Goal: Task Accomplishment & Management: Use online tool/utility

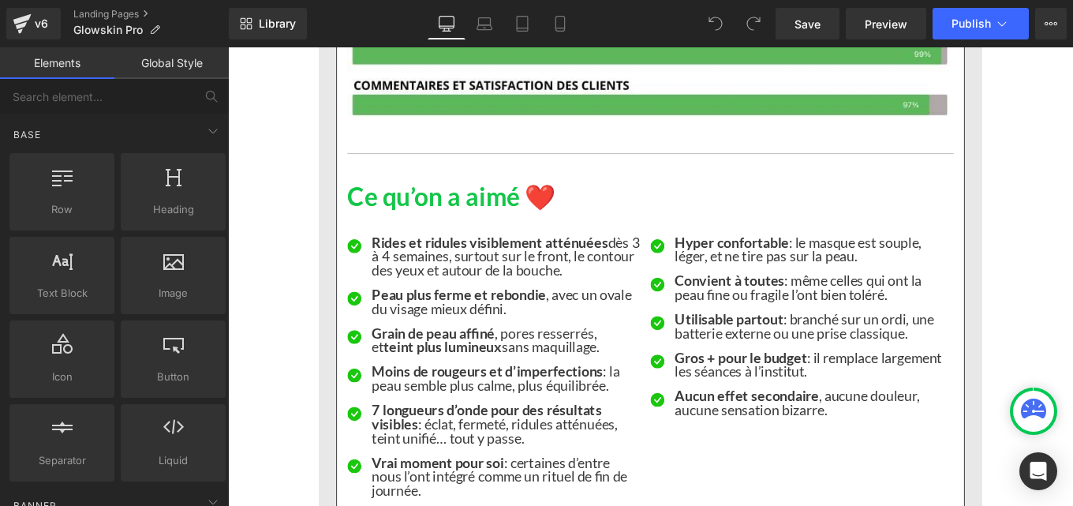
scroll to position [3061, 0]
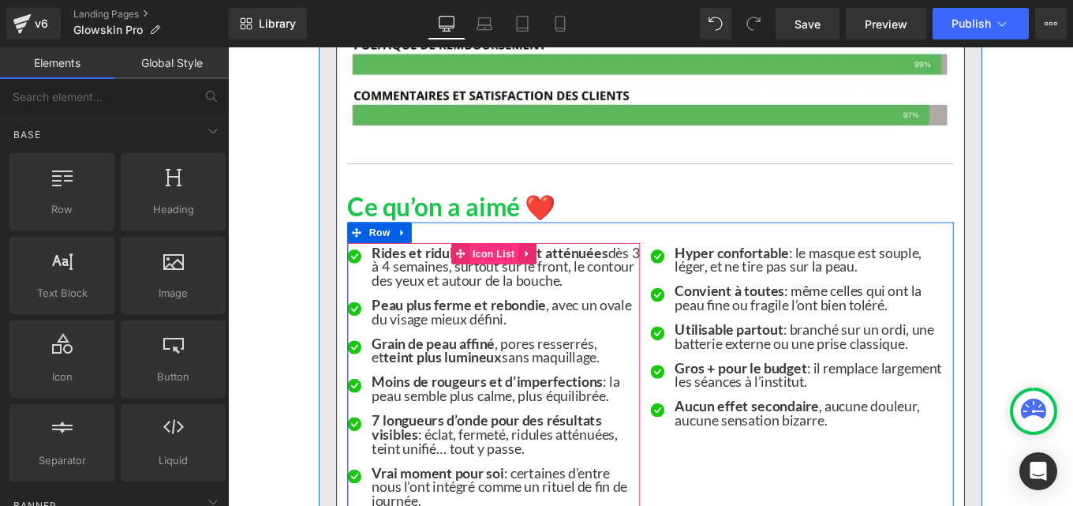
click at [505, 283] on span "Icon List" at bounding box center [527, 280] width 55 height 24
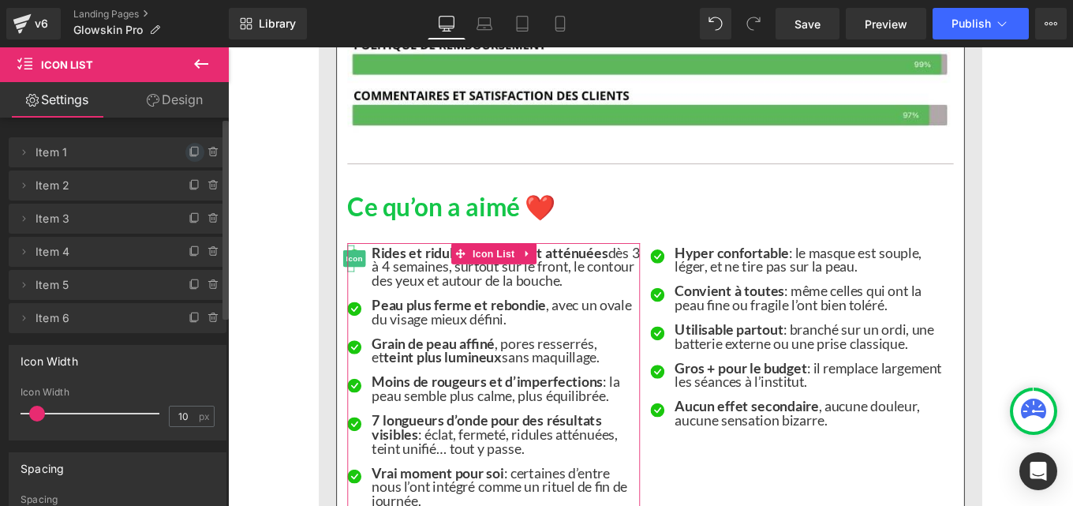
click at [189, 152] on icon at bounding box center [195, 152] width 13 height 13
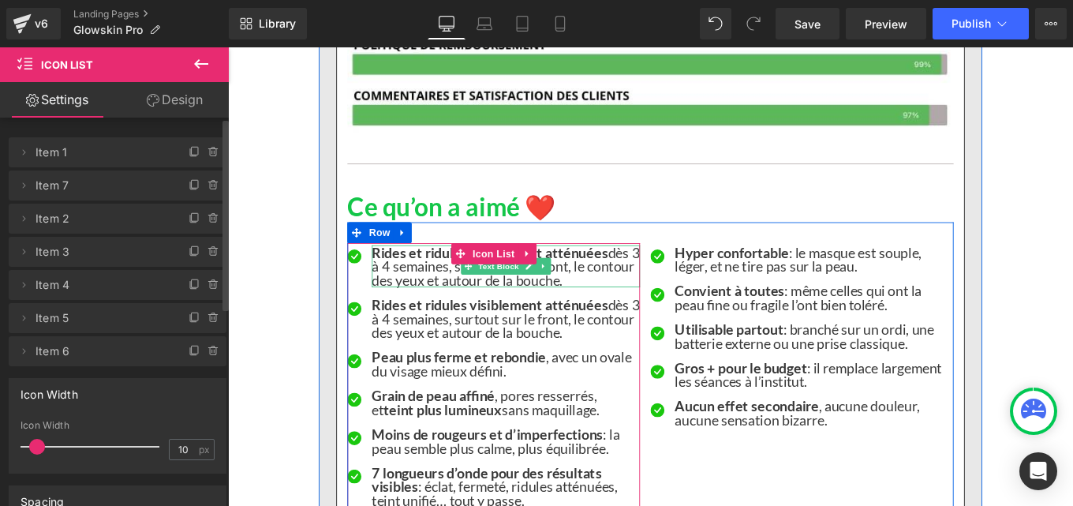
click at [405, 283] on strong "Rides et ridules visiblement atténuées" at bounding box center [523, 278] width 267 height 19
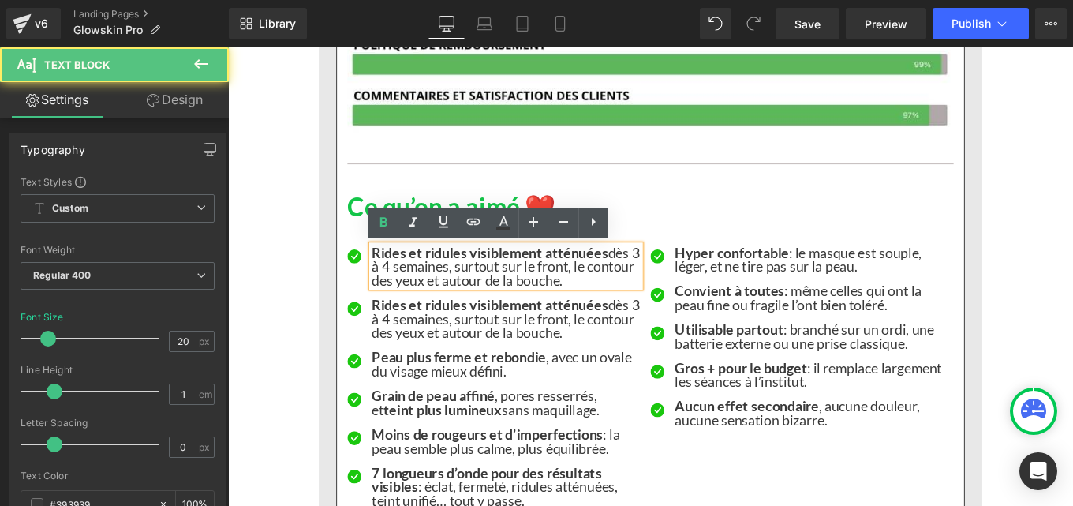
click at [416, 307] on p "Rides et ridules visiblement atténuées dès 3 à 4 semaines, surtout sur le front…" at bounding box center [541, 294] width 303 height 47
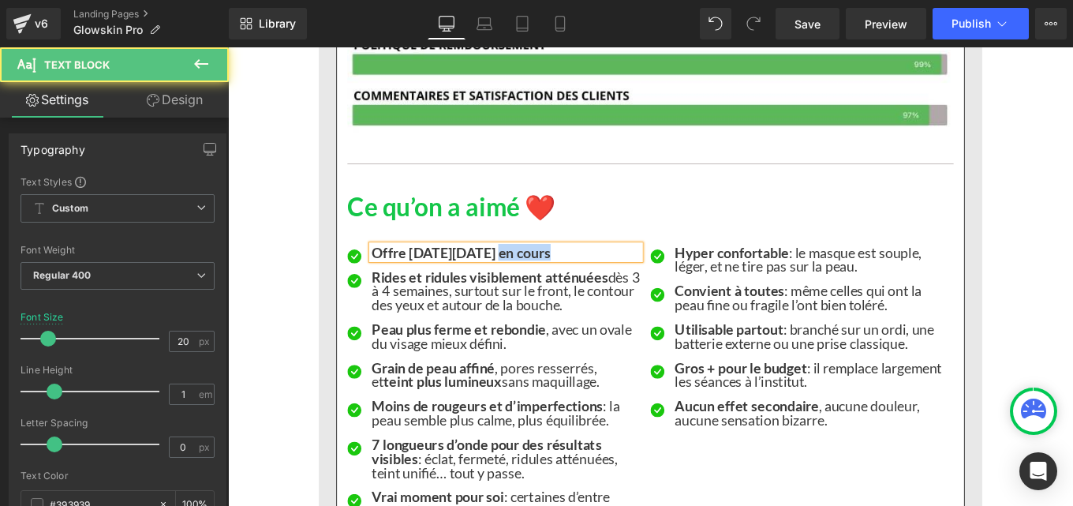
drag, startPoint x: 515, startPoint y: 282, endPoint x: 590, endPoint y: 282, distance: 74.9
click at [590, 282] on p "Offre Black Friday en cours" at bounding box center [541, 279] width 303 height 16
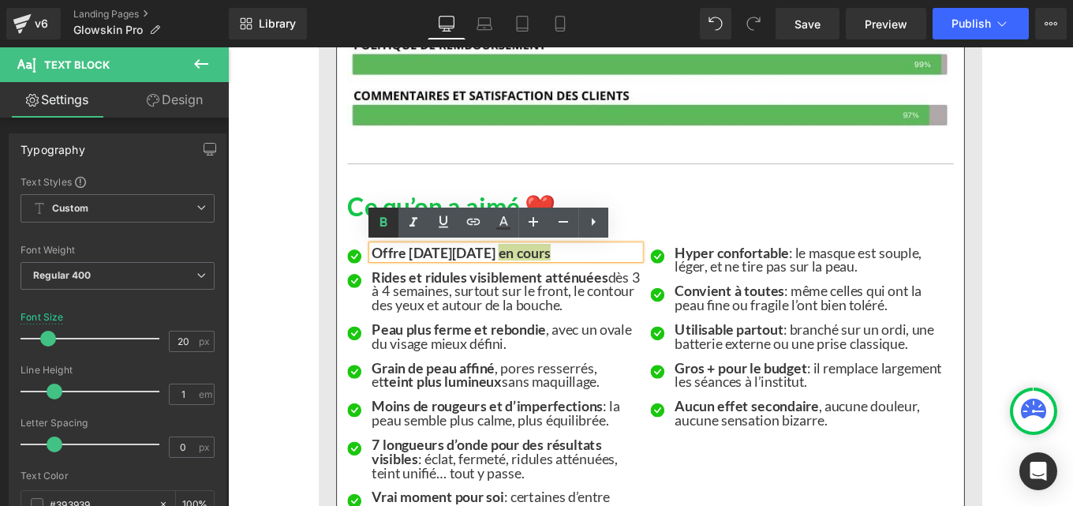
click at [384, 219] on icon at bounding box center [383, 222] width 19 height 19
click at [511, 278] on strong "Offre Black Friday" at bounding box center [460, 278] width 140 height 19
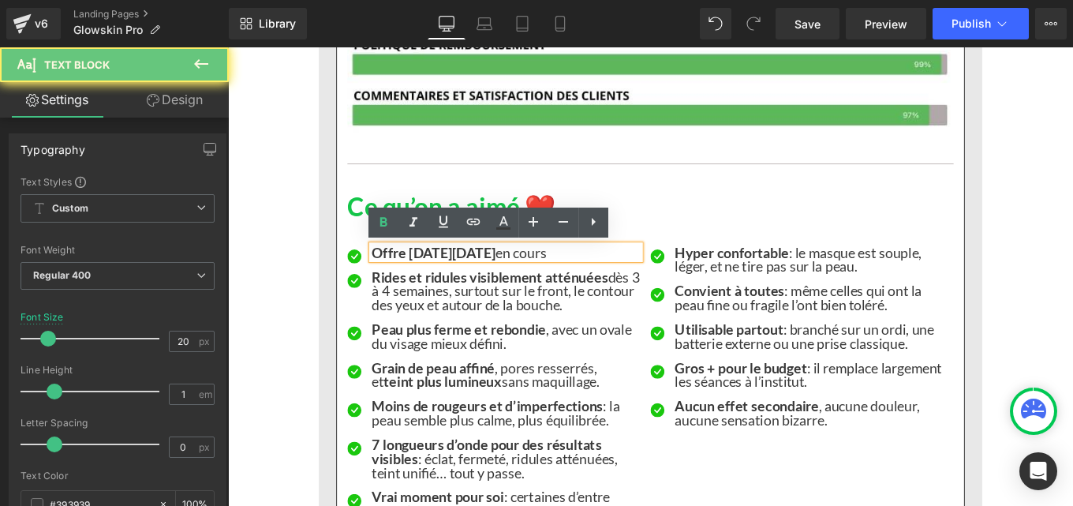
drag, startPoint x: 511, startPoint y: 278, endPoint x: 379, endPoint y: 293, distance: 132.6
click at [379, 293] on ul "Icon Offre Black Friday en cours Text Block Icon Rides et ridules visiblement a…" at bounding box center [528, 438] width 331 height 335
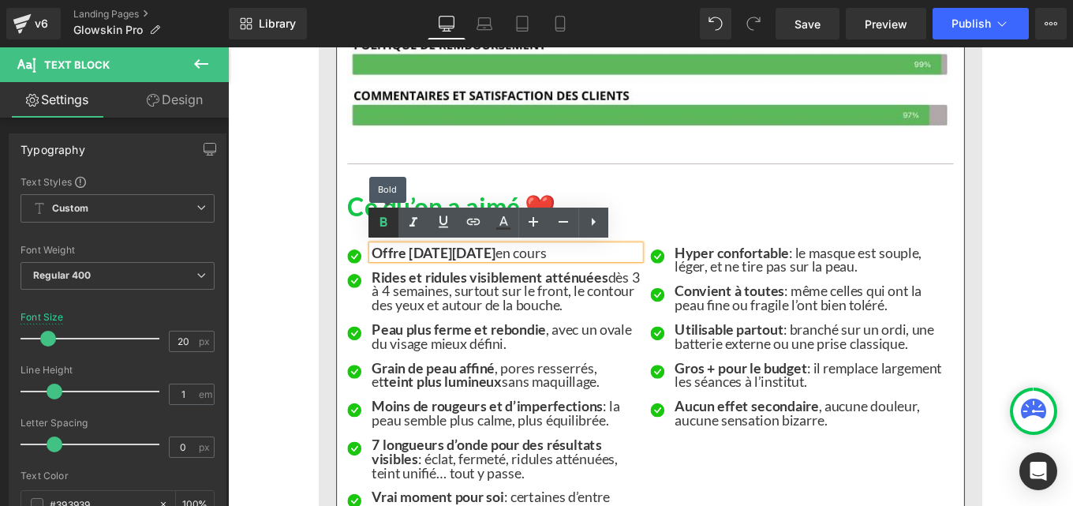
click at [384, 228] on icon at bounding box center [383, 222] width 19 height 19
click at [484, 283] on p "Offre Black Friday en cours" at bounding box center [541, 279] width 303 height 16
drag, startPoint x: 510, startPoint y: 283, endPoint x: 605, endPoint y: 271, distance: 96.2
click at [426, 281] on p "Offre Black Friday en cours" at bounding box center [541, 279] width 303 height 16
click at [372, 214] on link at bounding box center [383, 222] width 30 height 30
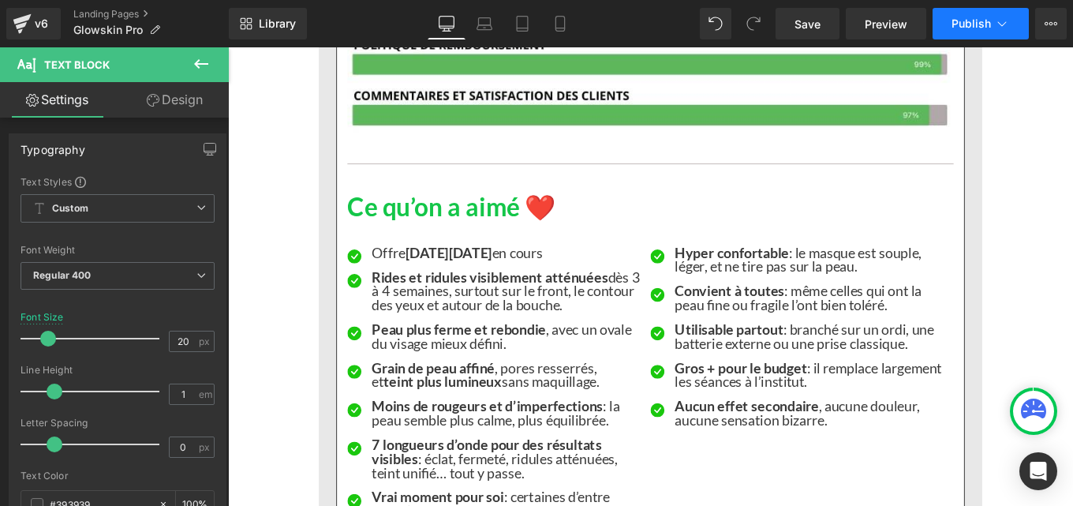
click at [973, 21] on span "Publish" at bounding box center [970, 23] width 39 height 13
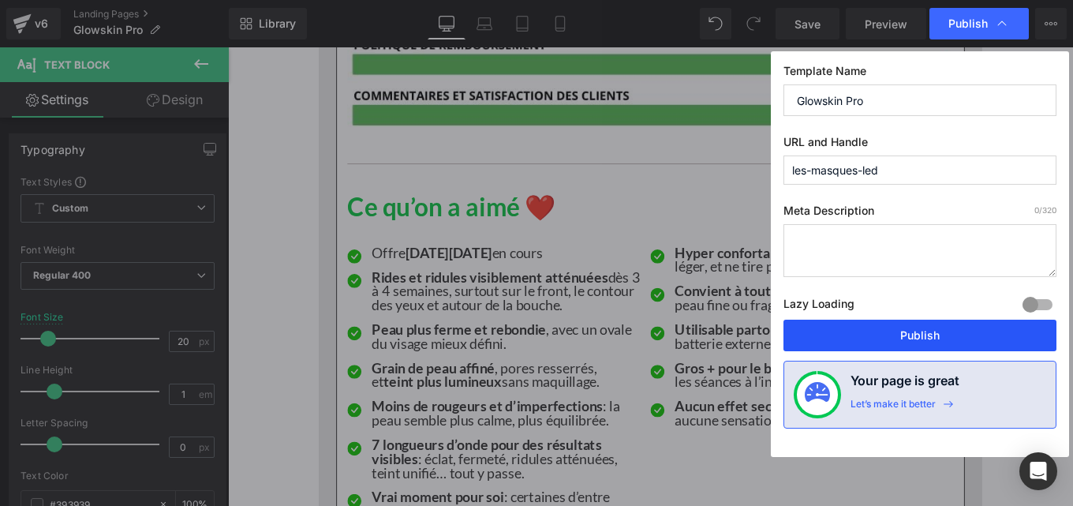
click at [865, 340] on button "Publish" at bounding box center [919, 335] width 273 height 32
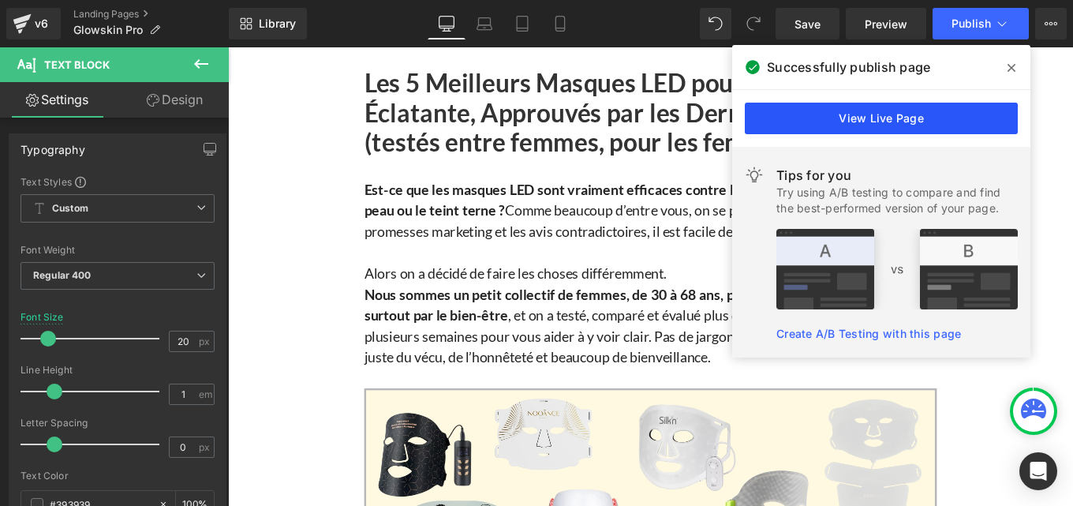
click at [910, 115] on link "View Live Page" at bounding box center [881, 119] width 273 height 32
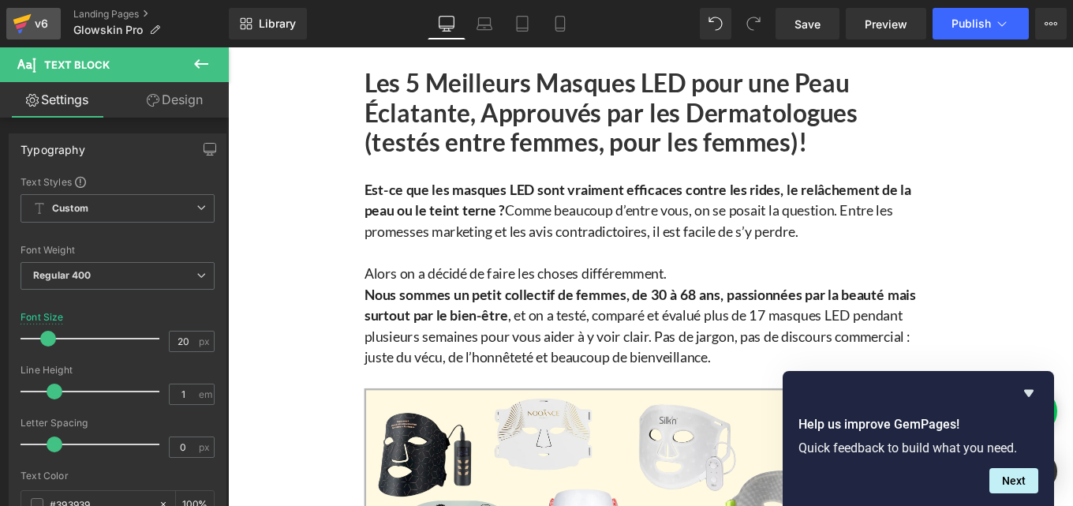
click at [35, 20] on div "v6" at bounding box center [42, 23] width 20 height 21
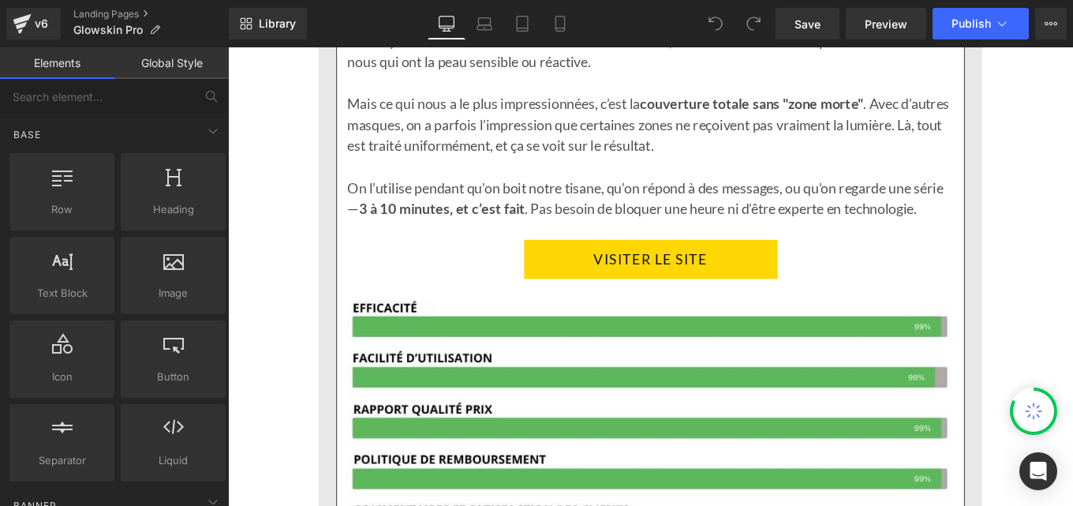
scroll to position [3068, 0]
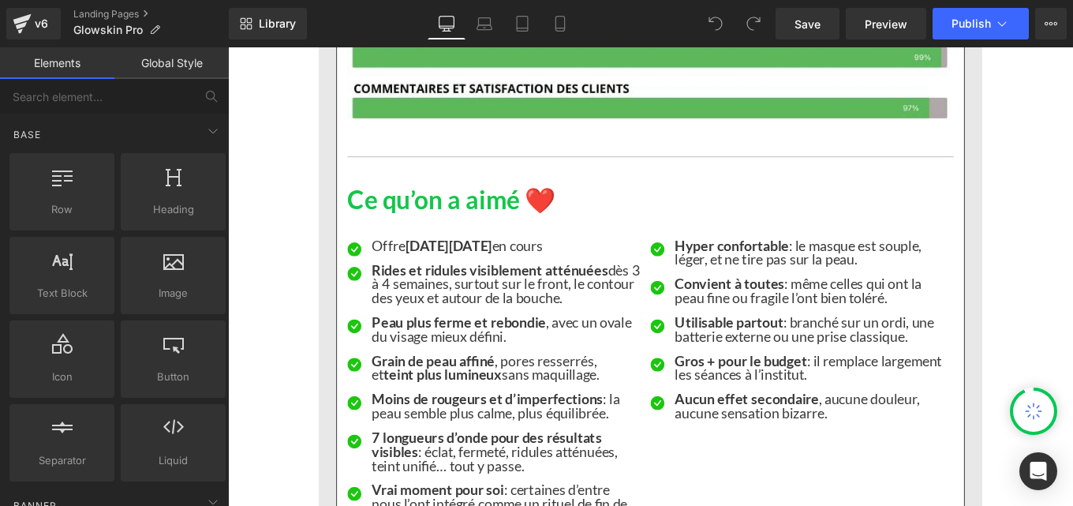
click at [480, 271] on div "Icon Offre [DATE][DATE] en cours Text Block Icon Rides et ridules visiblement a…" at bounding box center [528, 429] width 331 height 338
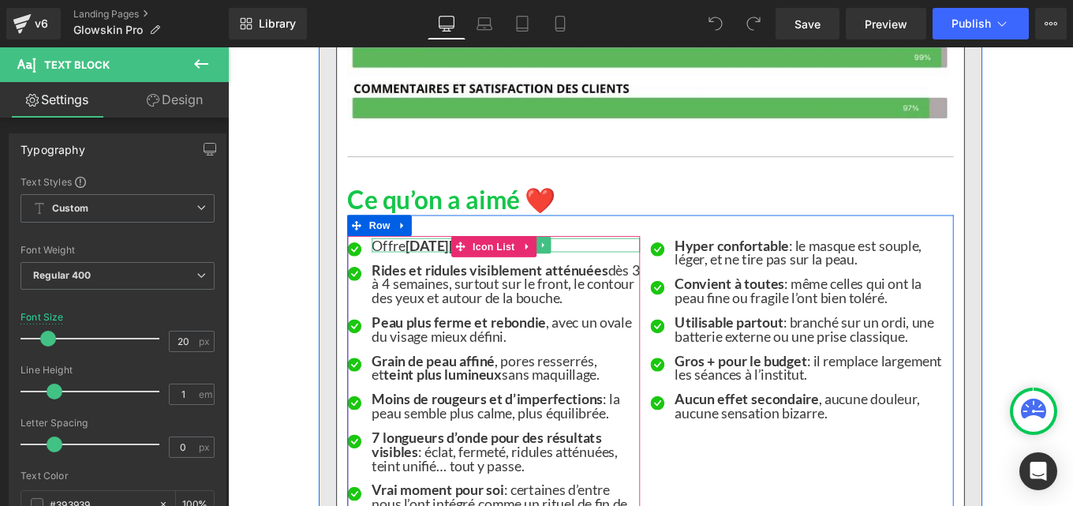
click at [597, 269] on p "Offre [DATE][DATE] en cours" at bounding box center [541, 271] width 303 height 16
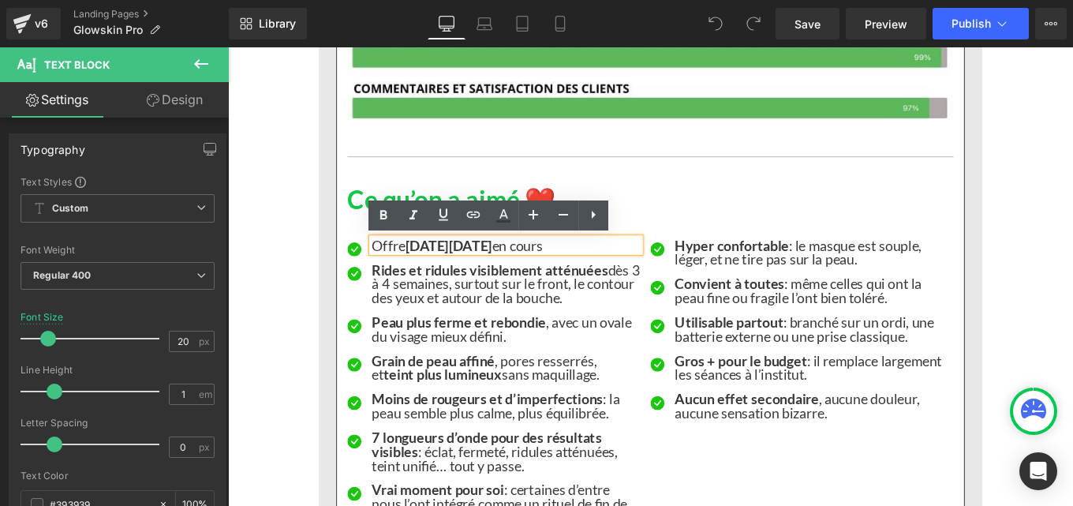
drag, startPoint x: 597, startPoint y: 269, endPoint x: 379, endPoint y: 265, distance: 217.7
click at [379, 265] on div "Offre [DATE][DATE] en cours Text Block" at bounding box center [528, 271] width 331 height 16
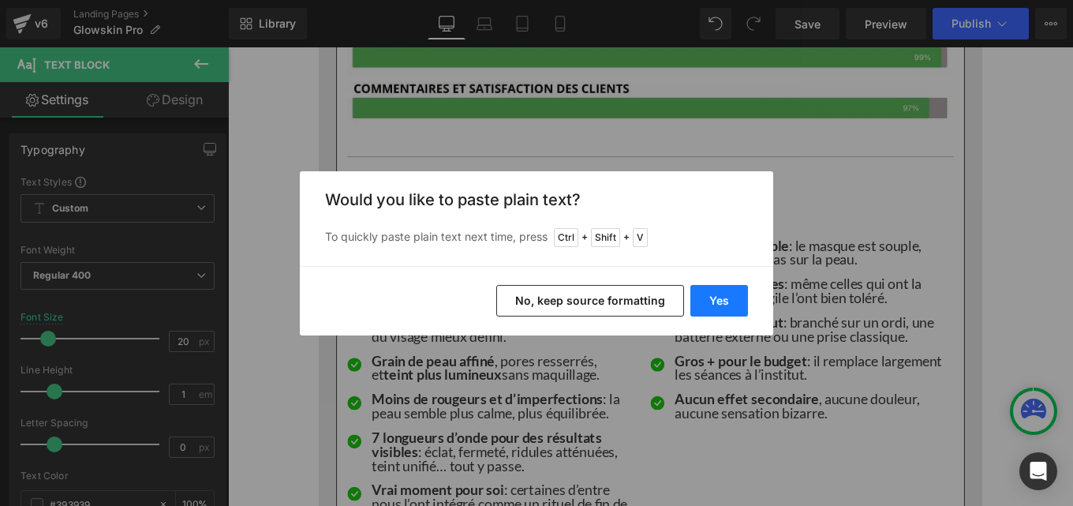
click at [737, 308] on button "Yes" at bounding box center [719, 301] width 58 height 32
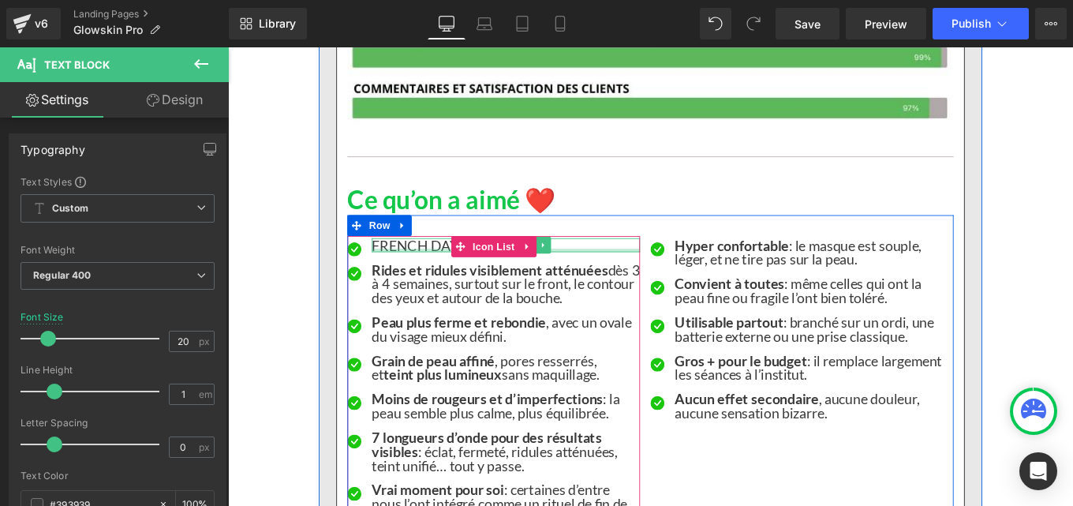
click at [424, 275] on div at bounding box center [541, 277] width 303 height 4
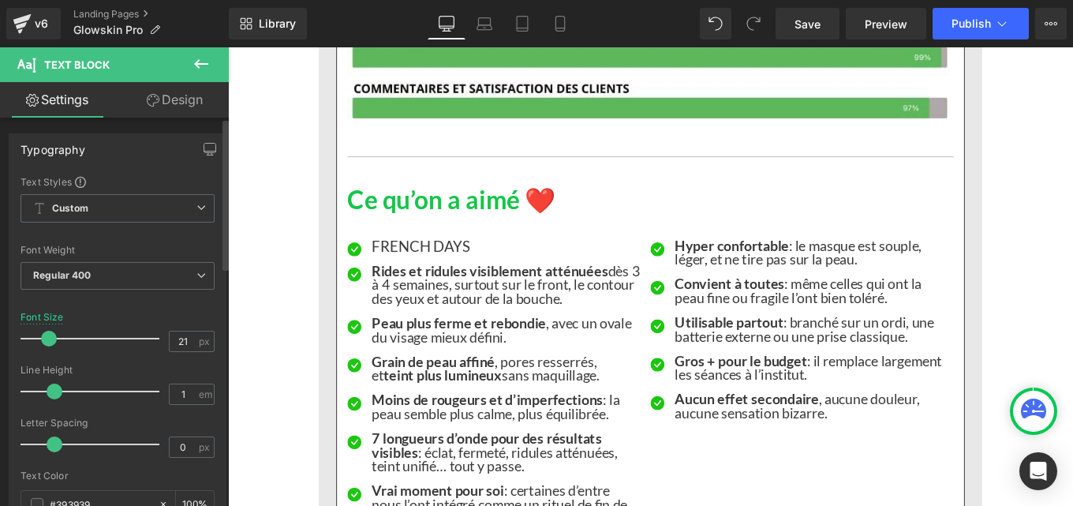
type input "20"
click at [48, 342] on span at bounding box center [48, 339] width 16 height 16
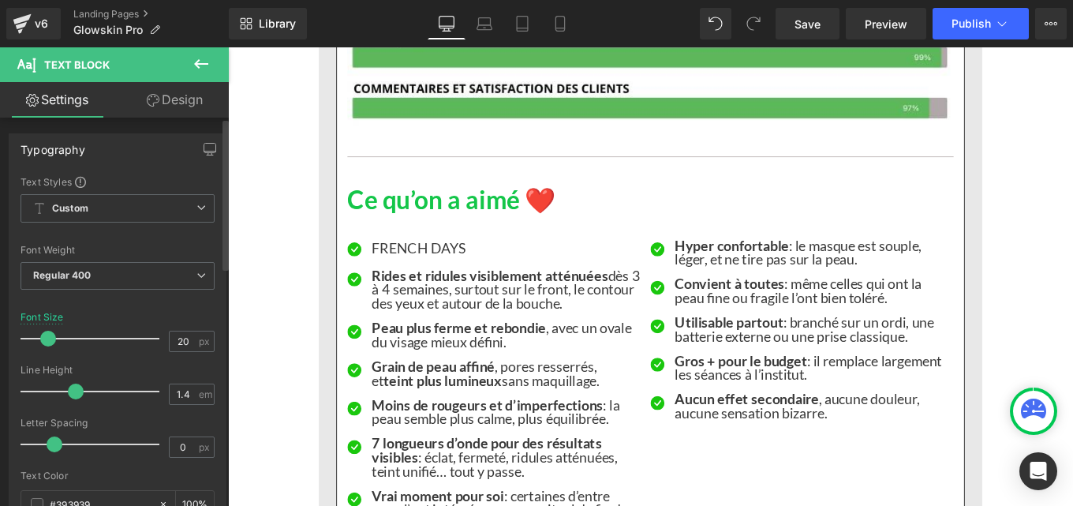
drag, startPoint x: 57, startPoint y: 393, endPoint x: 77, endPoint y: 399, distance: 21.5
click at [77, 399] on div at bounding box center [93, 391] width 131 height 32
type input "1.5"
click at [81, 398] on span at bounding box center [81, 391] width 16 height 16
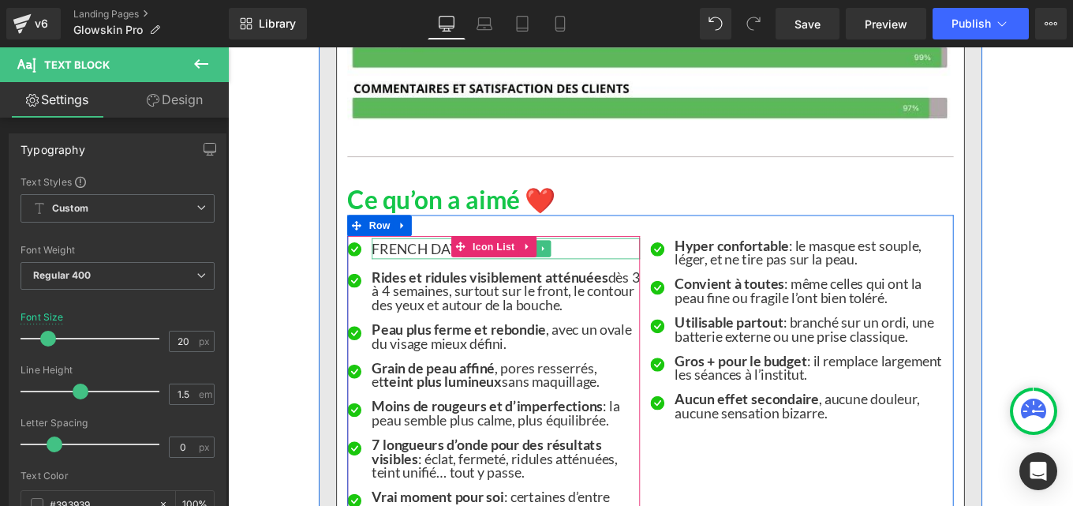
click at [444, 275] on p "FRENCH DAYS" at bounding box center [541, 275] width 303 height 24
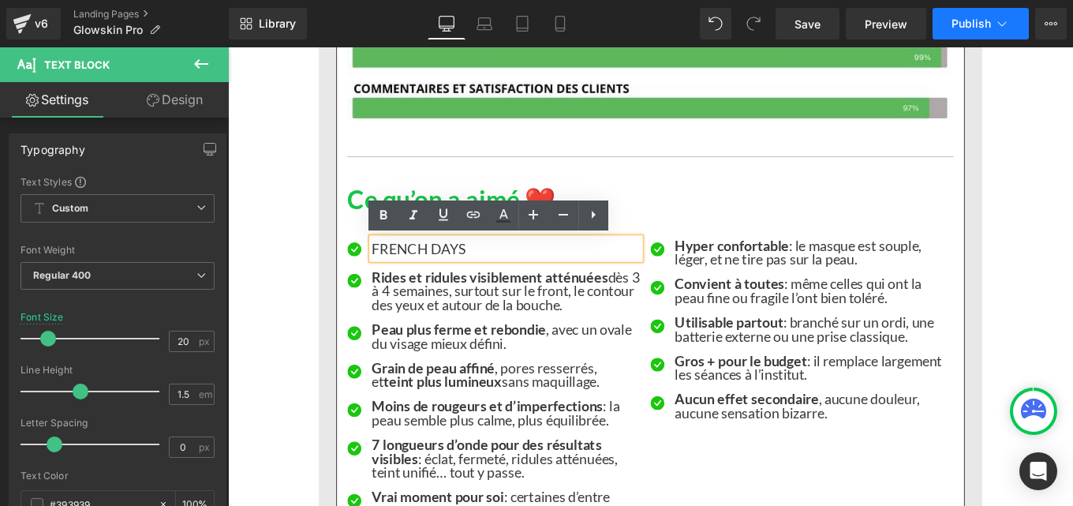
click at [957, 29] on span "Publish" at bounding box center [970, 23] width 39 height 13
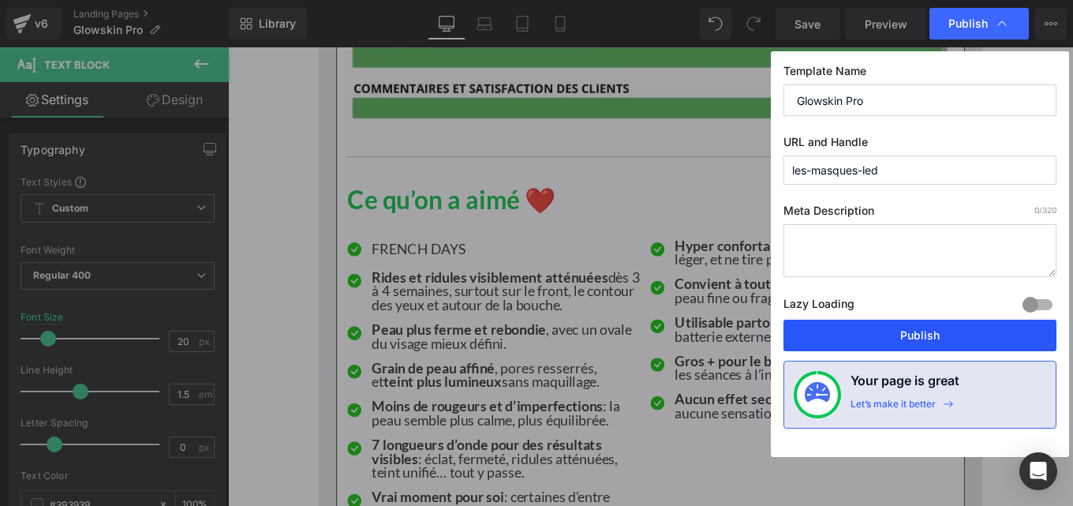
click at [850, 327] on button "Publish" at bounding box center [919, 335] width 273 height 32
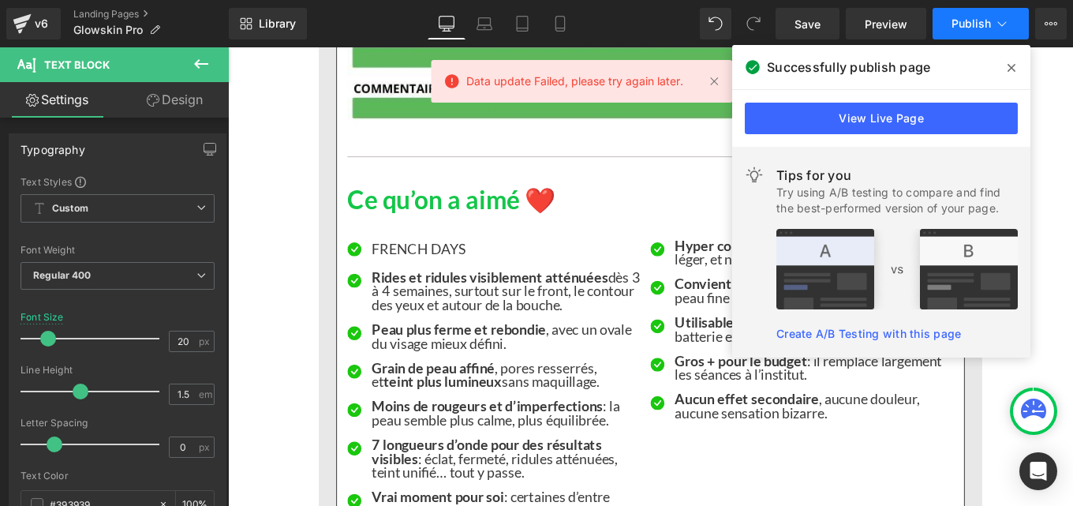
click at [968, 28] on span "Publish" at bounding box center [970, 23] width 39 height 13
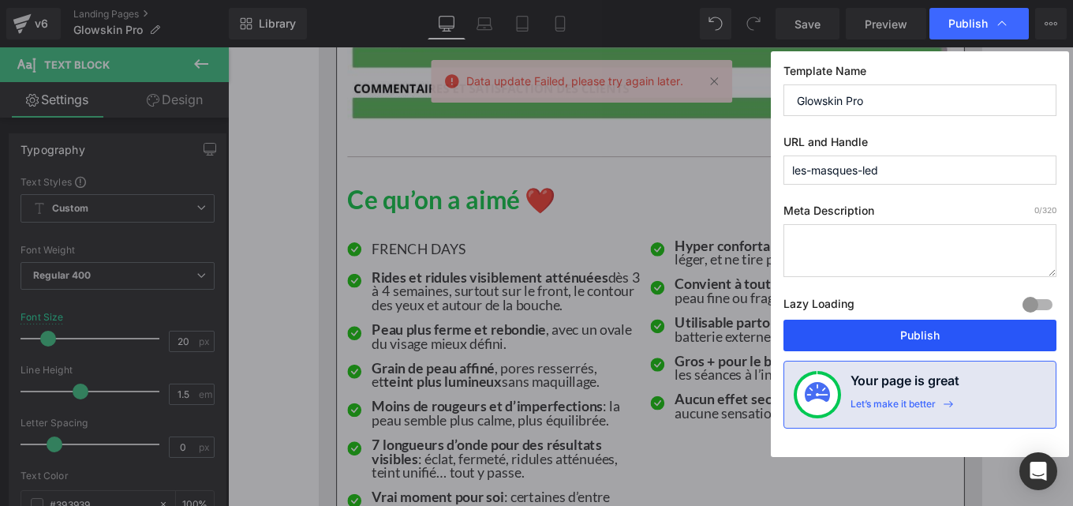
click at [850, 323] on button "Publish" at bounding box center [919, 335] width 273 height 32
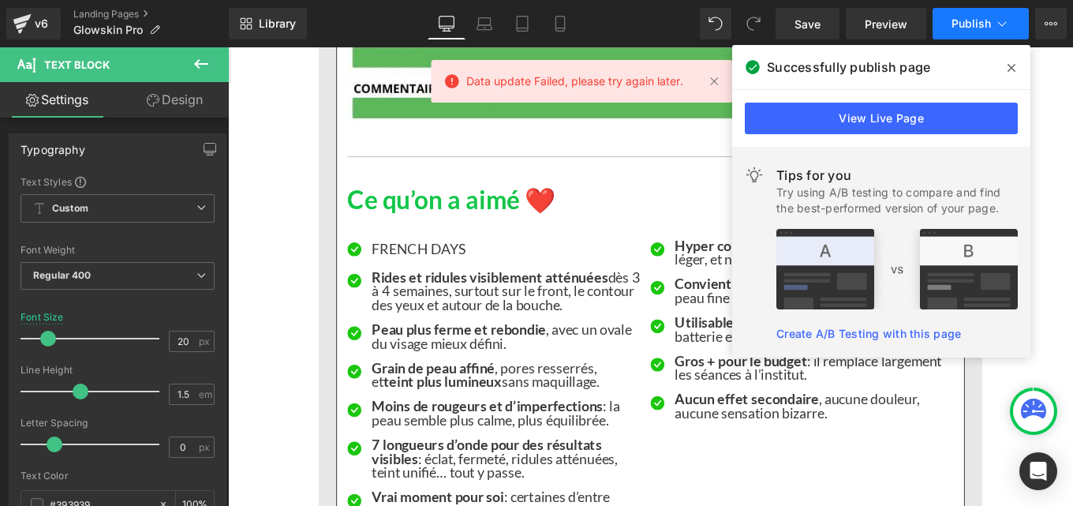
click at [977, 29] on span "Publish" at bounding box center [970, 23] width 39 height 13
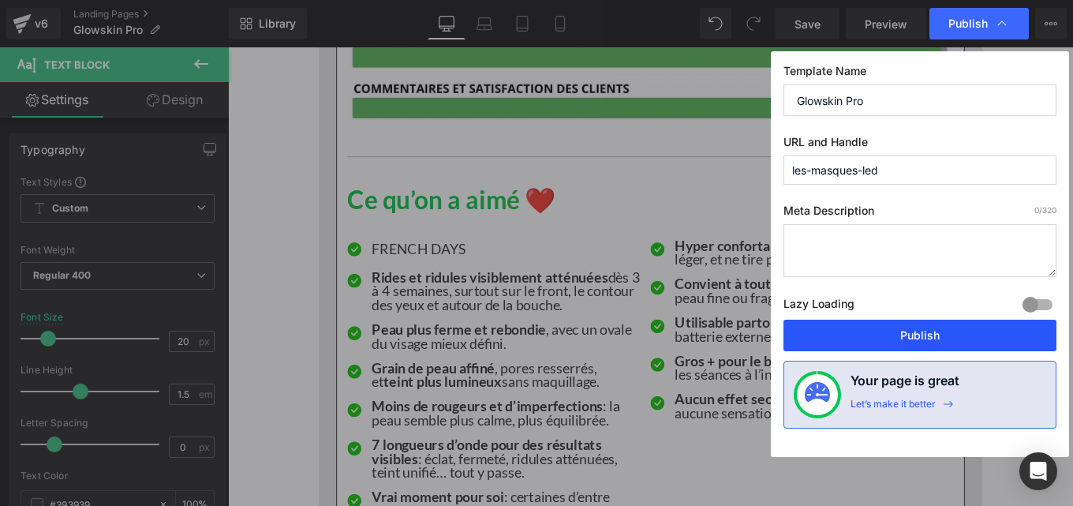
click at [868, 329] on button "Publish" at bounding box center [919, 335] width 273 height 32
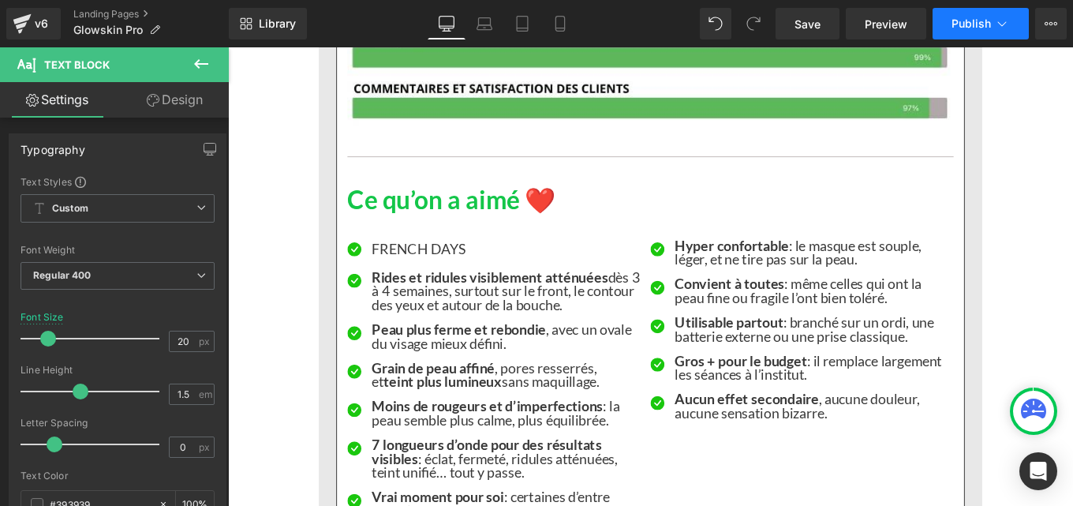
click at [966, 23] on span "Publish" at bounding box center [970, 23] width 39 height 13
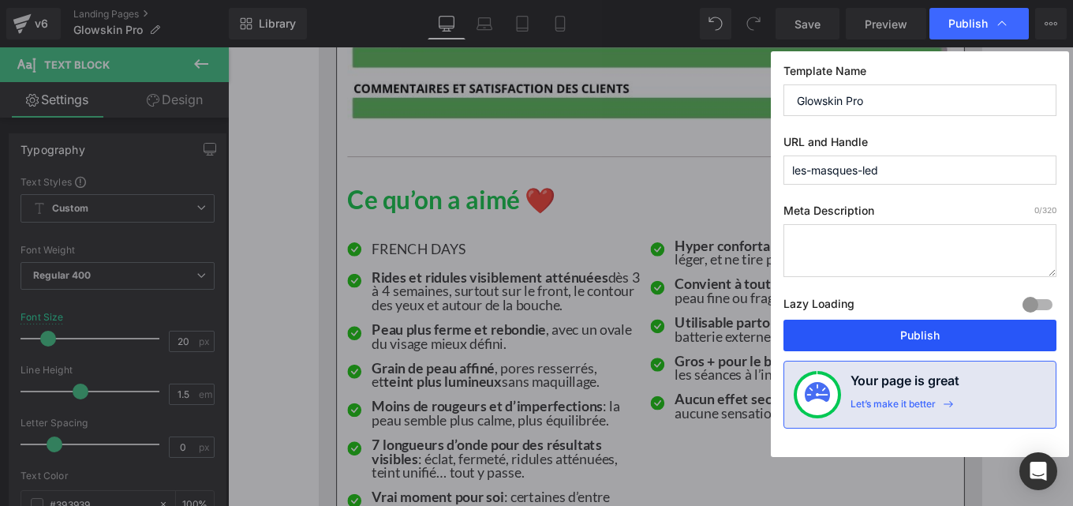
click at [888, 338] on button "Publish" at bounding box center [919, 335] width 273 height 32
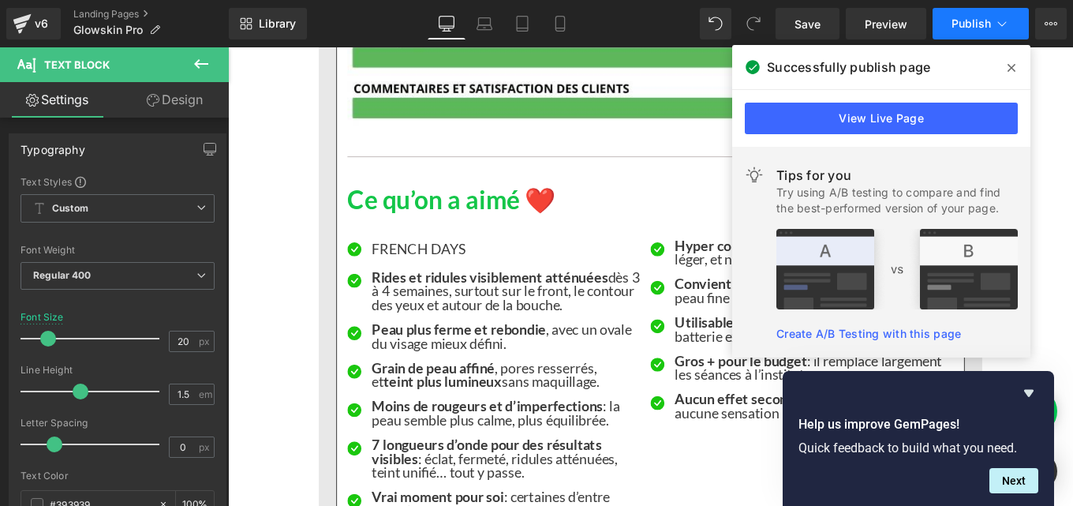
click at [980, 28] on span "Publish" at bounding box center [970, 23] width 39 height 13
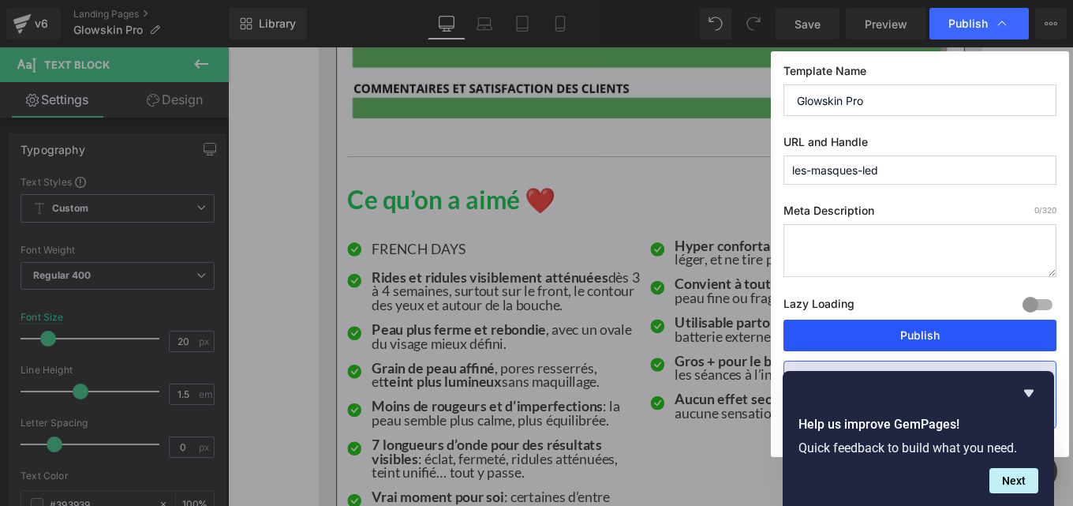
click at [868, 336] on button "Publish" at bounding box center [919, 335] width 273 height 32
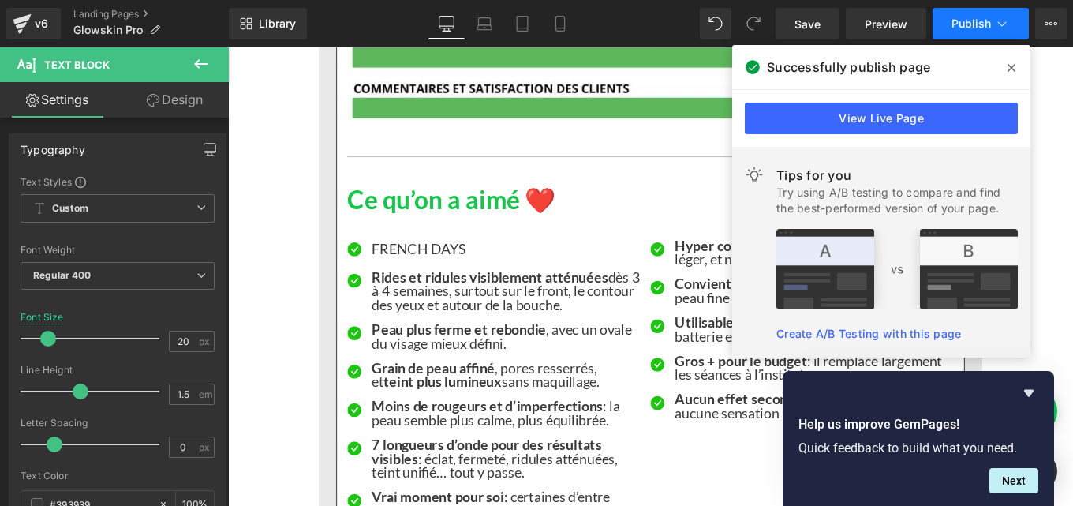
click at [969, 33] on button "Publish" at bounding box center [980, 24] width 96 height 32
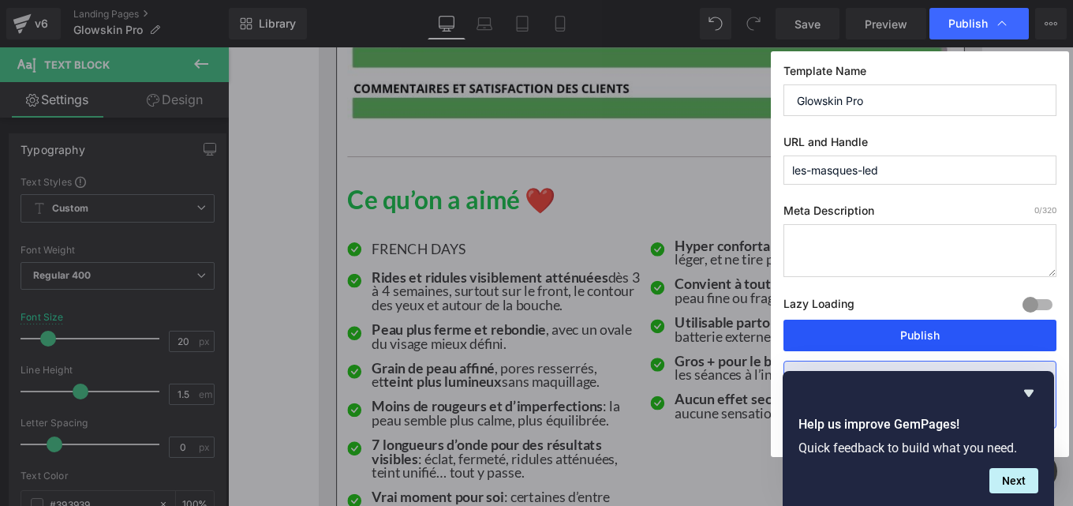
click at [857, 340] on button "Publish" at bounding box center [919, 335] width 273 height 32
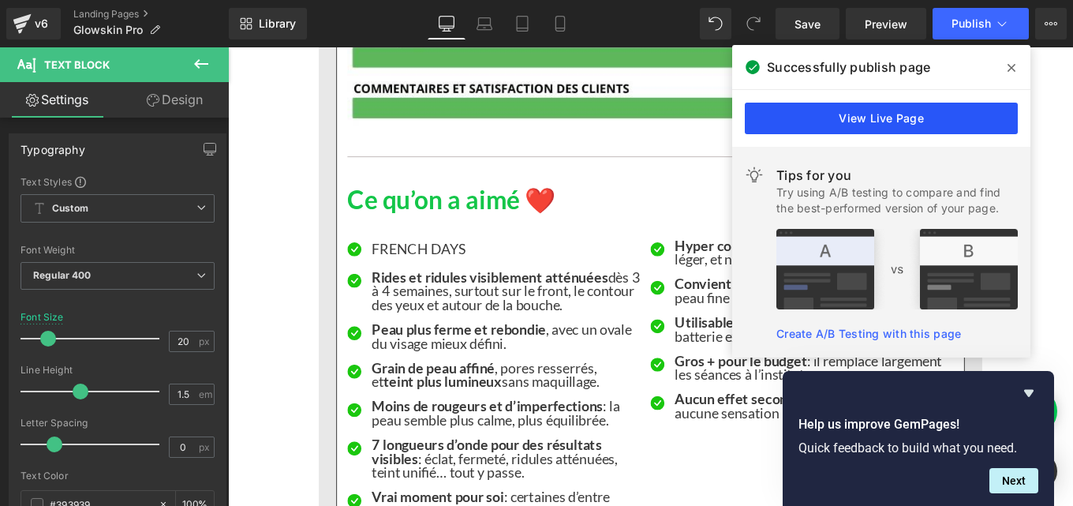
click at [879, 125] on link "View Live Page" at bounding box center [881, 119] width 273 height 32
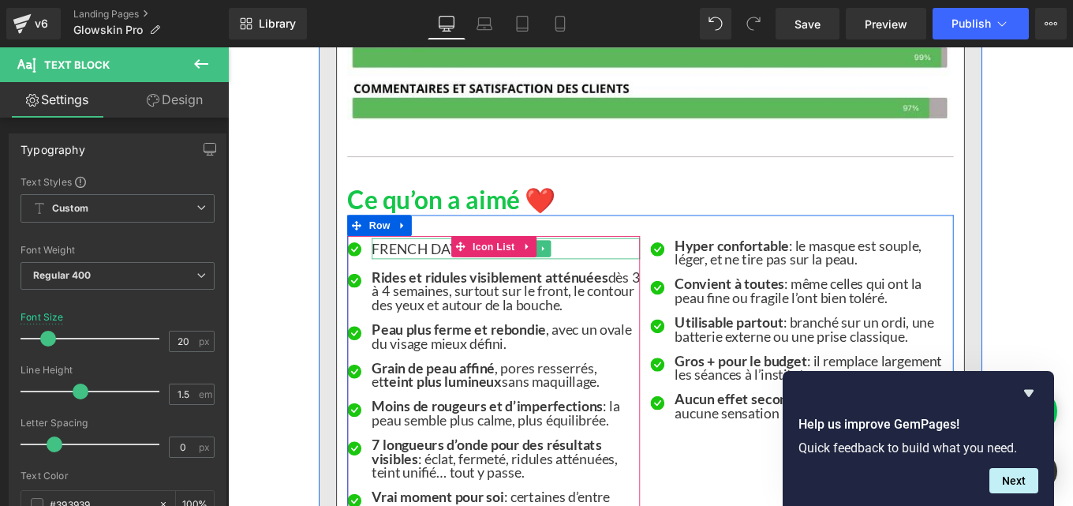
click at [451, 267] on p "FRENCH DAYS" at bounding box center [541, 275] width 303 height 24
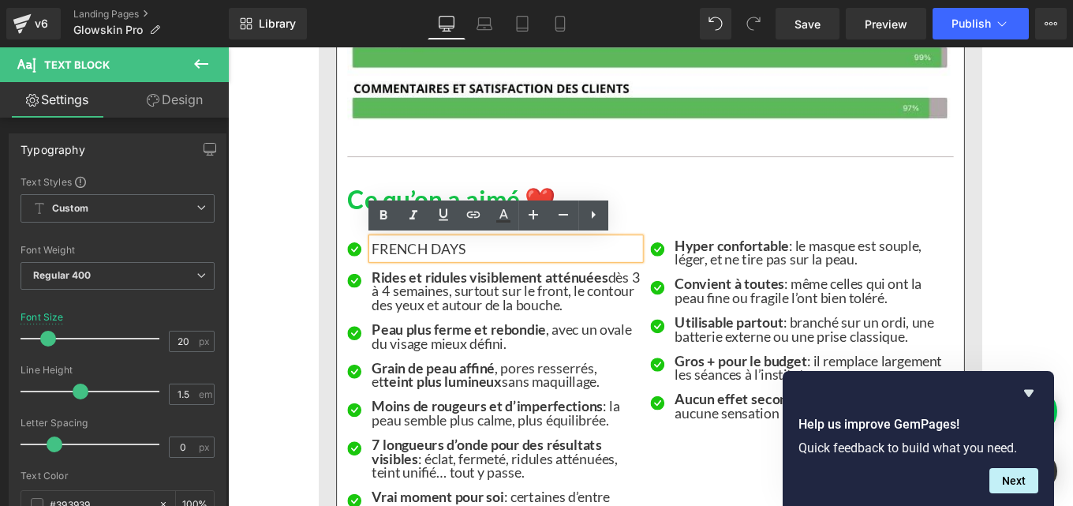
drag, startPoint x: 391, startPoint y: 278, endPoint x: 541, endPoint y: 288, distance: 150.2
click at [541, 286] on div "FRENCH DAYS" at bounding box center [541, 275] width 303 height 24
click at [382, 211] on icon at bounding box center [383, 214] width 7 height 9
click at [400, 275] on strong "FRENCH DAYS" at bounding box center [446, 274] width 104 height 19
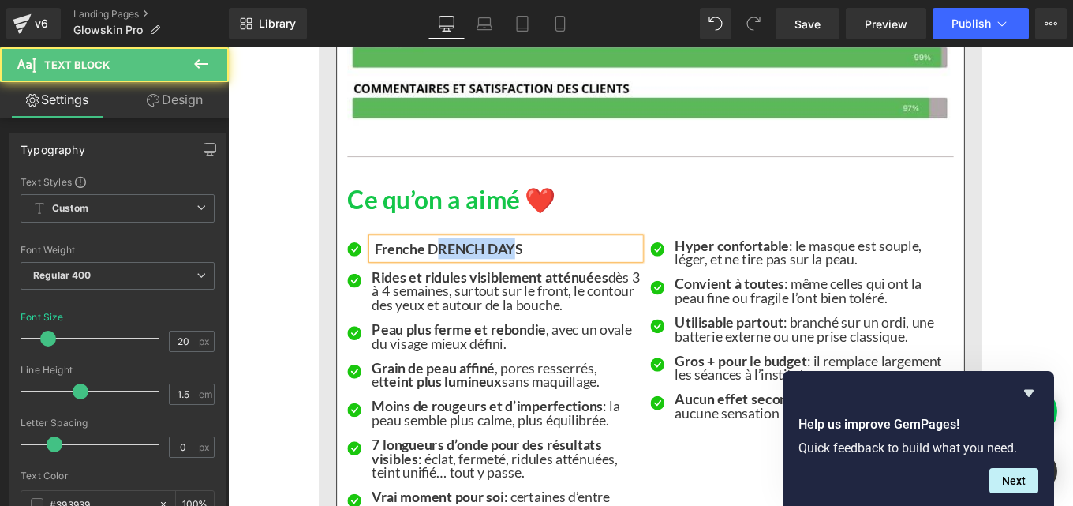
drag, startPoint x: 457, startPoint y: 275, endPoint x: 545, endPoint y: 273, distance: 88.4
click at [545, 273] on strong "Frenche DRENCH DAYS" at bounding box center [477, 274] width 167 height 19
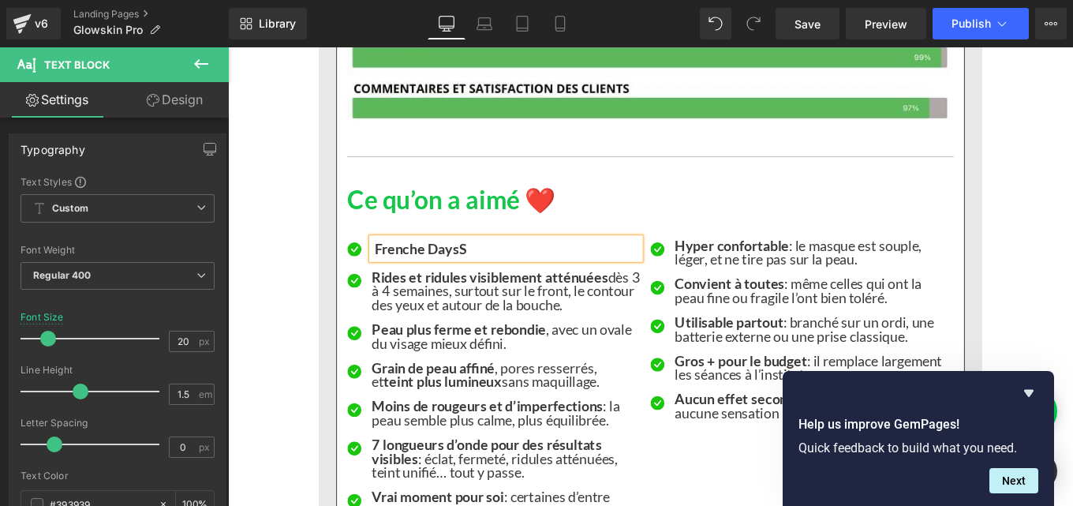
drag, startPoint x: 536, startPoint y: 275, endPoint x: 545, endPoint y: 273, distance: 9.6
click at [545, 273] on p "Frenche DaysS" at bounding box center [541, 275] width 303 height 24
click at [446, 277] on strong "Frenche Days" at bounding box center [441, 274] width 95 height 19
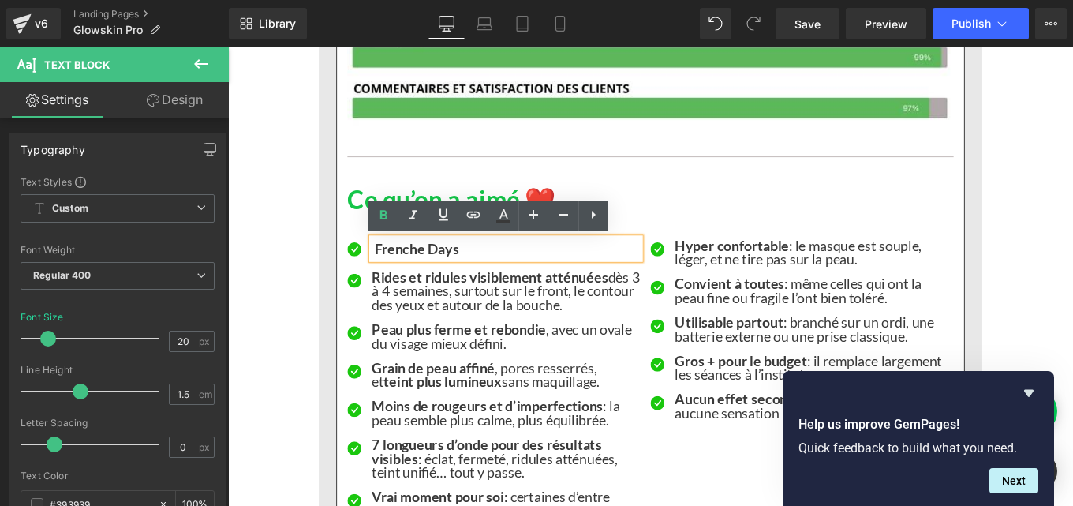
click at [442, 277] on strong "Frenche Days" at bounding box center [441, 274] width 95 height 19
click at [446, 277] on strong "Frenche Days" at bounding box center [441, 274] width 95 height 19
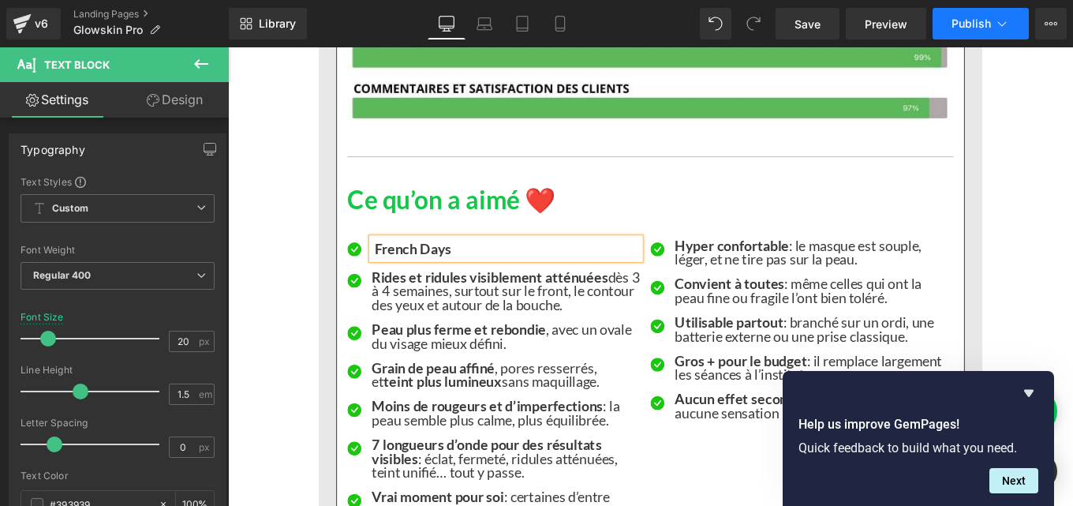
click at [986, 36] on button "Publish" at bounding box center [980, 24] width 96 height 32
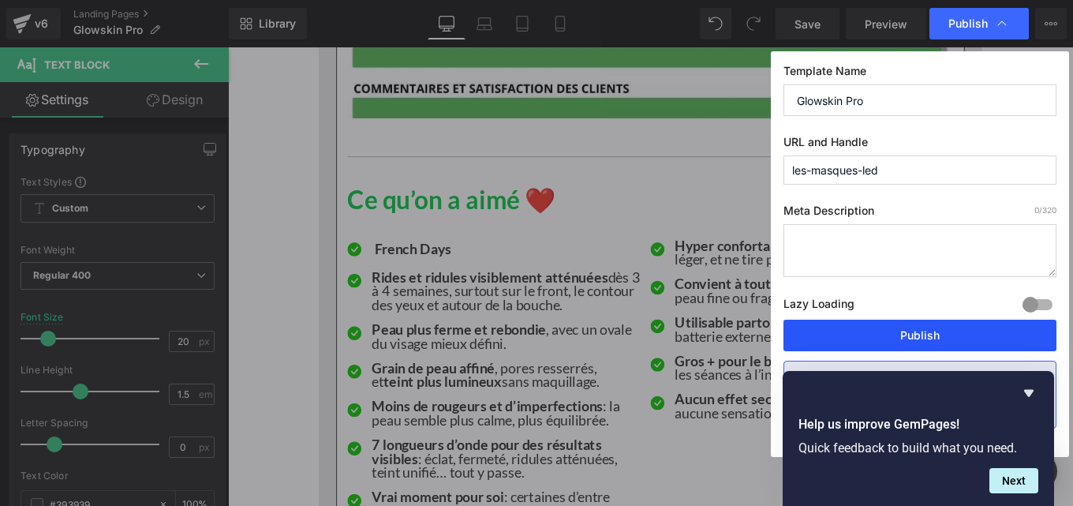
click at [873, 329] on button "Publish" at bounding box center [919, 335] width 273 height 32
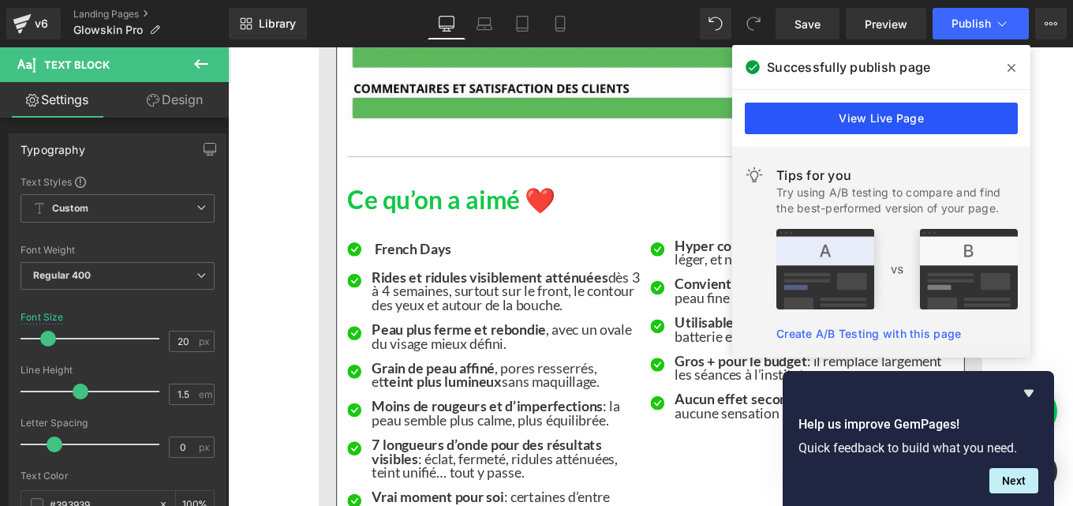
click at [875, 115] on link "View Live Page" at bounding box center [881, 119] width 273 height 32
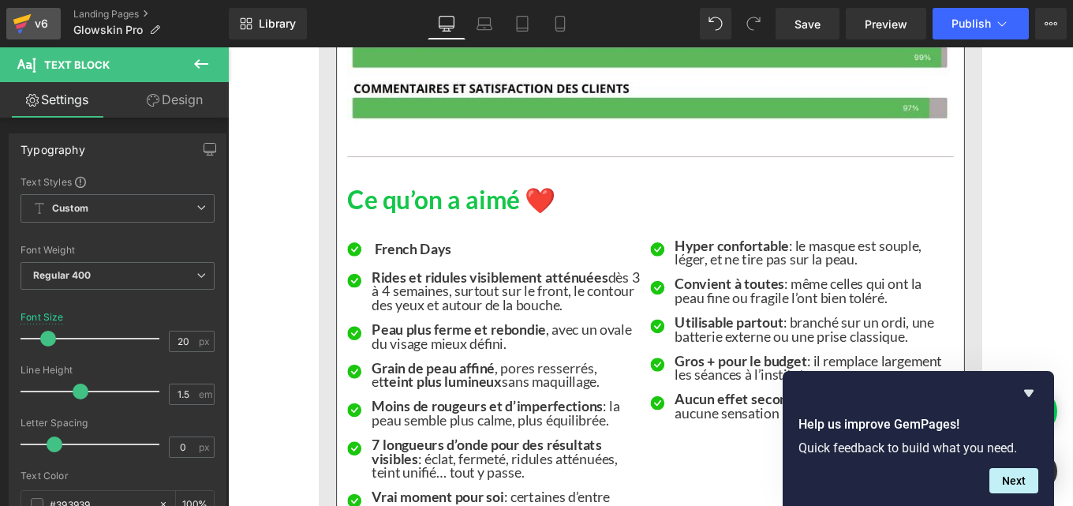
click at [32, 28] on div "v6" at bounding box center [42, 23] width 20 height 21
click at [810, 27] on span "Save" at bounding box center [807, 24] width 26 height 17
click at [29, 24] on icon at bounding box center [22, 23] width 19 height 39
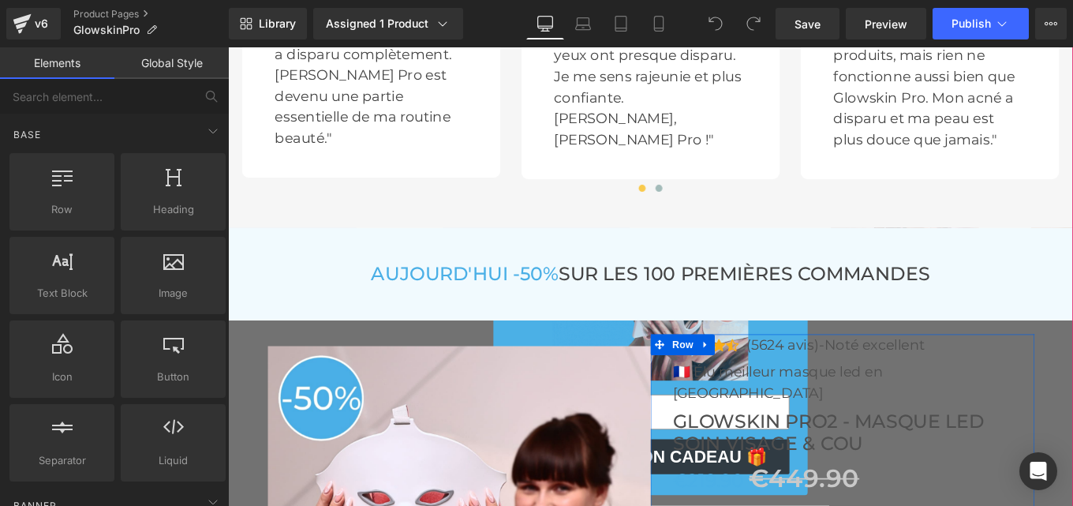
scroll to position [5301, 0]
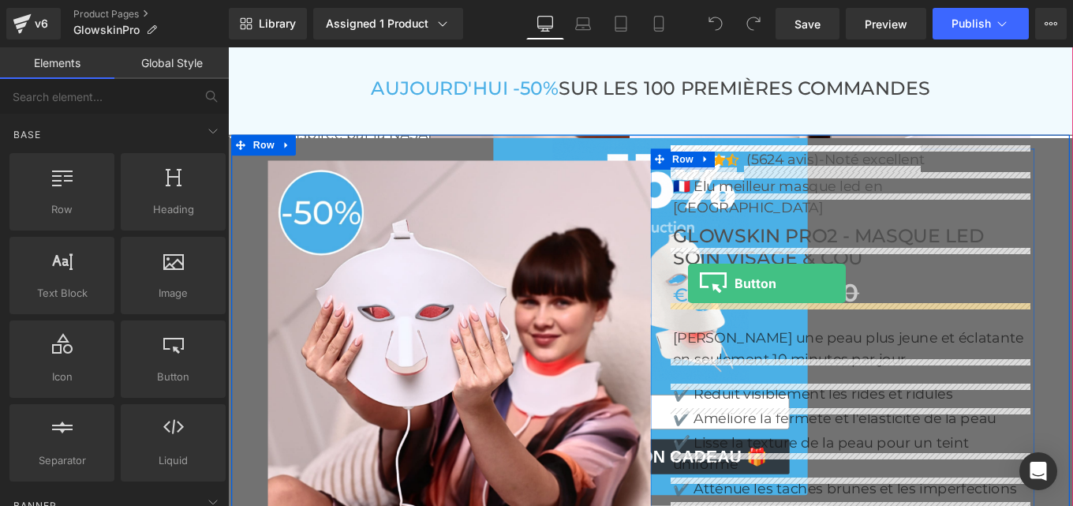
drag, startPoint x: 390, startPoint y: 428, endPoint x: 748, endPoint y: 314, distance: 375.7
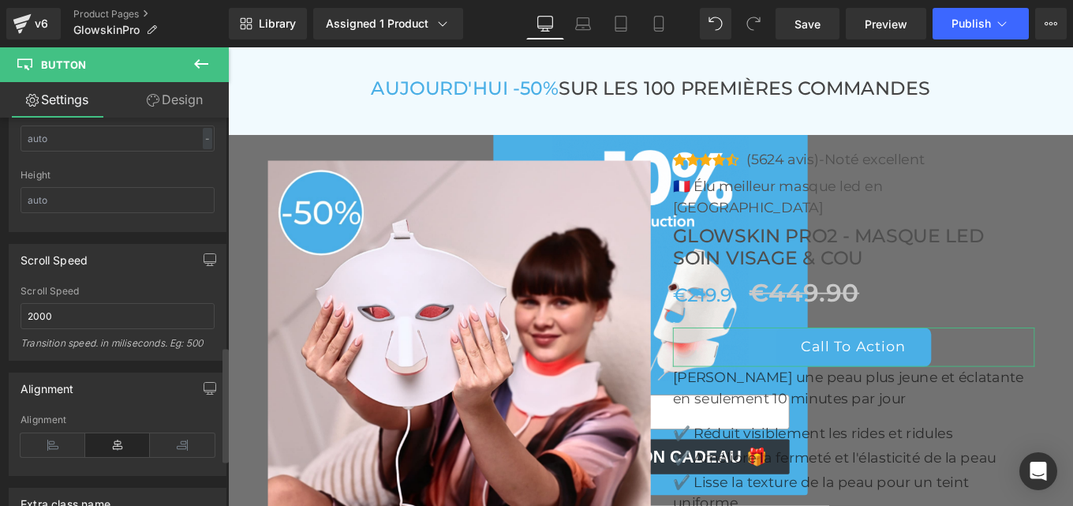
scroll to position [783, 0]
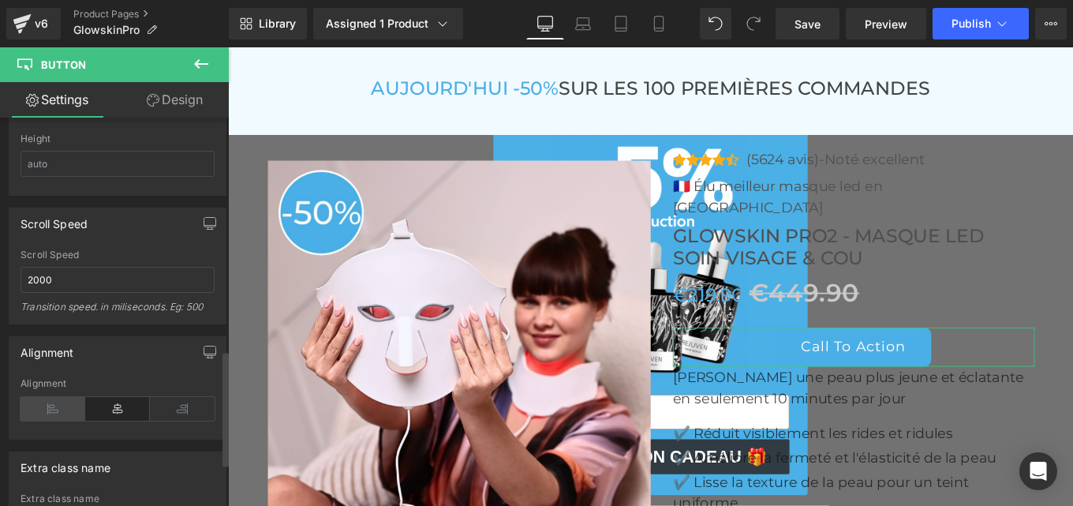
click at [45, 412] on icon at bounding box center [53, 409] width 65 height 24
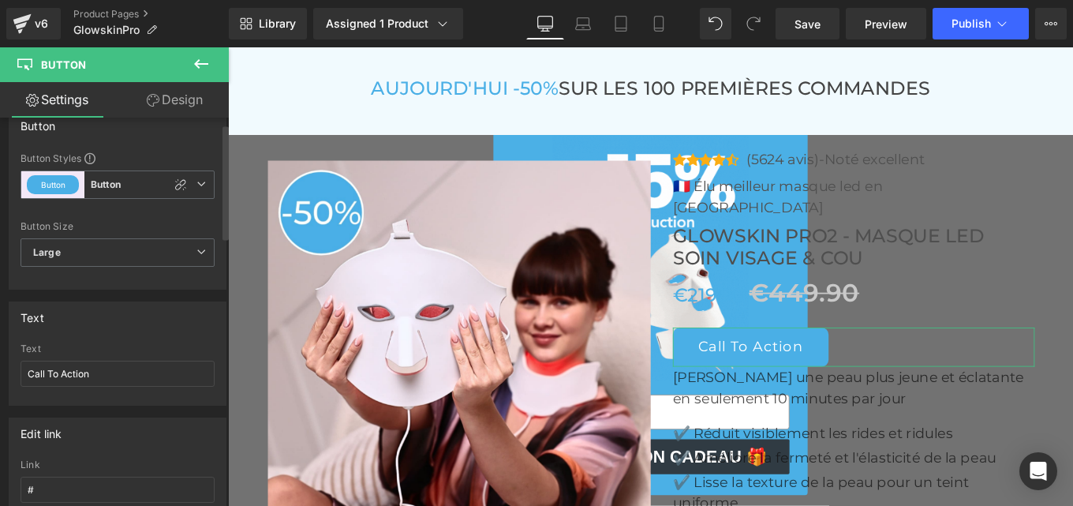
scroll to position [19, 0]
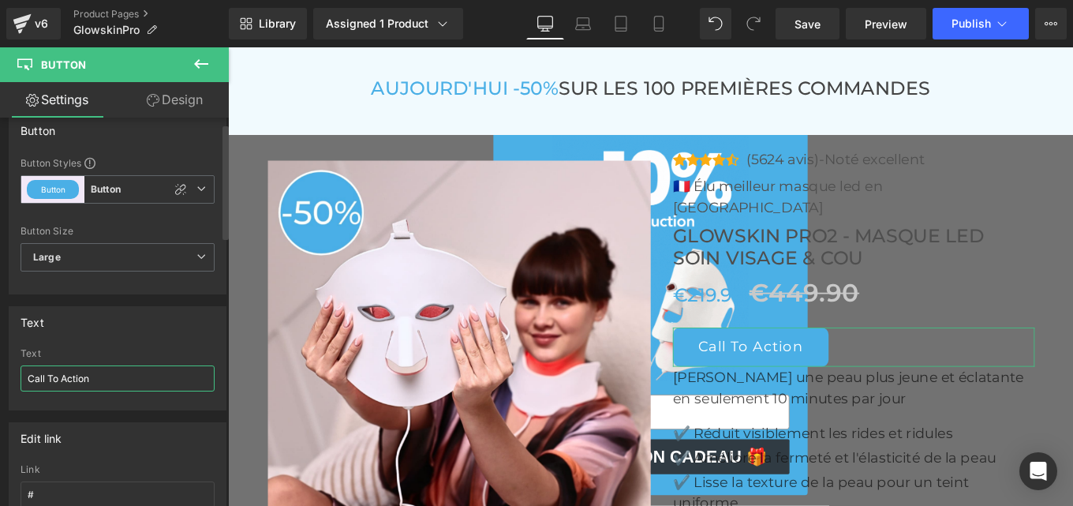
drag, startPoint x: 99, startPoint y: 387, endPoint x: 0, endPoint y: 384, distance: 99.4
click at [0, 384] on div "Text Call To Action Text Call To Action" at bounding box center [118, 352] width 236 height 116
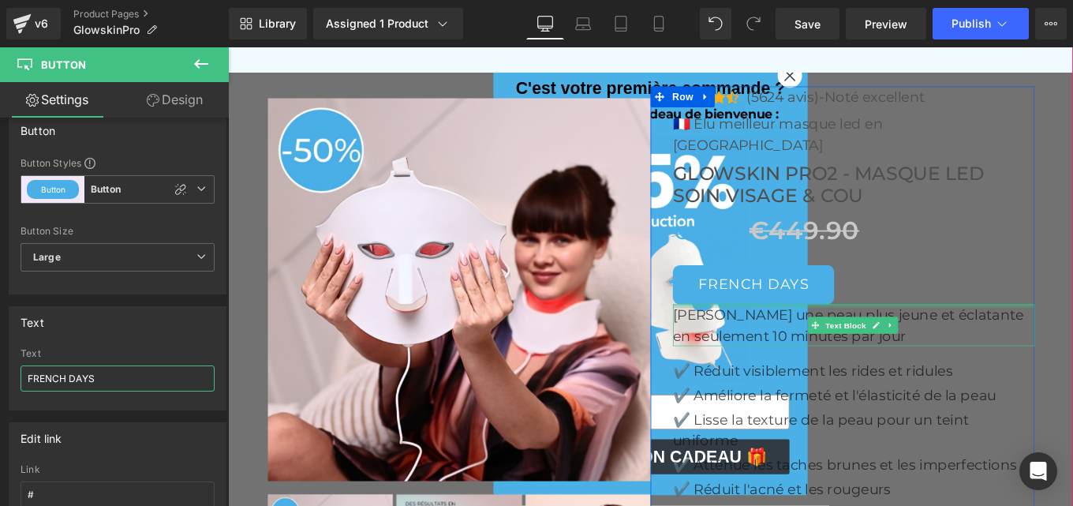
scroll to position [5372, 0]
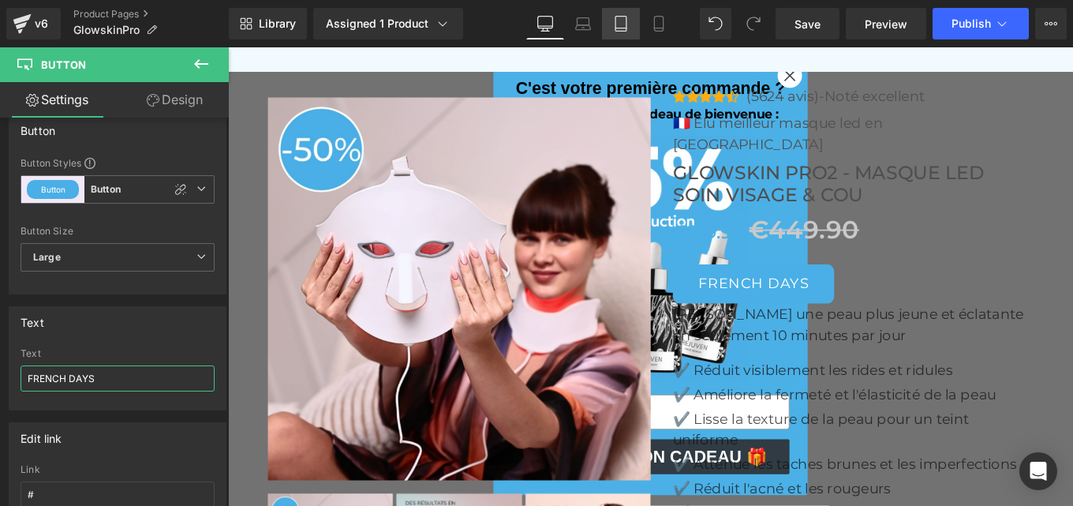
type input "FRENCH DAYS"
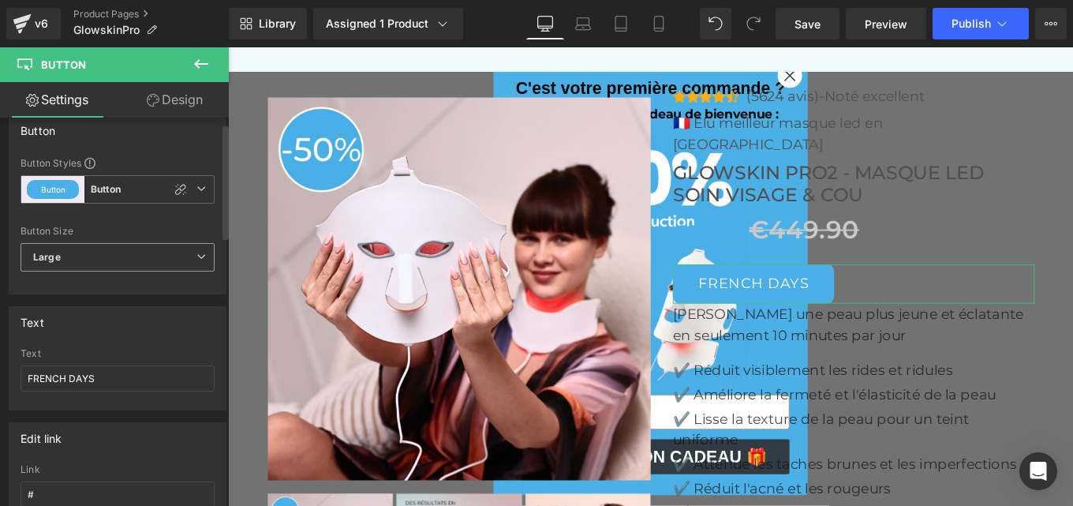
click at [111, 264] on span "Large" at bounding box center [118, 257] width 194 height 28
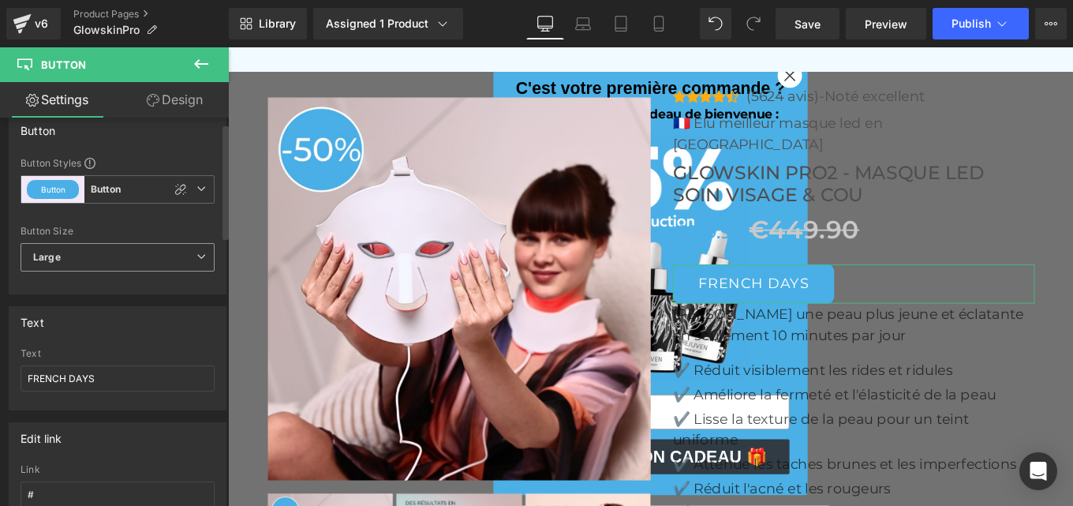
click at [113, 263] on span "Large" at bounding box center [118, 257] width 194 height 28
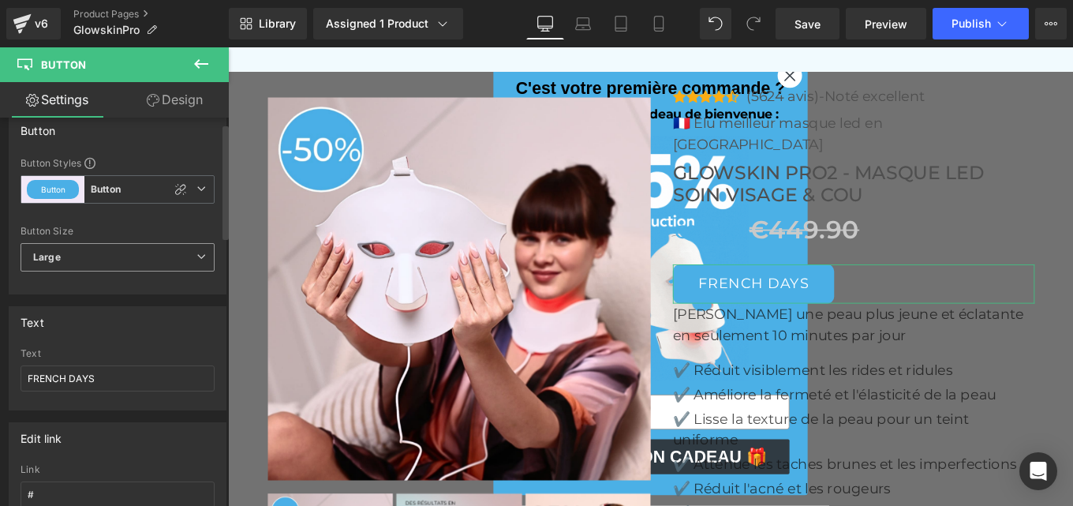
click at [113, 263] on span "Large" at bounding box center [118, 257] width 194 height 28
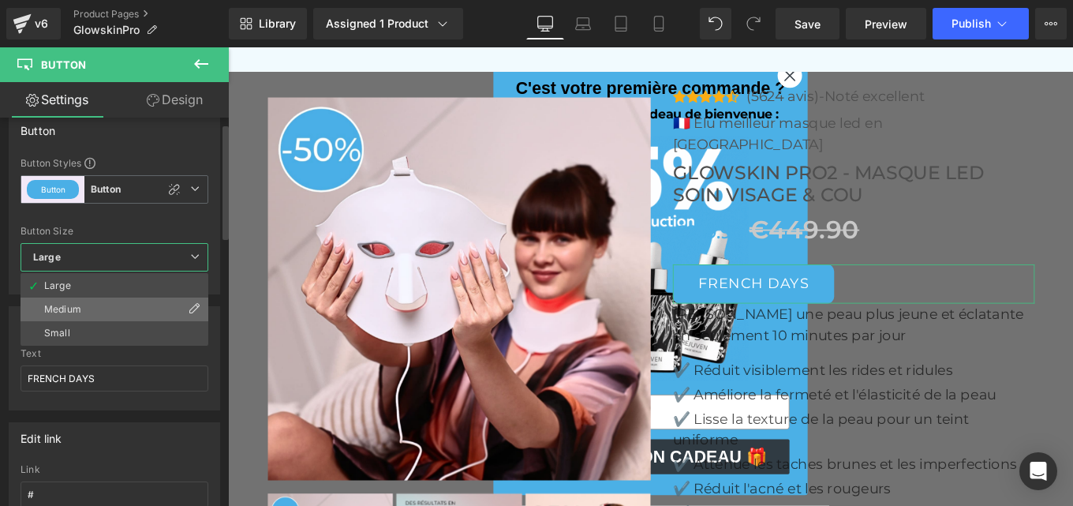
click at [85, 305] on li "Medium" at bounding box center [115, 309] width 188 height 24
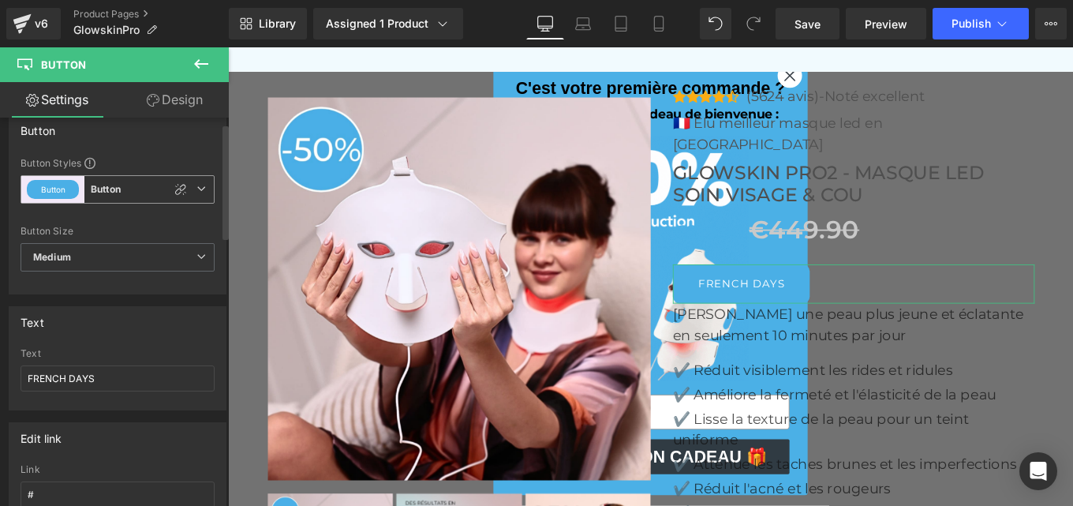
click at [61, 189] on button "Button" at bounding box center [53, 189] width 52 height 19
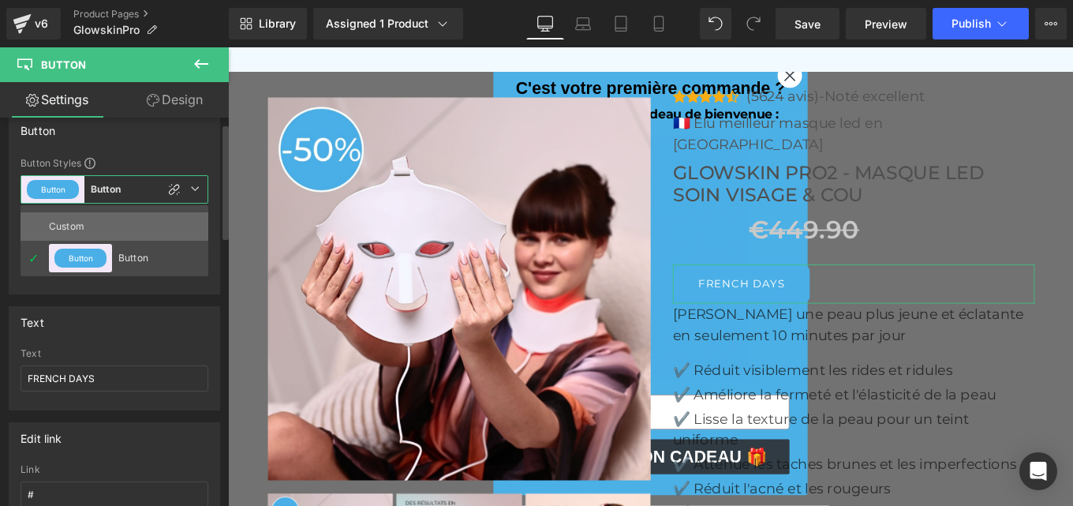
click at [63, 226] on div "Custom" at bounding box center [80, 226] width 62 height 28
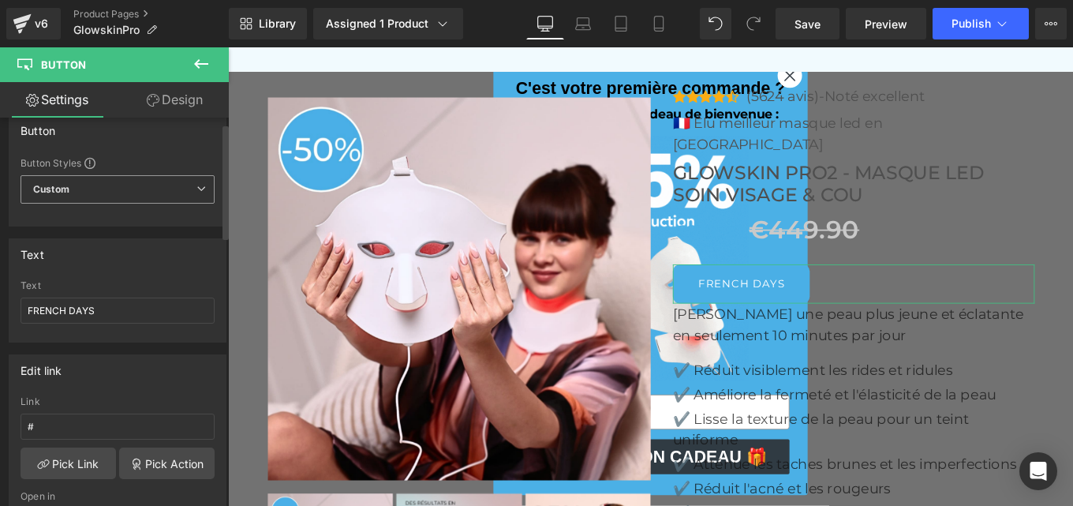
click at [63, 226] on div "Button Button Styles Custom Button Custom Custom Button Button Button Size Larg…" at bounding box center [118, 170] width 218 height 112
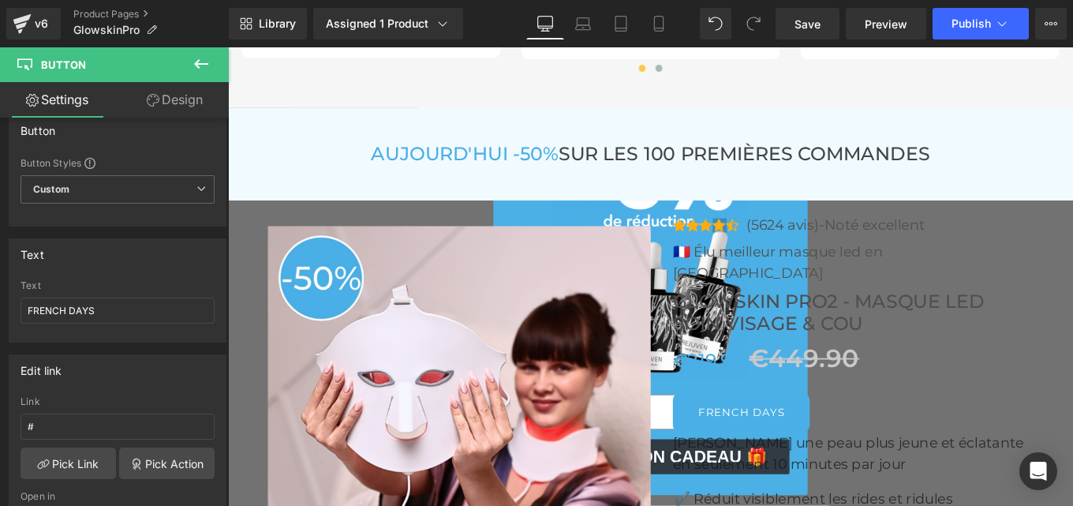
scroll to position [5226, 0]
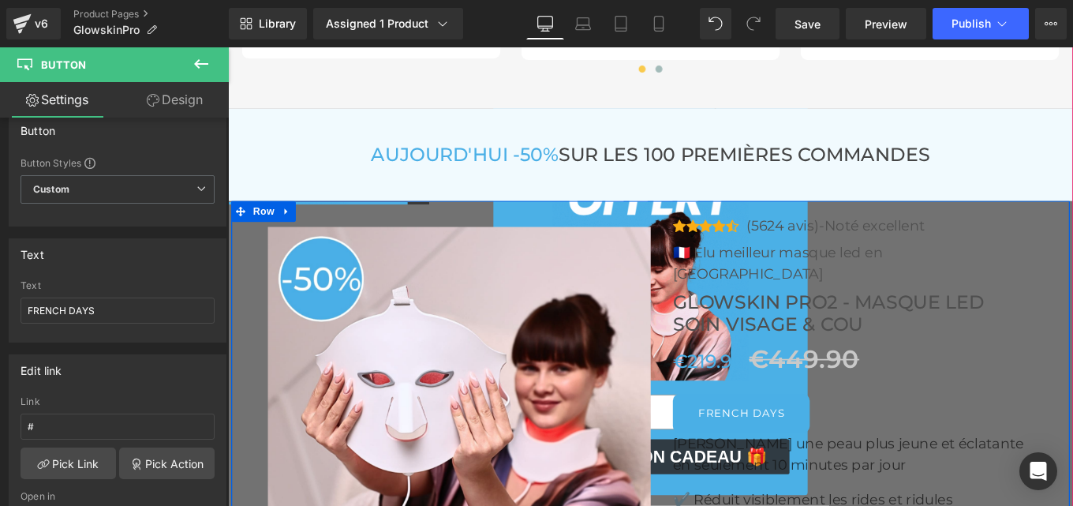
click at [263, 222] on span "Row" at bounding box center [268, 233] width 32 height 24
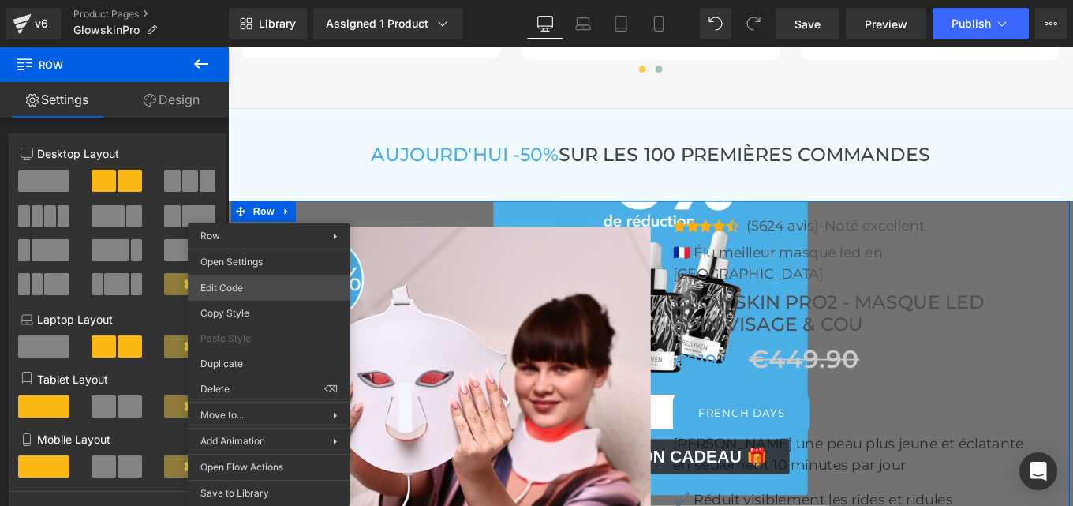
click at [233, 0] on div "Row You are previewing how the will restyle your page. You can not edit Element…" at bounding box center [536, 0] width 1073 height 0
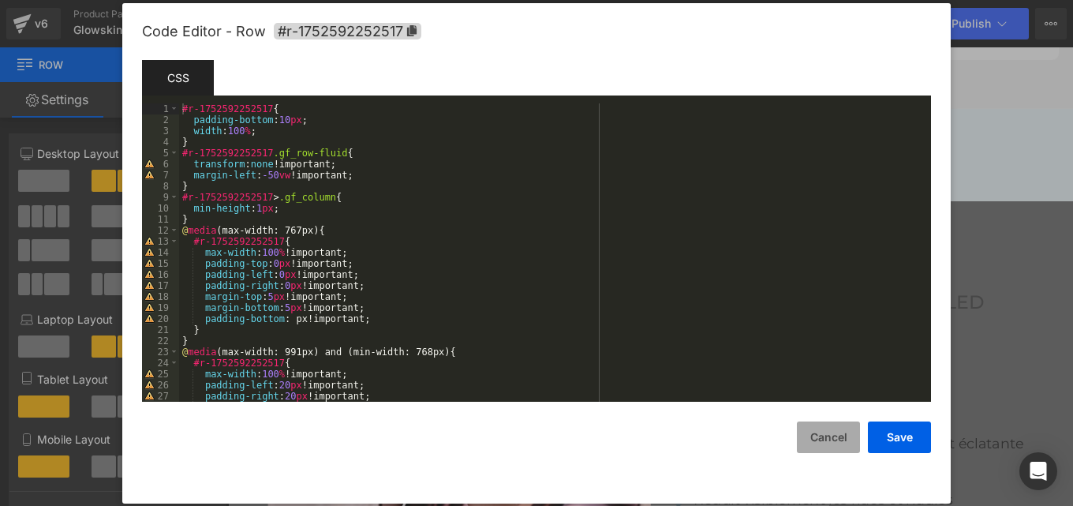
click at [823, 443] on button "Cancel" at bounding box center [828, 437] width 63 height 32
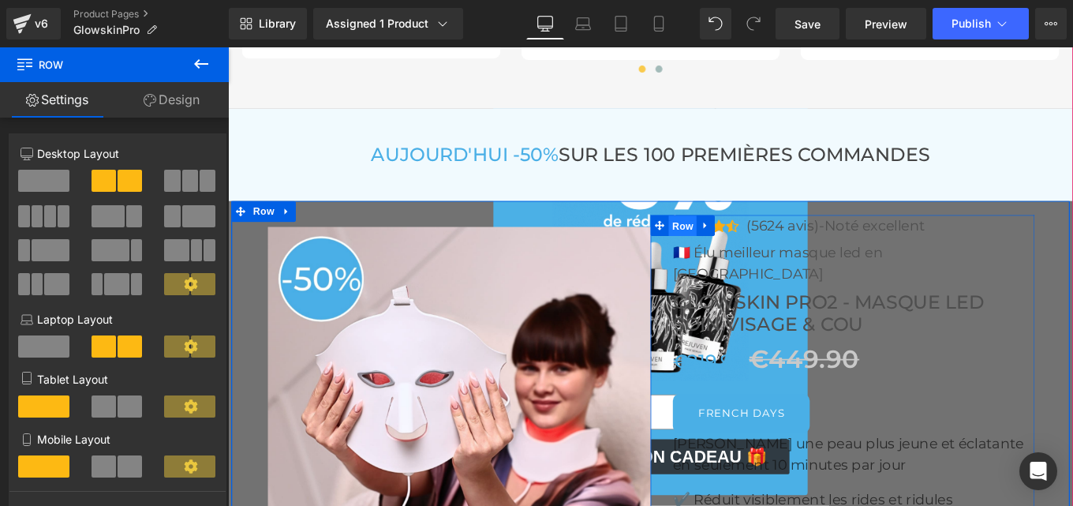
click at [730, 248] on span "Row" at bounding box center [742, 249] width 32 height 24
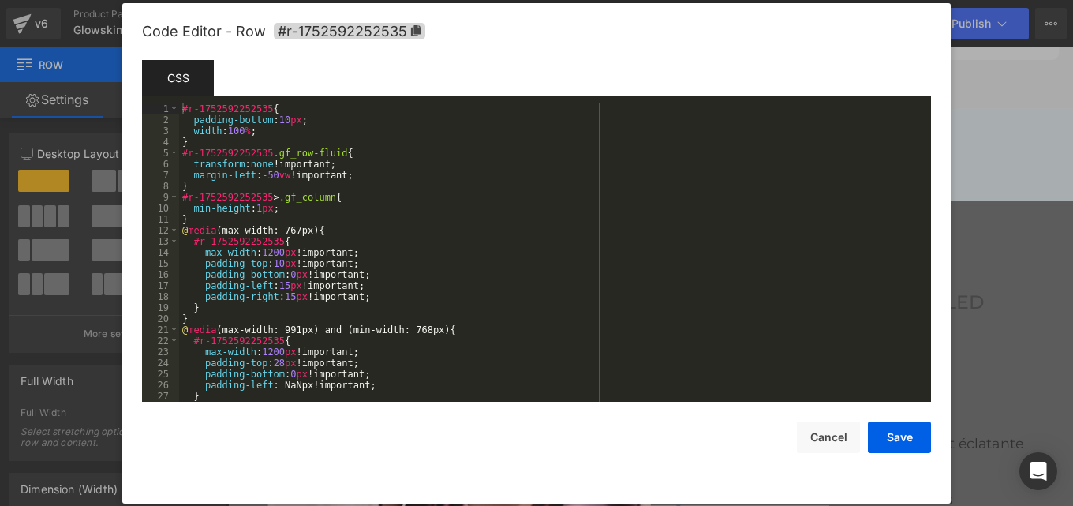
click at [639, 0] on div "Row You are previewing how the will restyle your page. You can not edit Element…" at bounding box center [536, 0] width 1073 height 0
click at [333, 33] on span "#r-1752592252535" at bounding box center [349, 31] width 151 height 17
click at [826, 436] on button "Cancel" at bounding box center [828, 437] width 63 height 32
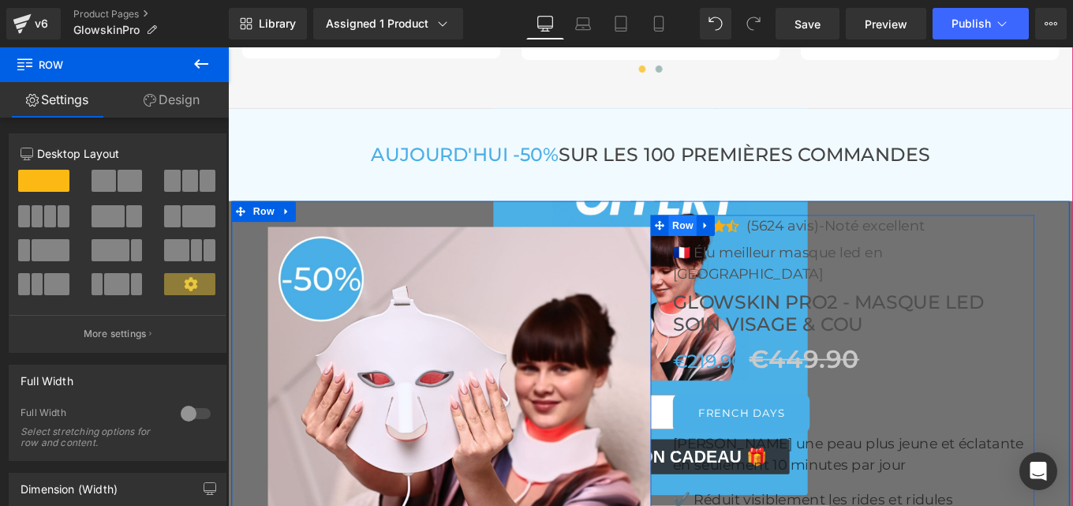
click at [726, 254] on span "Row" at bounding box center [742, 249] width 32 height 24
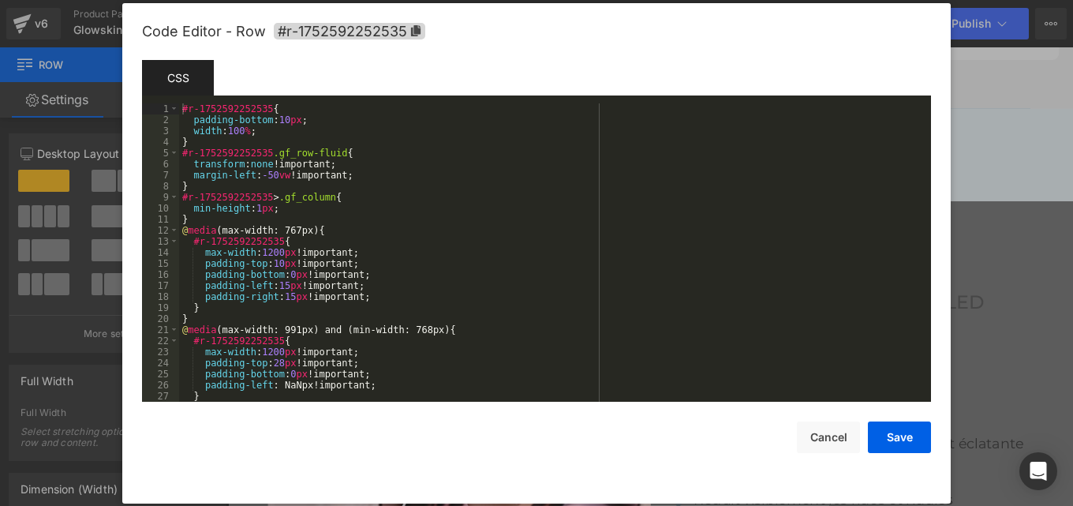
click at [647, 0] on div "Row You are previewing how the will restyle your page. You can not edit Element…" at bounding box center [536, 0] width 1073 height 0
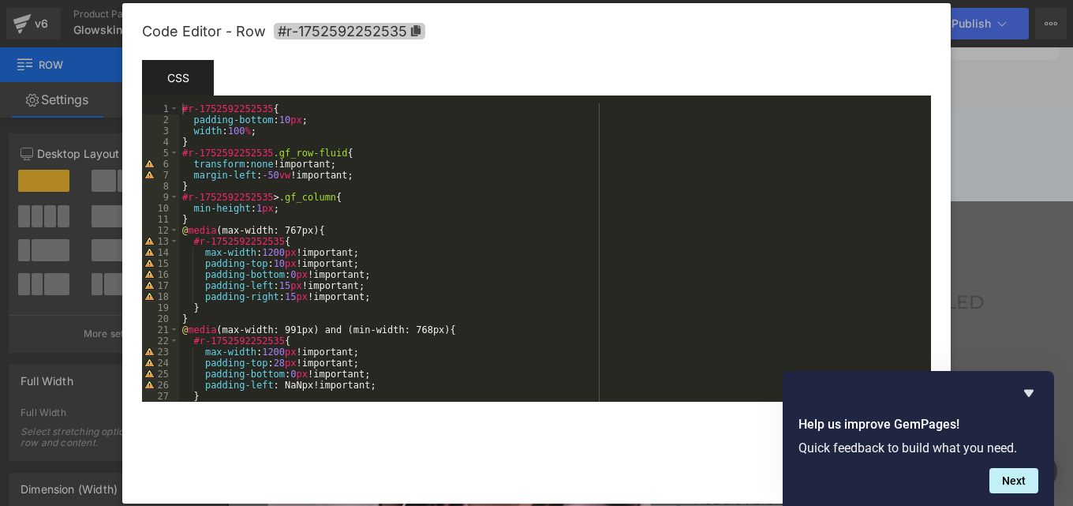
click at [340, 35] on span "#r-1752592252535" at bounding box center [349, 31] width 151 height 17
click at [1028, 395] on icon "Hide survey" at bounding box center [1028, 393] width 9 height 7
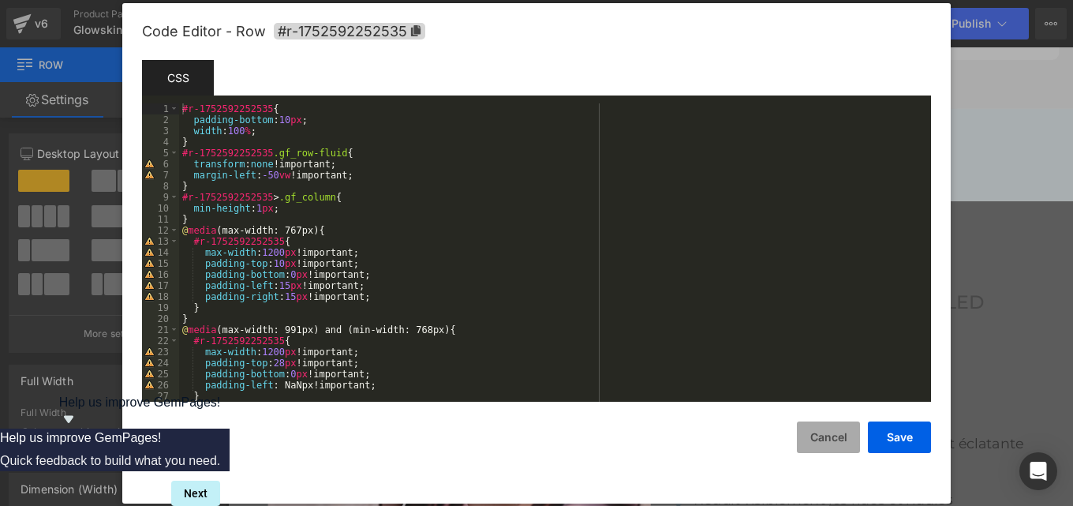
click at [810, 442] on button "Cancel" at bounding box center [828, 437] width 63 height 32
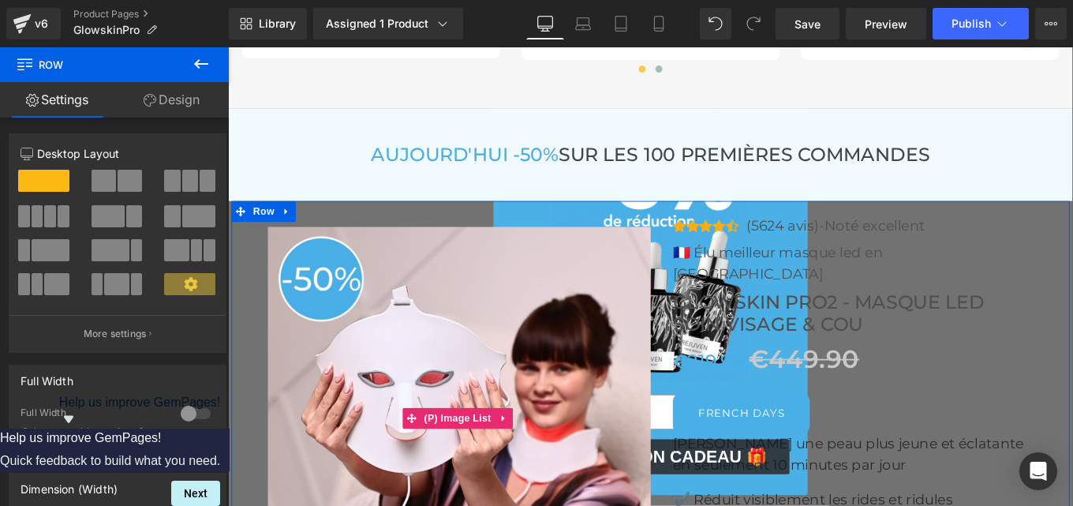
scroll to position [5248, 0]
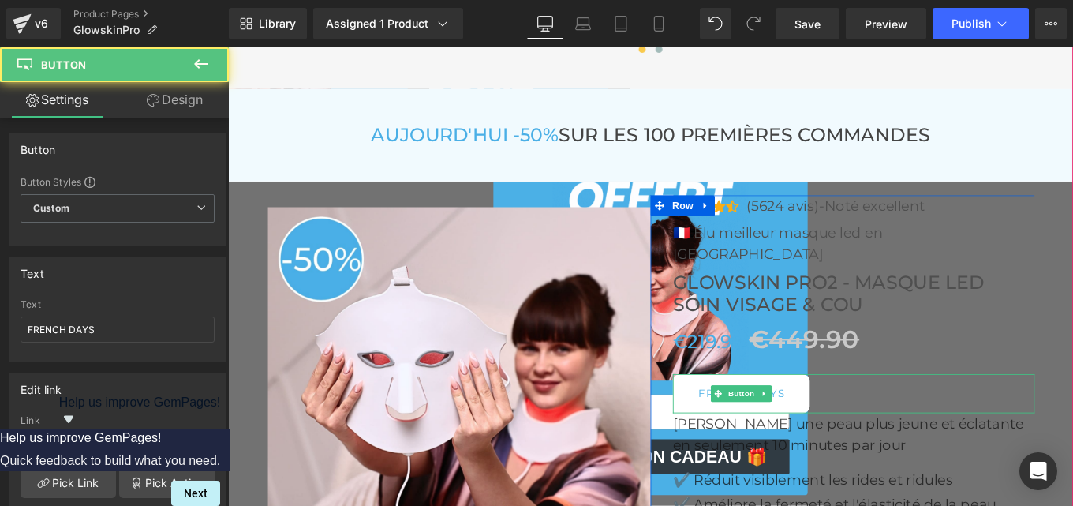
click at [764, 419] on link "FRENCH DAYS" at bounding box center [807, 438] width 155 height 44
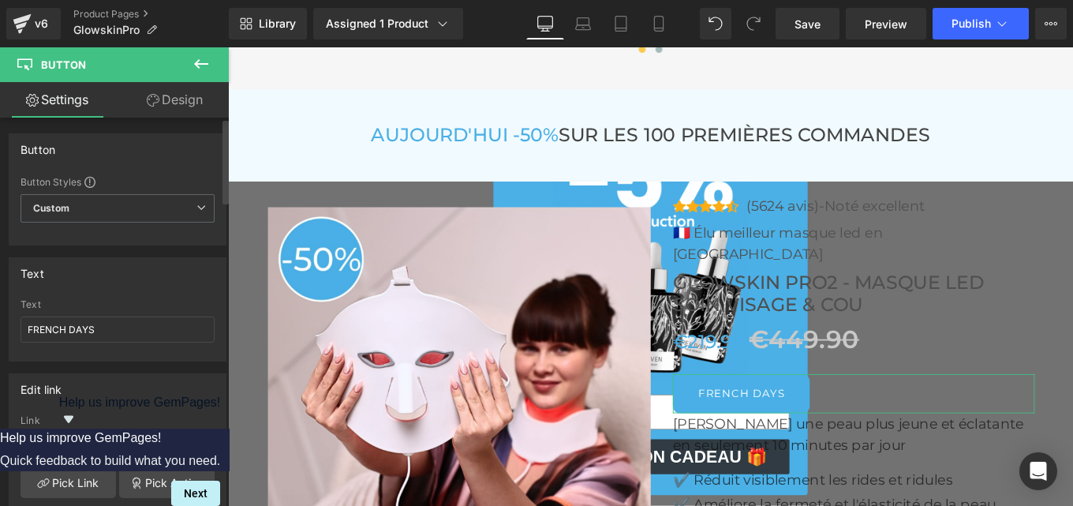
click at [54, 436] on input "#" at bounding box center [118, 445] width 194 height 26
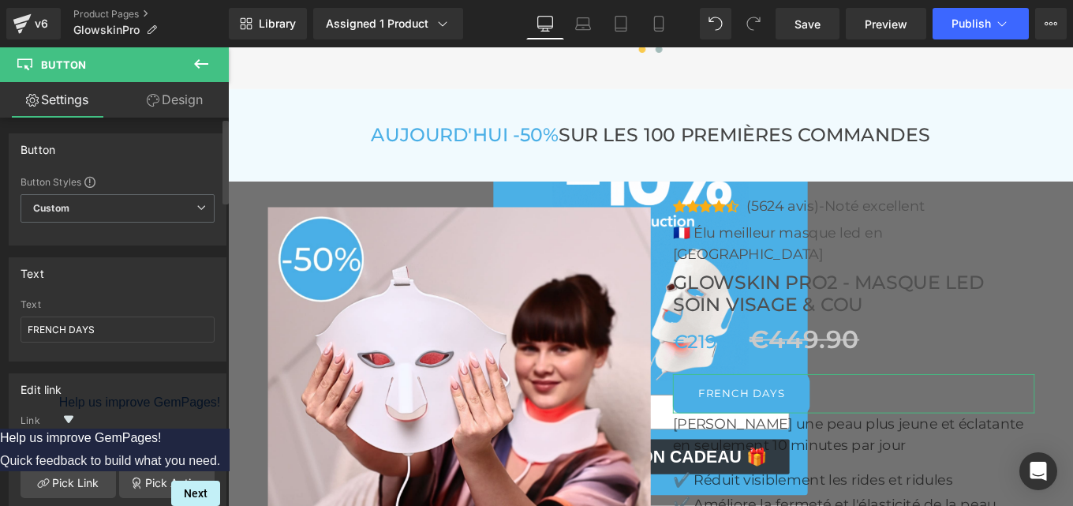
click at [40, 447] on input "##r-1752592252535" at bounding box center [118, 445] width 194 height 26
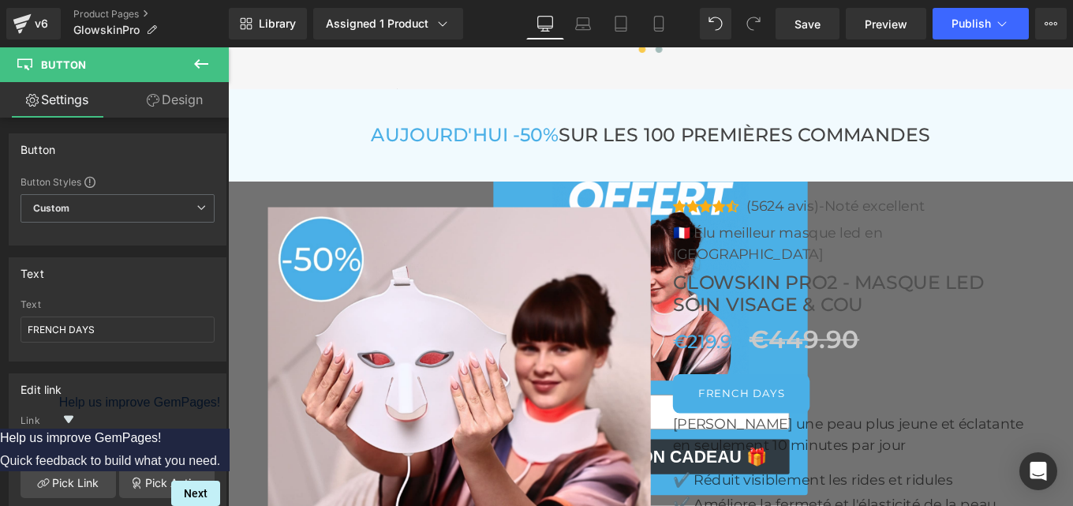
type input "#r-1752592252535"
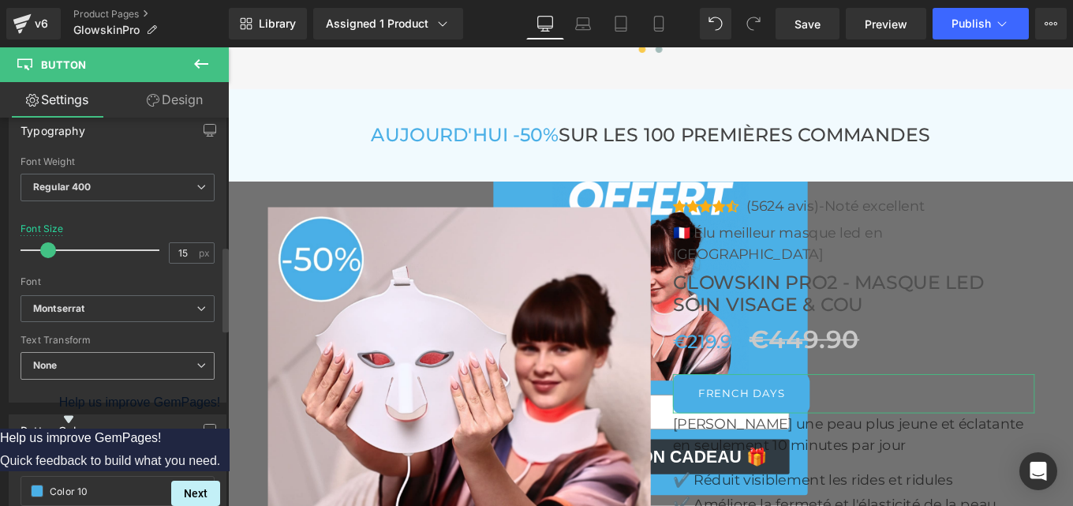
scroll to position [588, 0]
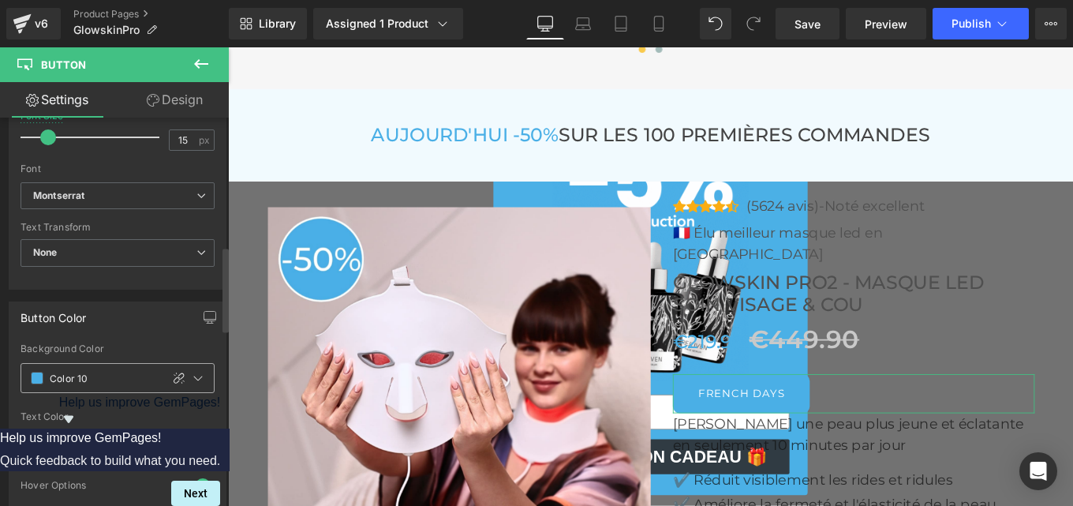
click at [70, 372] on input "Color 10" at bounding box center [101, 377] width 103 height 17
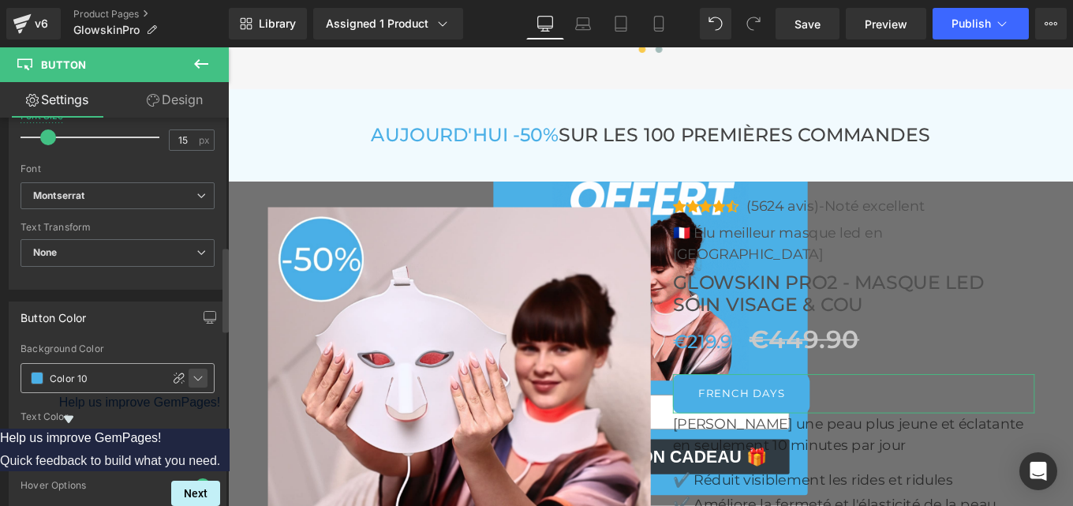
click at [192, 375] on icon at bounding box center [198, 378] width 13 height 13
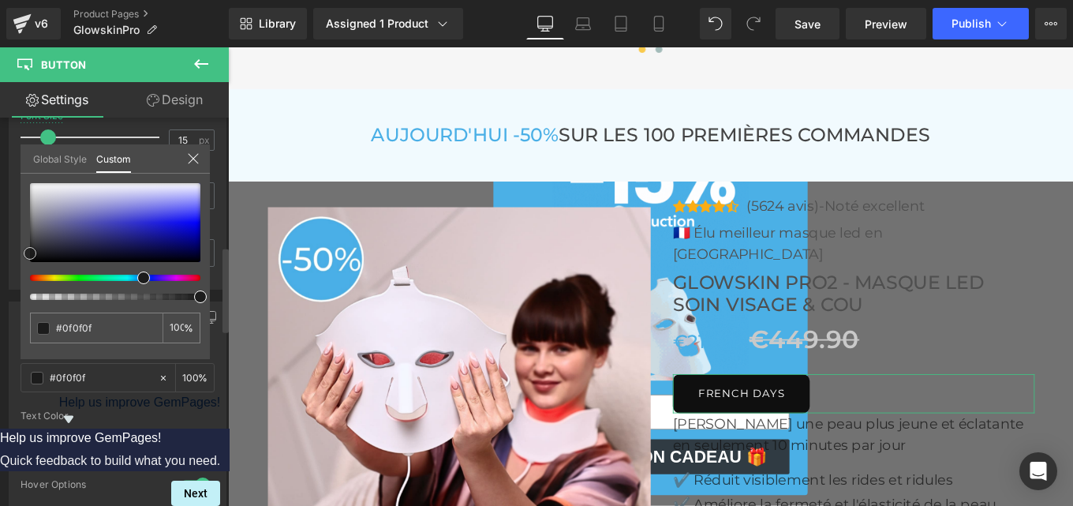
drag, startPoint x: 200, startPoint y: 259, endPoint x: 24, endPoint y: 254, distance: 176.0
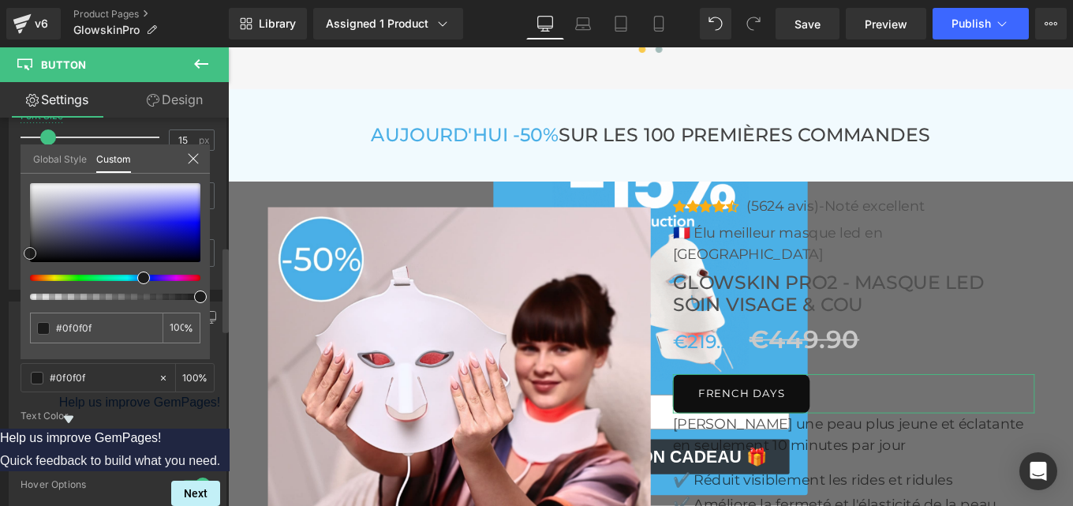
click at [24, 254] on span at bounding box center [30, 253] width 13 height 13
drag, startPoint x: 24, startPoint y: 254, endPoint x: 25, endPoint y: 263, distance: 8.7
click at [25, 263] on span at bounding box center [30, 262] width 13 height 13
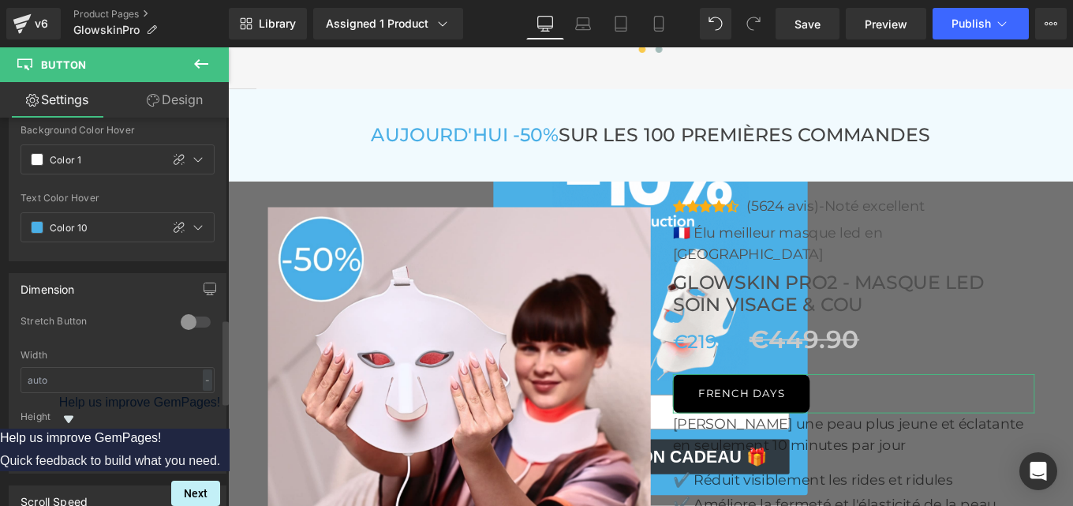
scroll to position [914, 0]
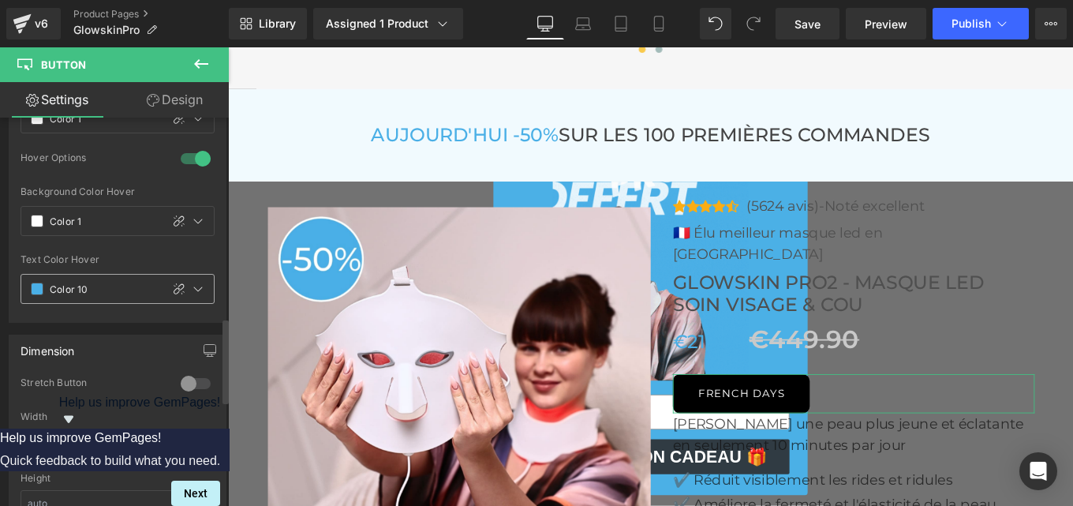
click at [38, 290] on span at bounding box center [37, 288] width 13 height 13
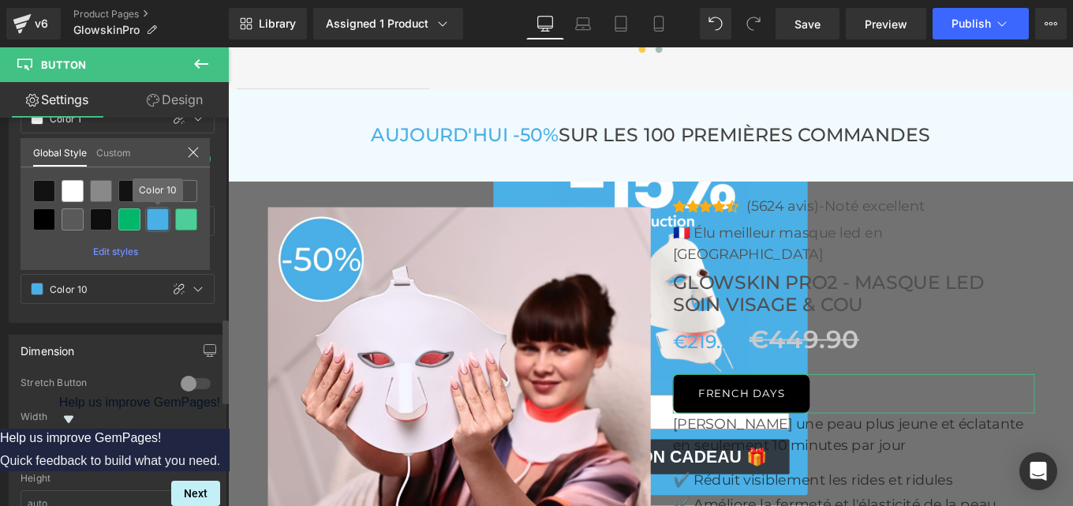
click at [159, 218] on div at bounding box center [158, 219] width 22 height 22
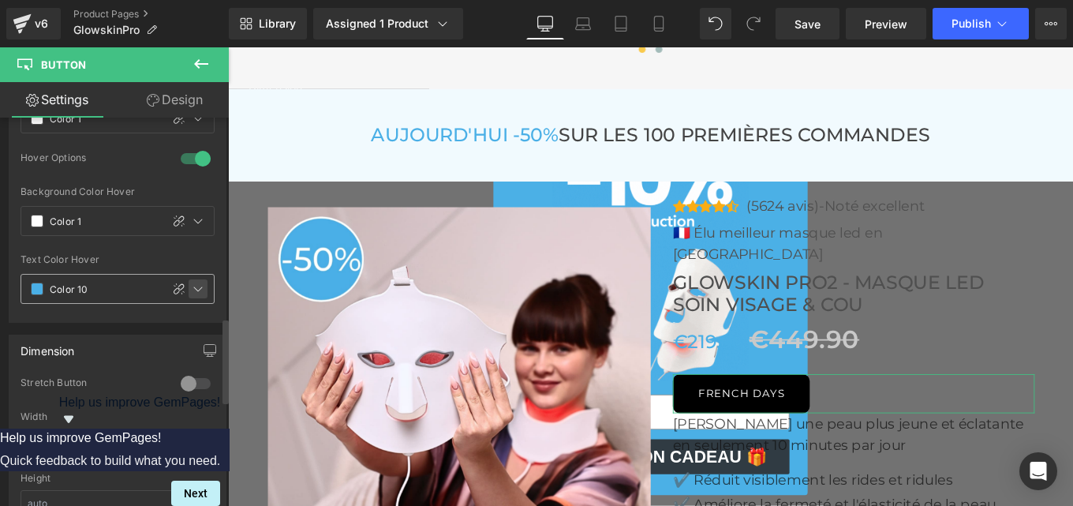
click at [192, 292] on icon at bounding box center [198, 288] width 13 height 13
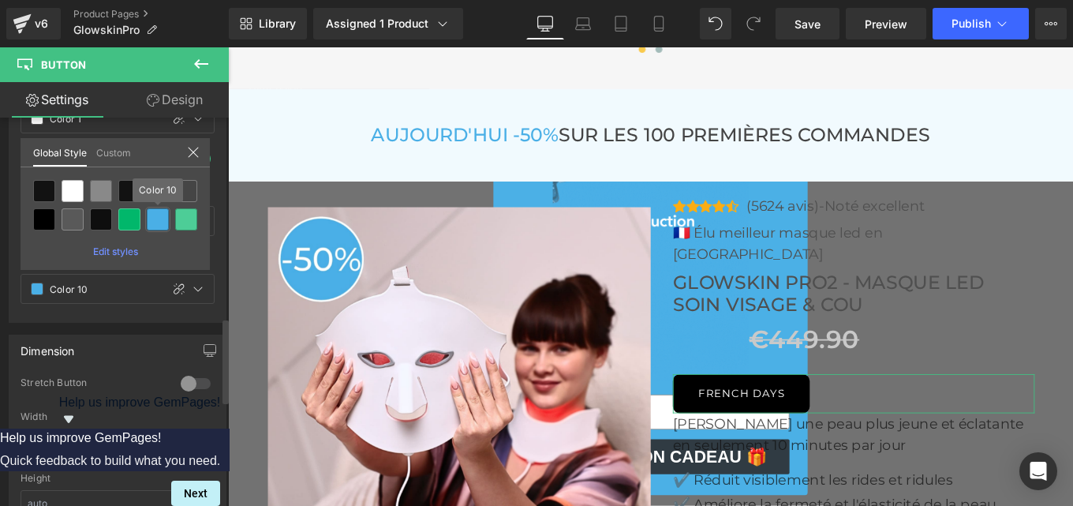
click at [160, 222] on div at bounding box center [158, 219] width 22 height 22
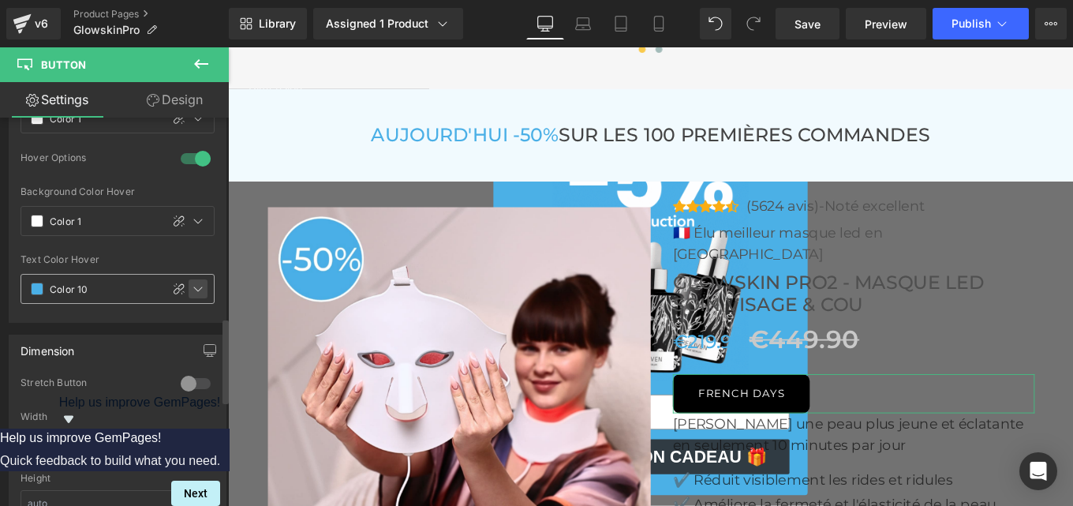
click at [192, 286] on icon at bounding box center [198, 288] width 13 height 13
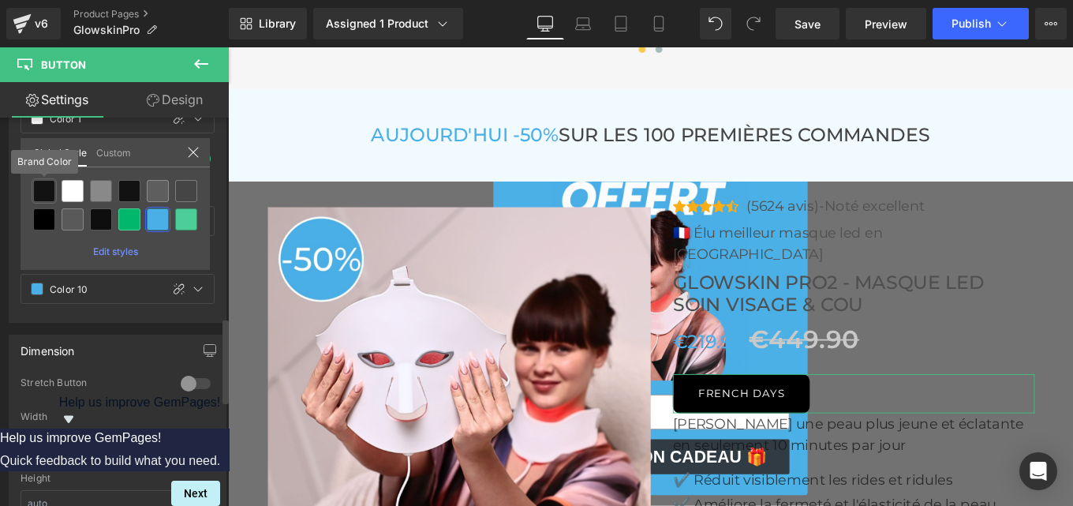
click at [41, 193] on div at bounding box center [44, 191] width 22 height 22
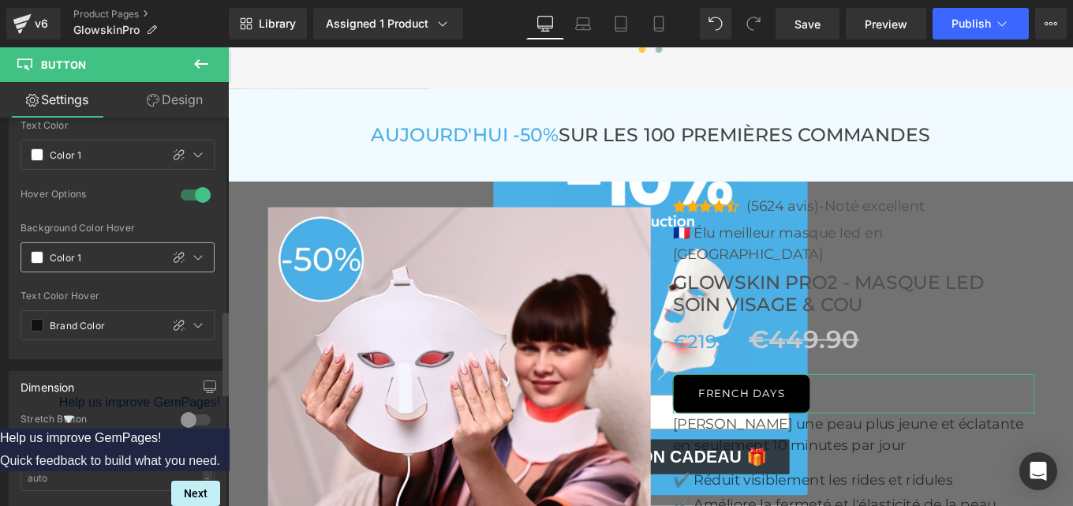
scroll to position [879, 0]
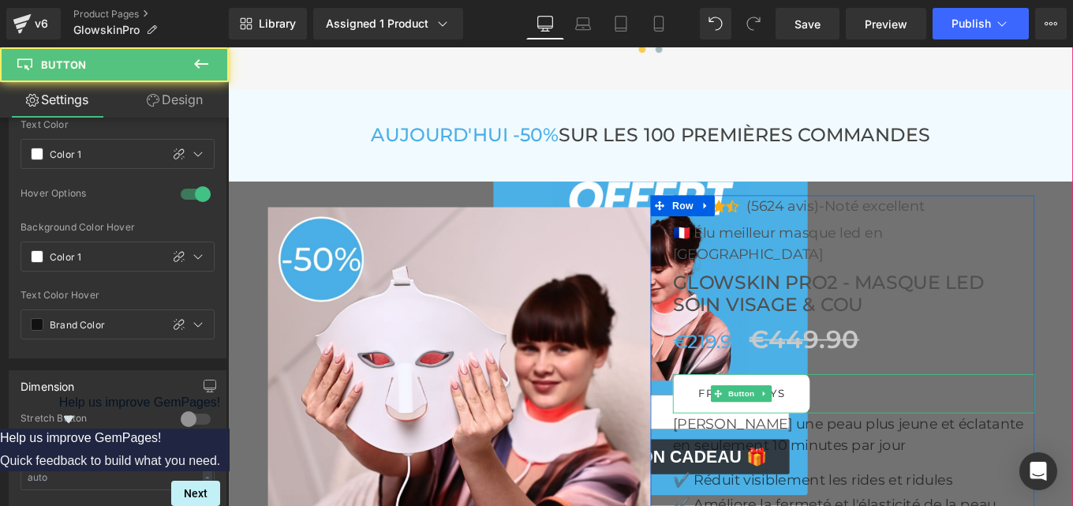
click at [749, 416] on link "FRENCH DAYS" at bounding box center [807, 438] width 155 height 44
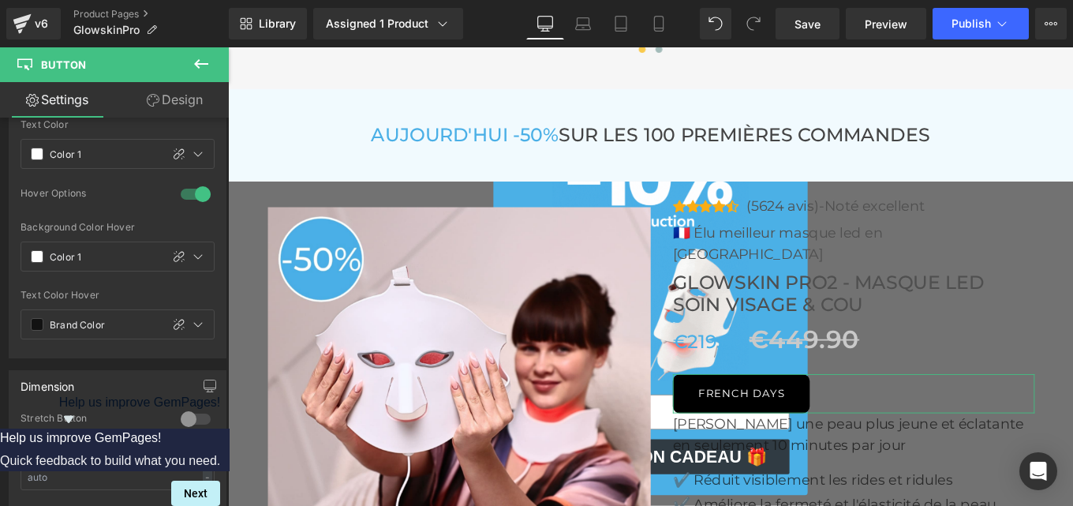
click at [174, 106] on link "Design" at bounding box center [175, 99] width 114 height 35
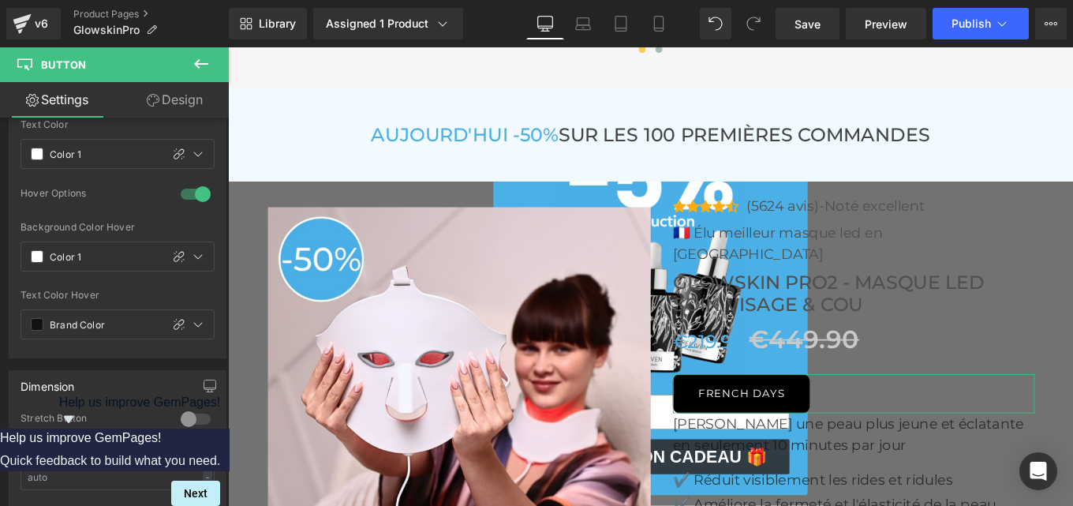
click at [0, 0] on div "Spacing" at bounding box center [0, 0] width 0 height 0
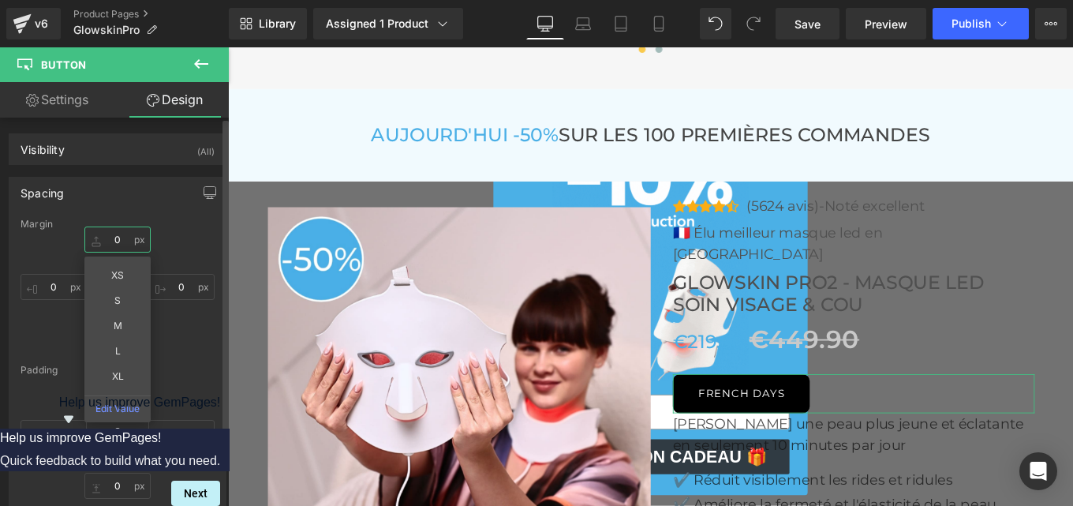
click at [115, 240] on input "text" at bounding box center [117, 239] width 66 height 26
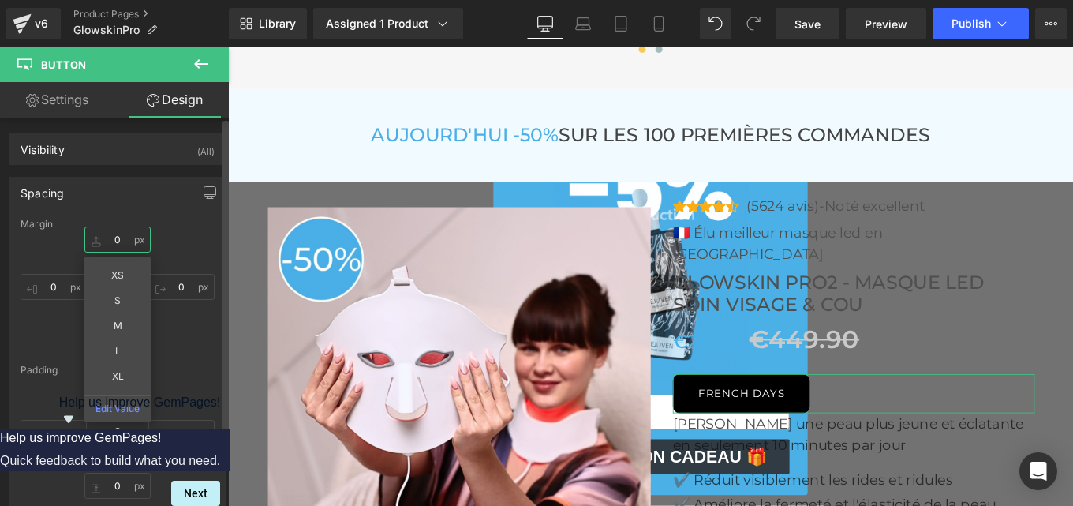
type input "1"
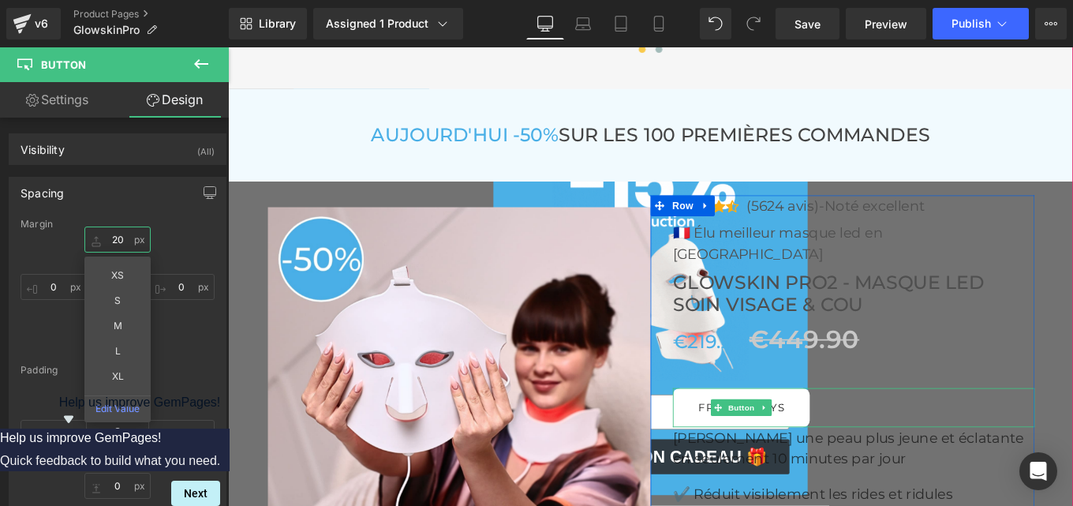
scroll to position [5358, 0]
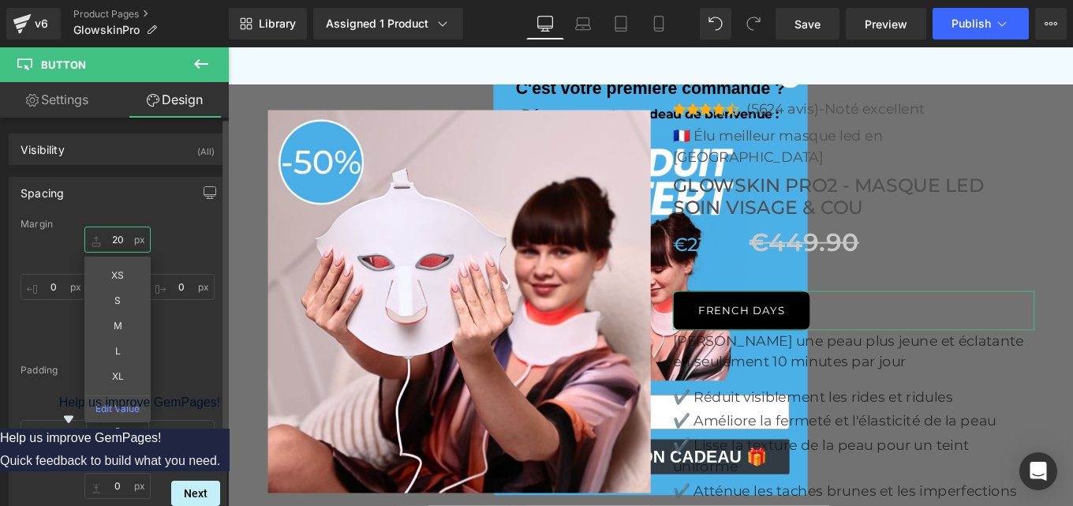
type input "20"
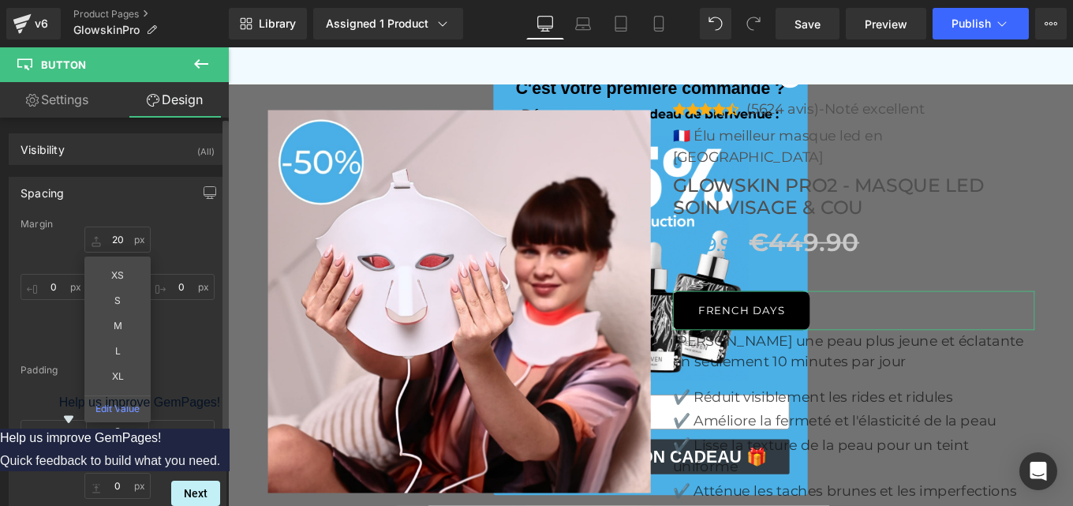
click at [187, 357] on div "Margin 20 XS S M L XL Edit Value Padding" at bounding box center [117, 364] width 216 height 292
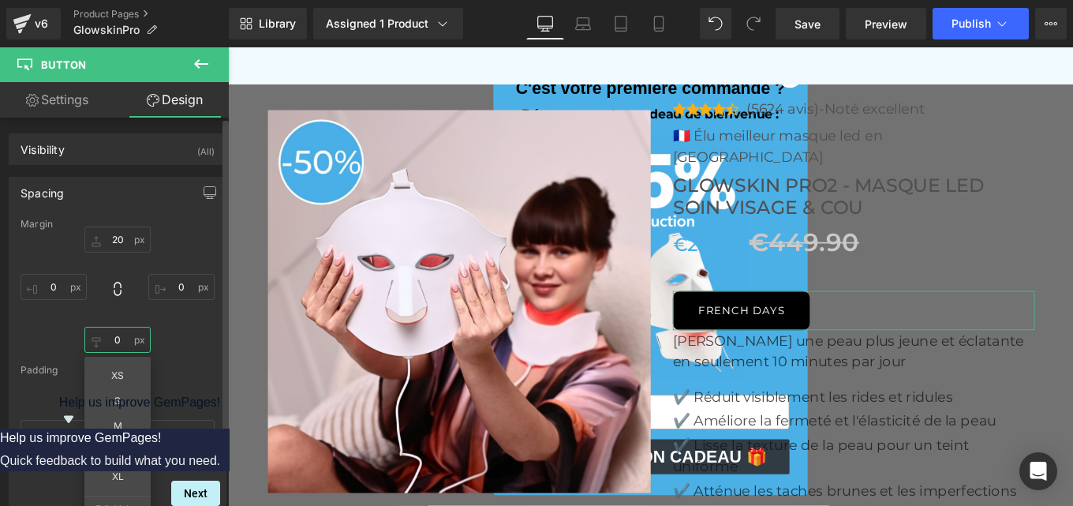
click at [119, 350] on input "text" at bounding box center [117, 340] width 66 height 26
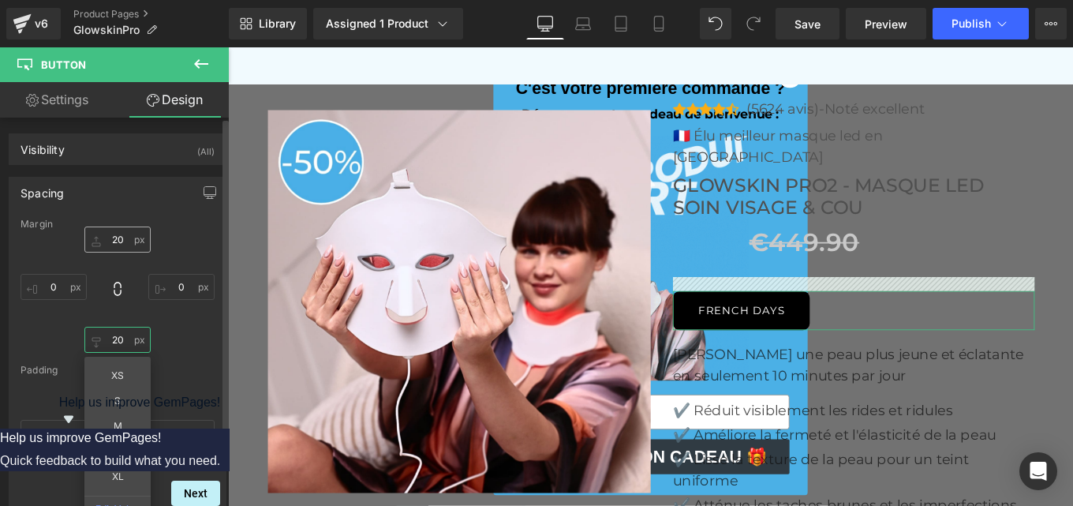
type input "20"
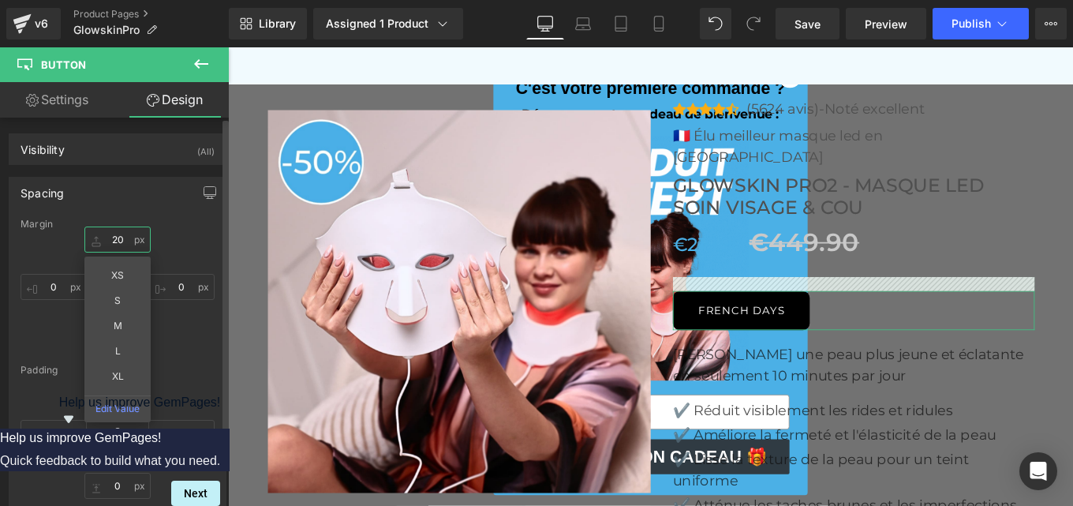
click at [124, 241] on input "20" at bounding box center [117, 239] width 66 height 26
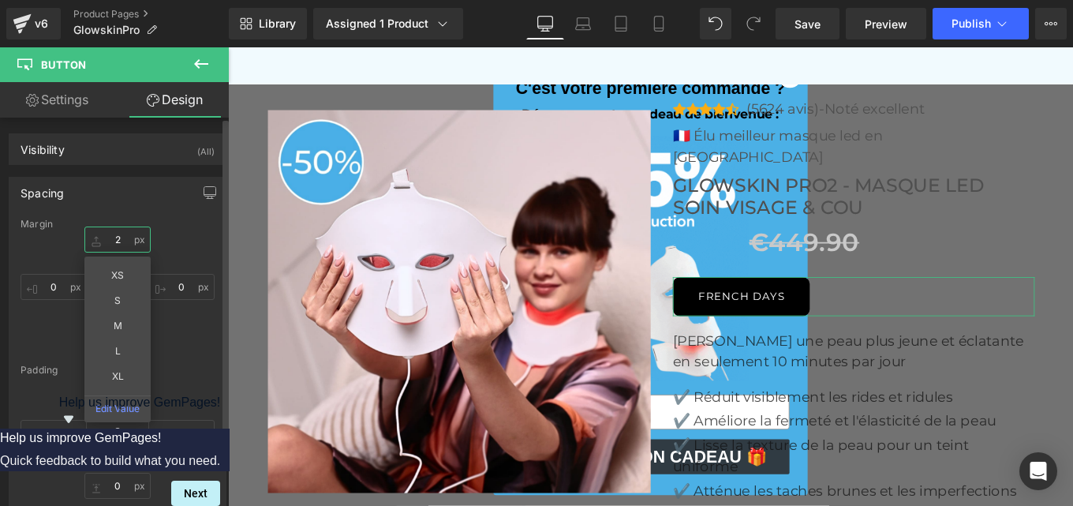
type input "20"
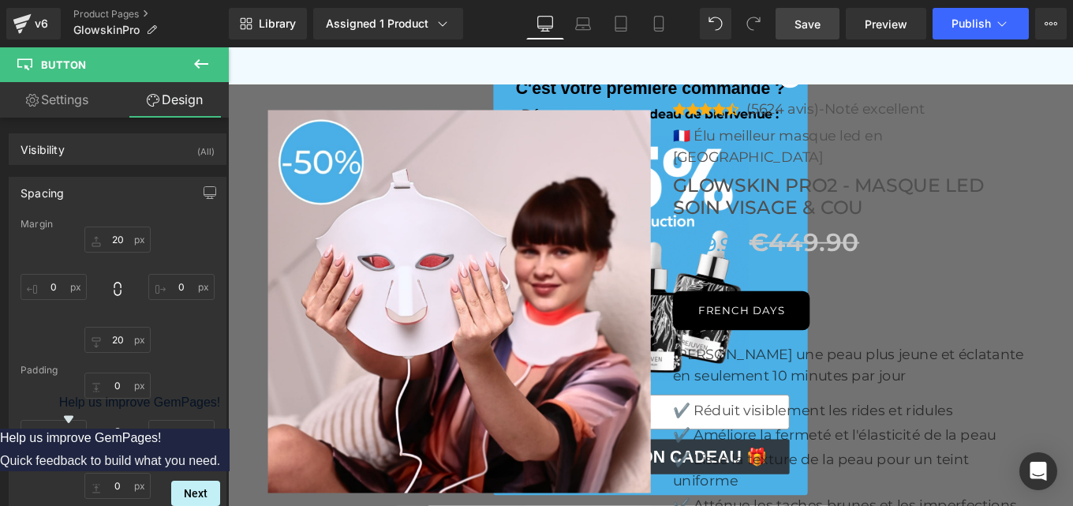
click at [808, 26] on span "Save" at bounding box center [807, 24] width 26 height 17
click at [809, 31] on span "Save" at bounding box center [807, 24] width 26 height 17
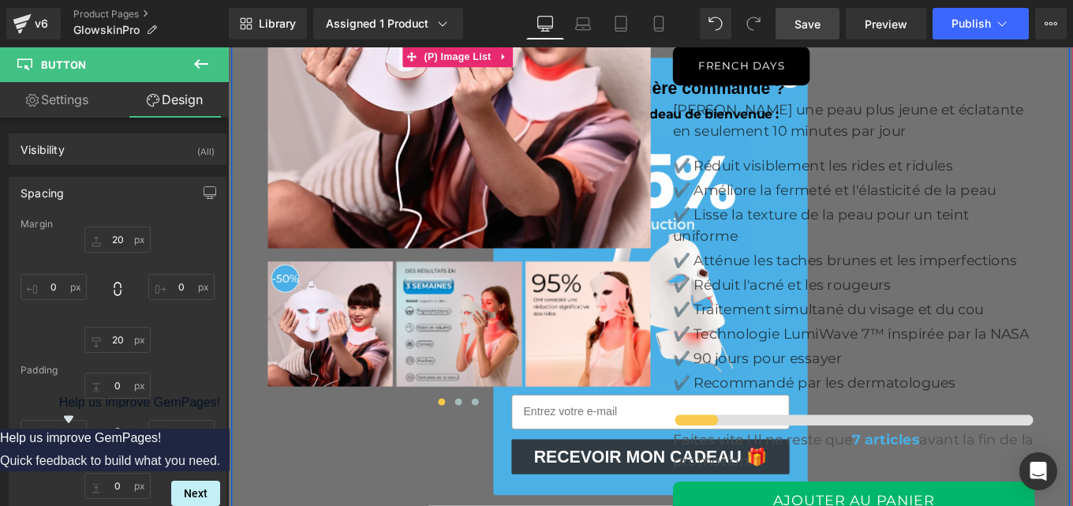
scroll to position [5638, 0]
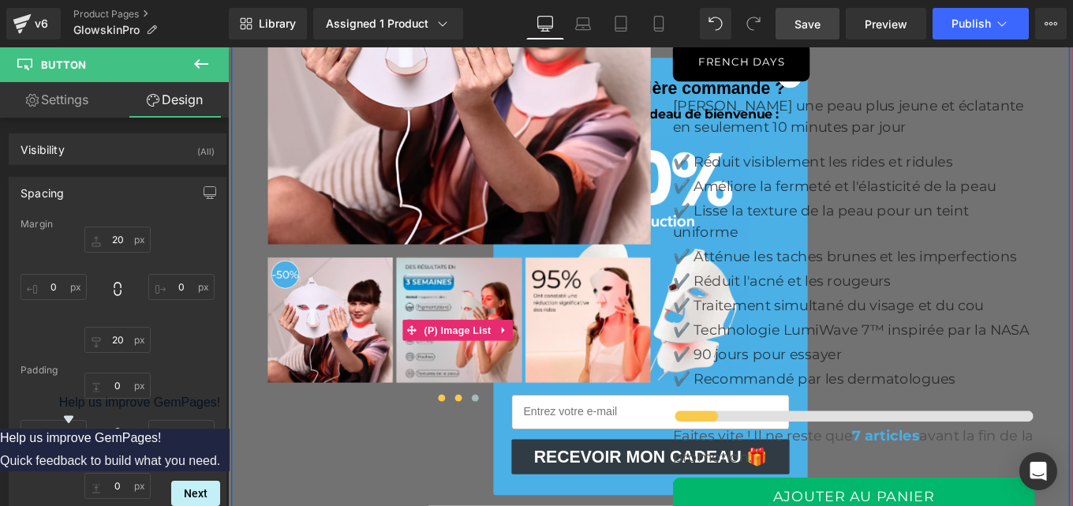
click at [486, 442] on span at bounding box center [488, 443] width 8 height 8
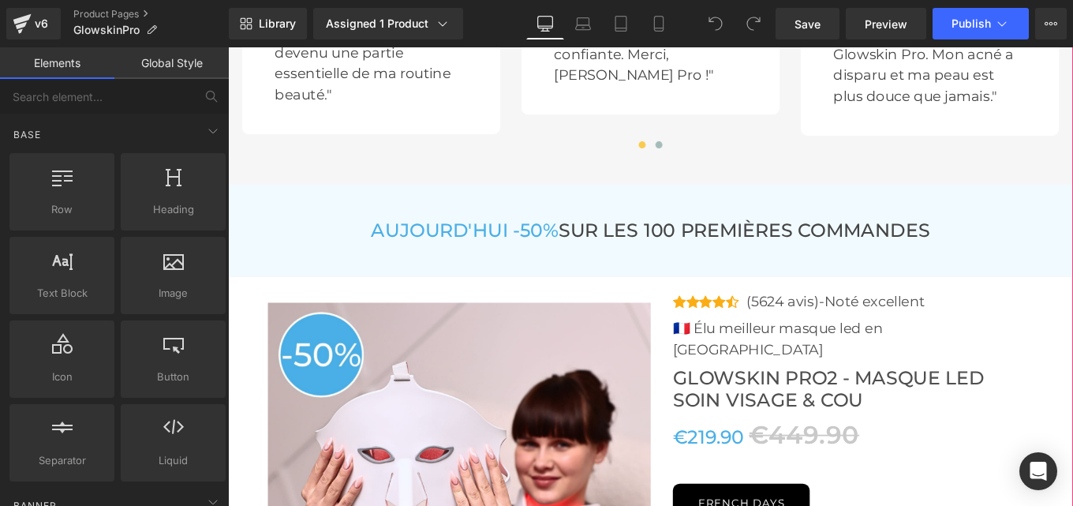
scroll to position [5141, 0]
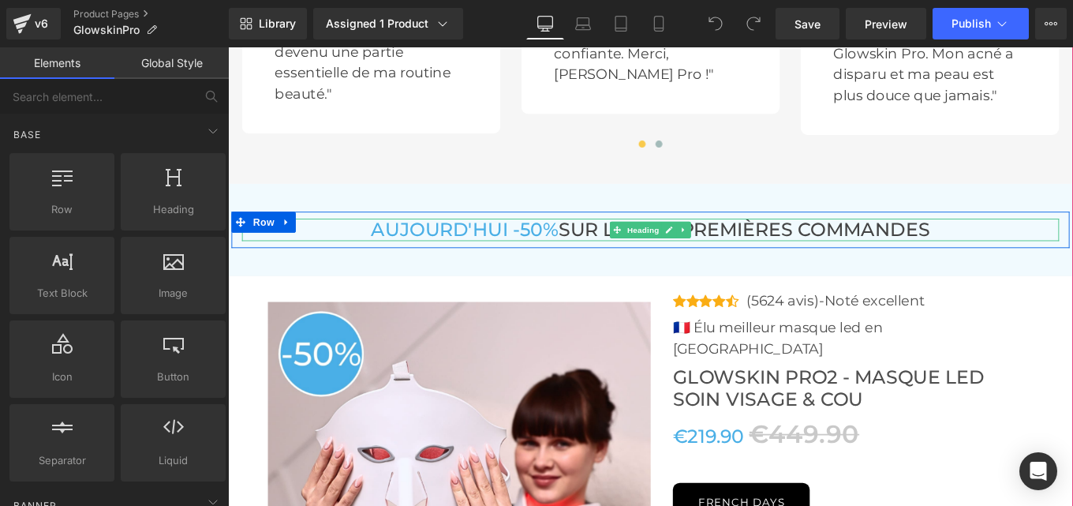
click at [577, 250] on span "AUJOURD'HUI -50%" at bounding box center [495, 253] width 211 height 26
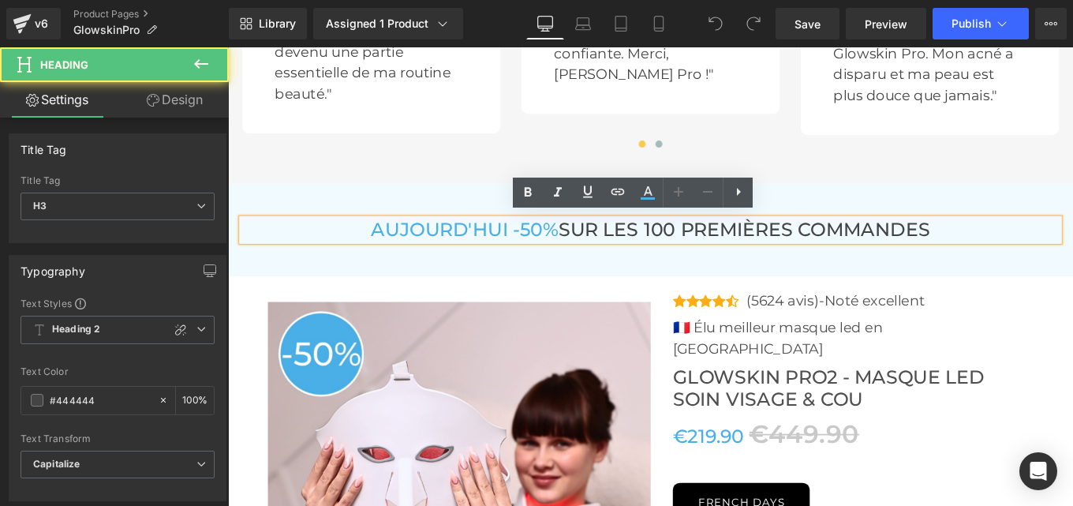
click at [390, 248] on span "AUJOURD'HUI -50%" at bounding box center [495, 253] width 211 height 26
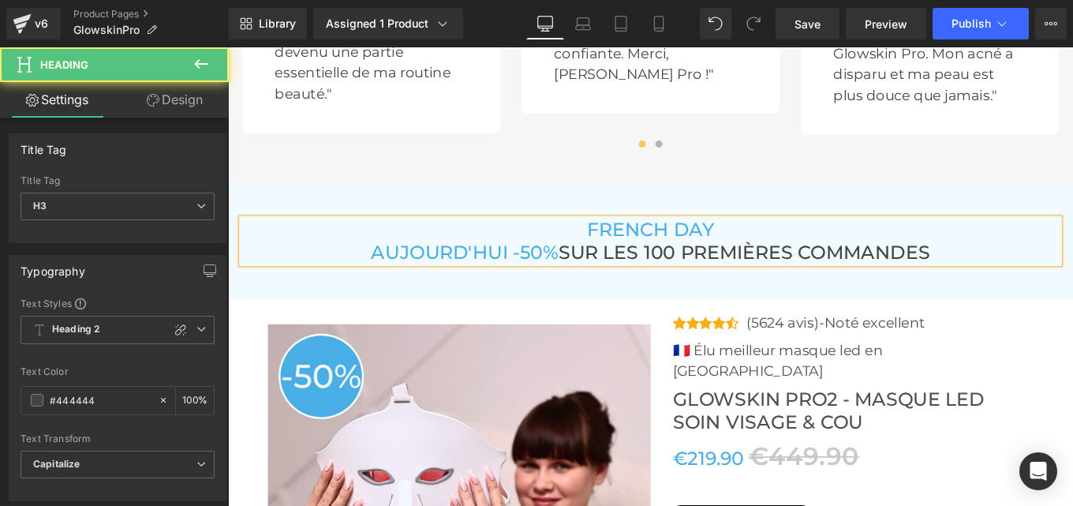
click at [788, 254] on h3 "FRENCH DAY" at bounding box center [705, 253] width 923 height 25
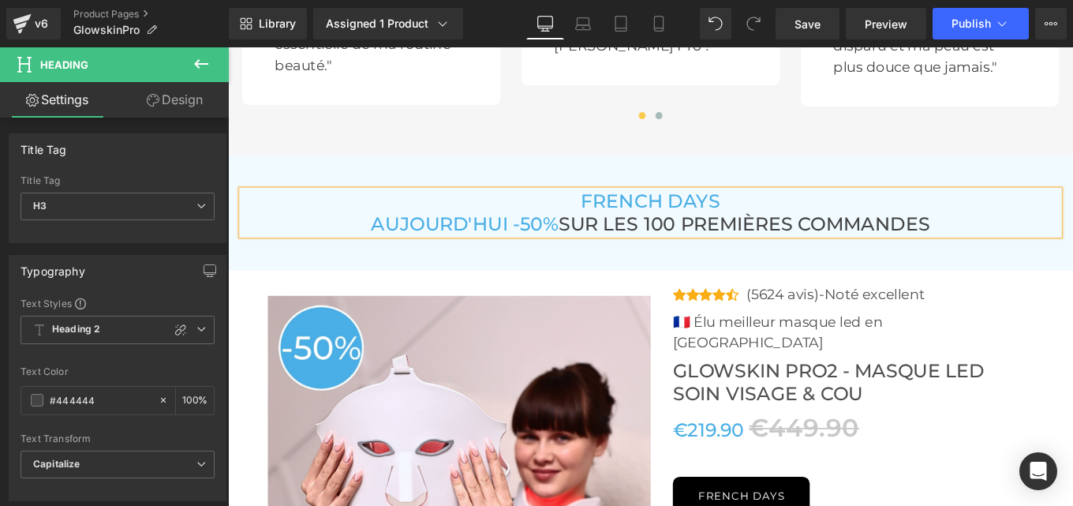
scroll to position [5170, 0]
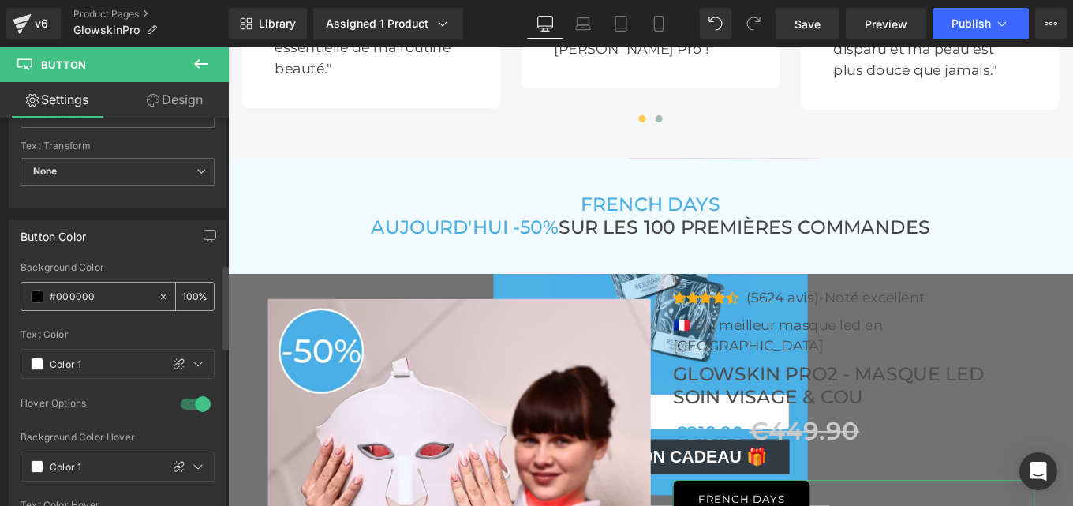
scroll to position [668, 0]
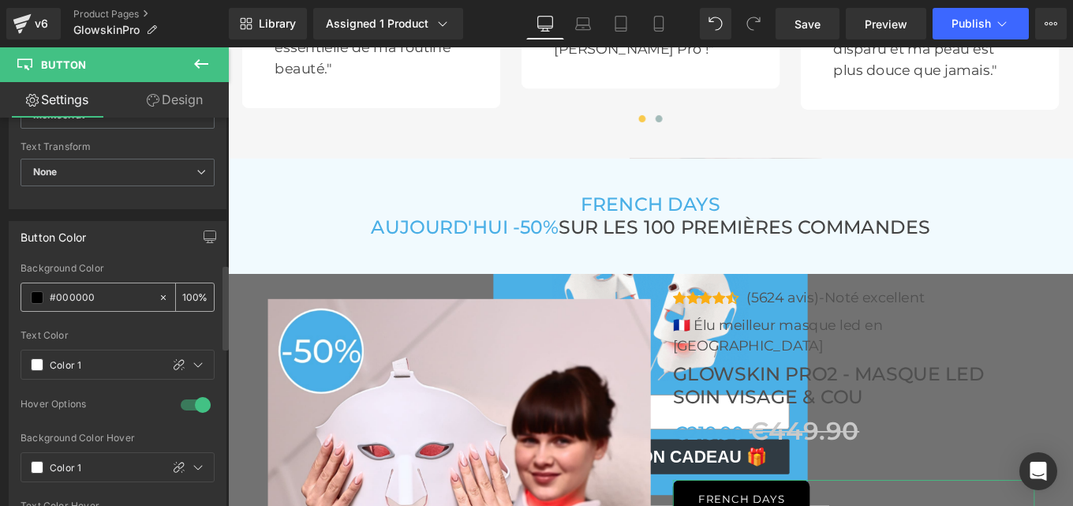
click at [105, 293] on input "#000000" at bounding box center [100, 297] width 101 height 17
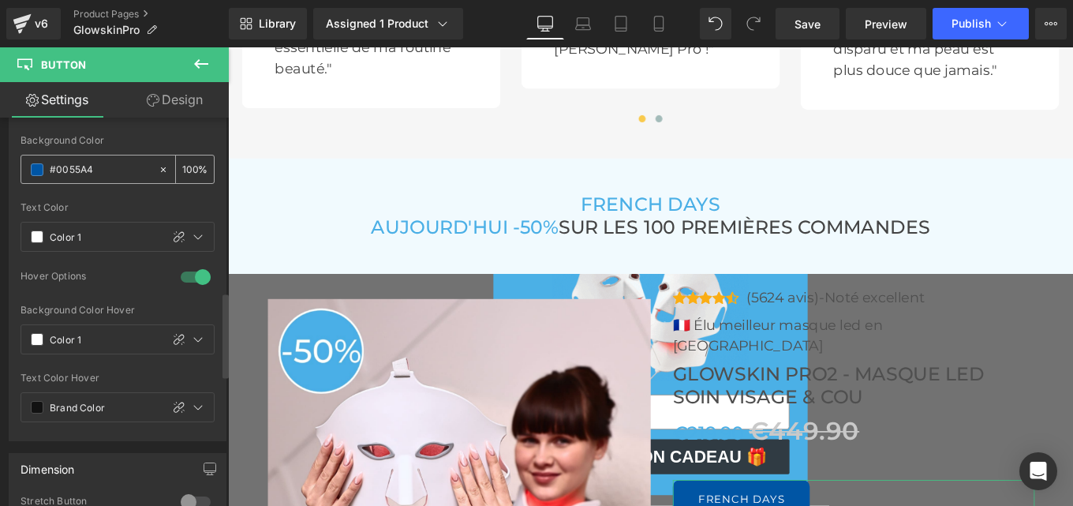
scroll to position [797, 0]
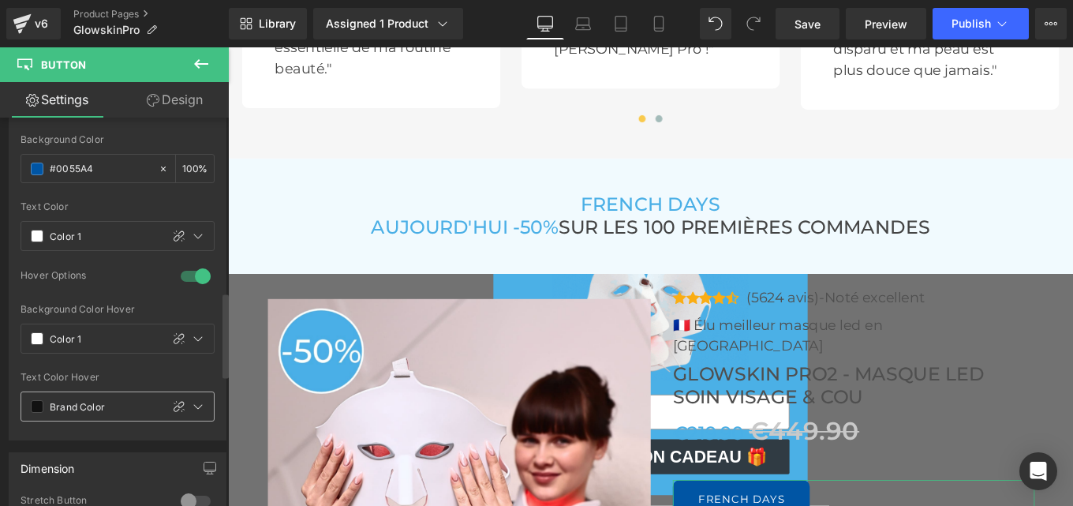
type input "#0055A4"
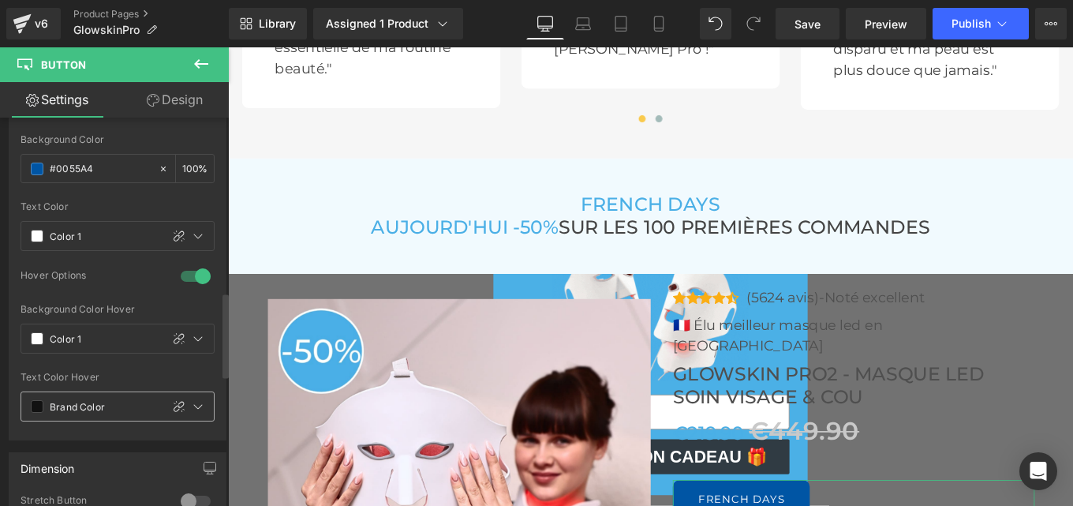
click at [110, 409] on input "Brand Color" at bounding box center [101, 406] width 103 height 17
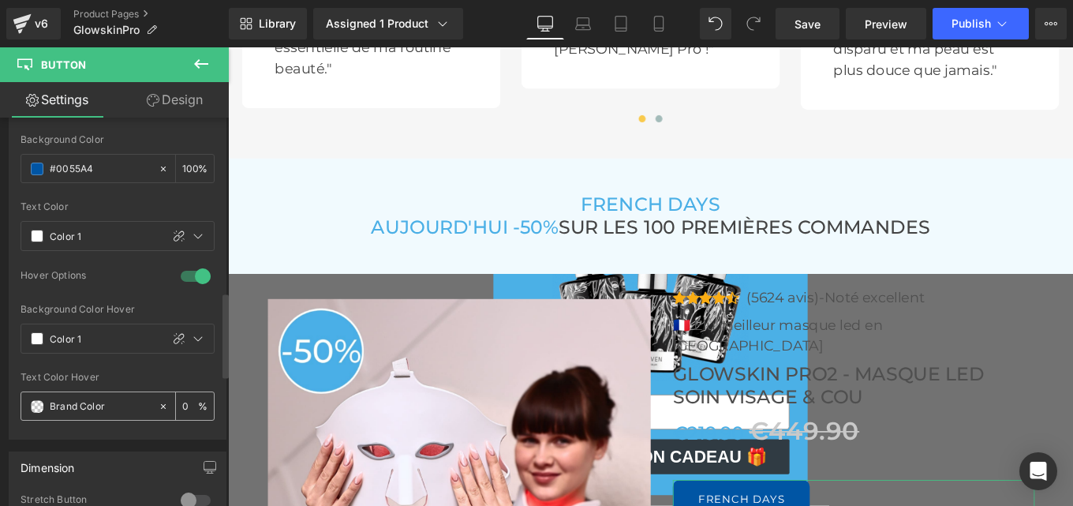
paste input "#0055A4"
click at [158, 411] on icon at bounding box center [163, 406] width 11 height 11
click at [108, 401] on input "#0055A4" at bounding box center [100, 406] width 101 height 17
paste input "A"
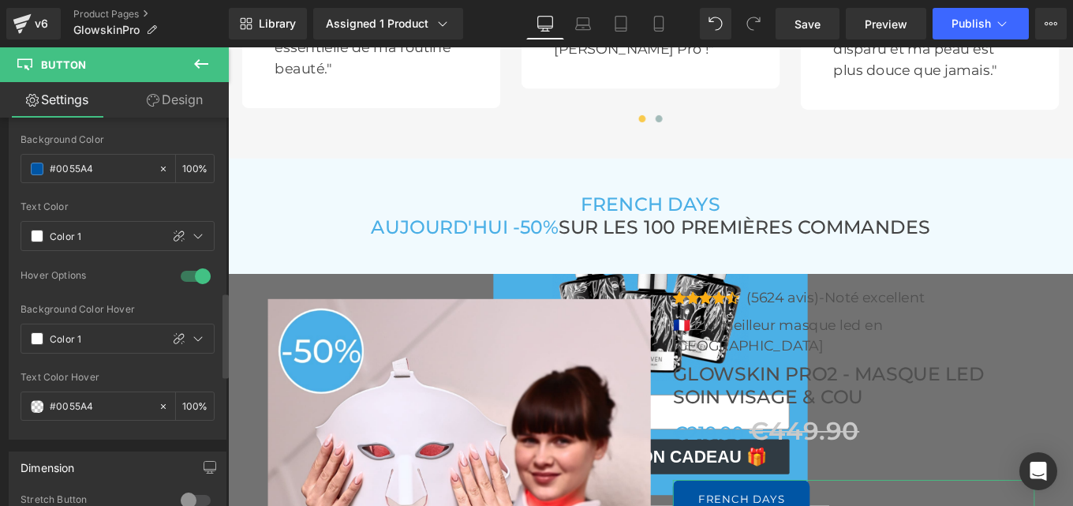
click at [106, 428] on div "Text Color Hover #0055A4 100 %" at bounding box center [118, 405] width 194 height 67
click at [125, 406] on input "#0055A4" at bounding box center [100, 406] width 101 height 17
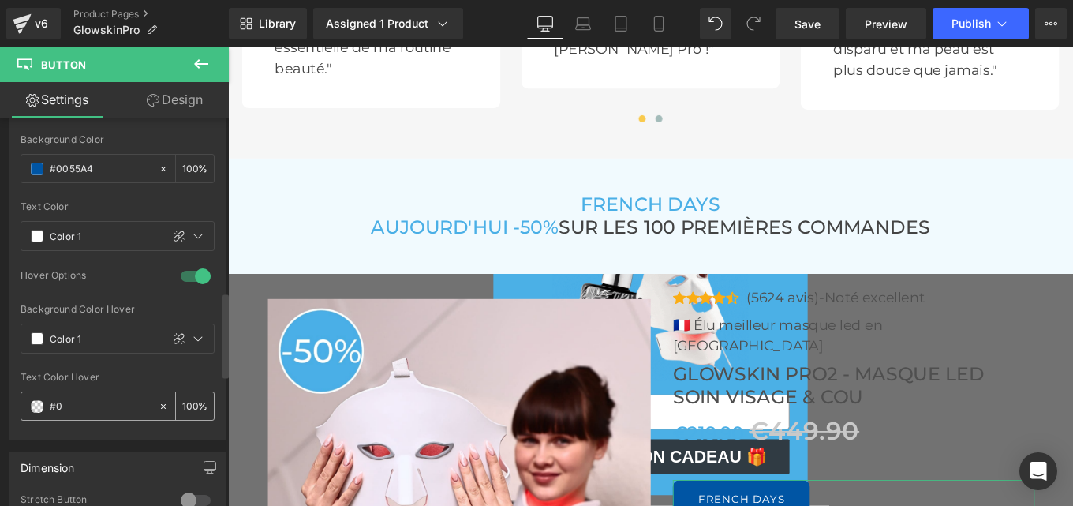
type input "#"
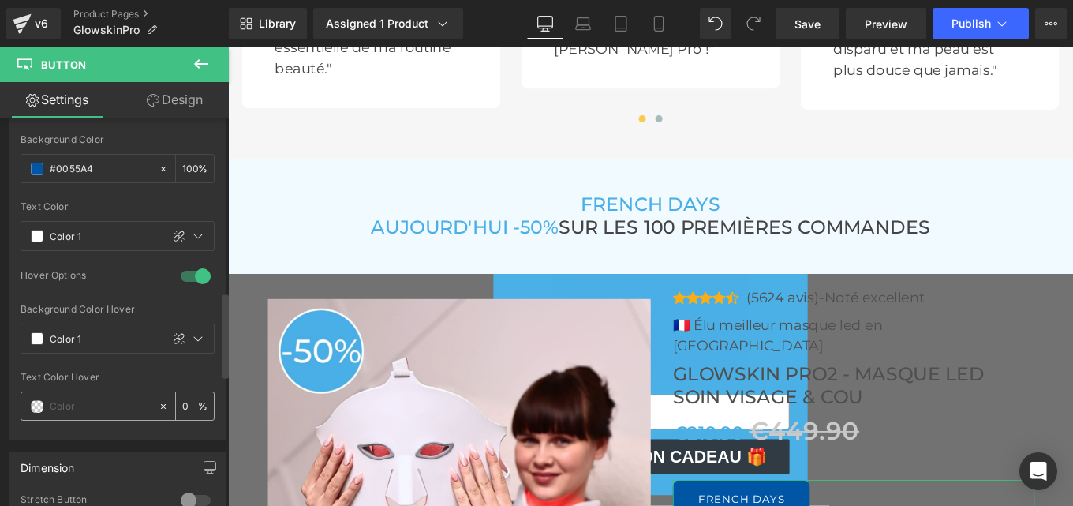
paste input "#0055A4"
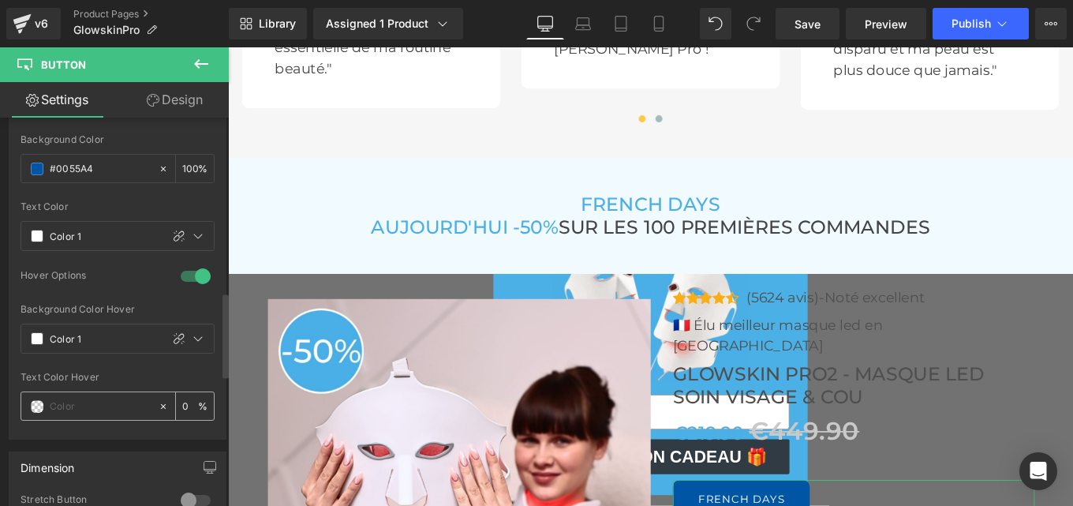
type input "#0055A4"
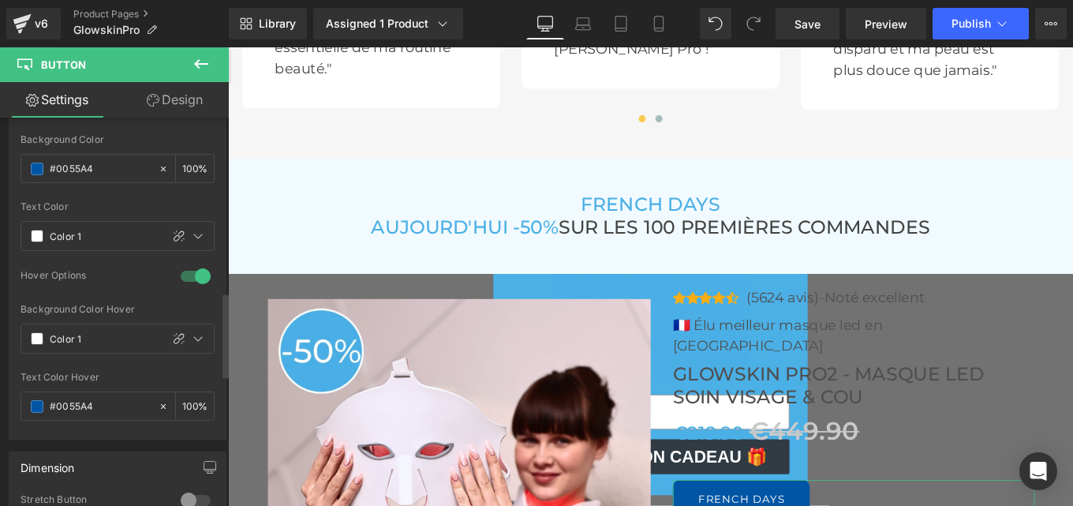
click at [155, 380] on div "Text Color Hover" at bounding box center [118, 377] width 194 height 11
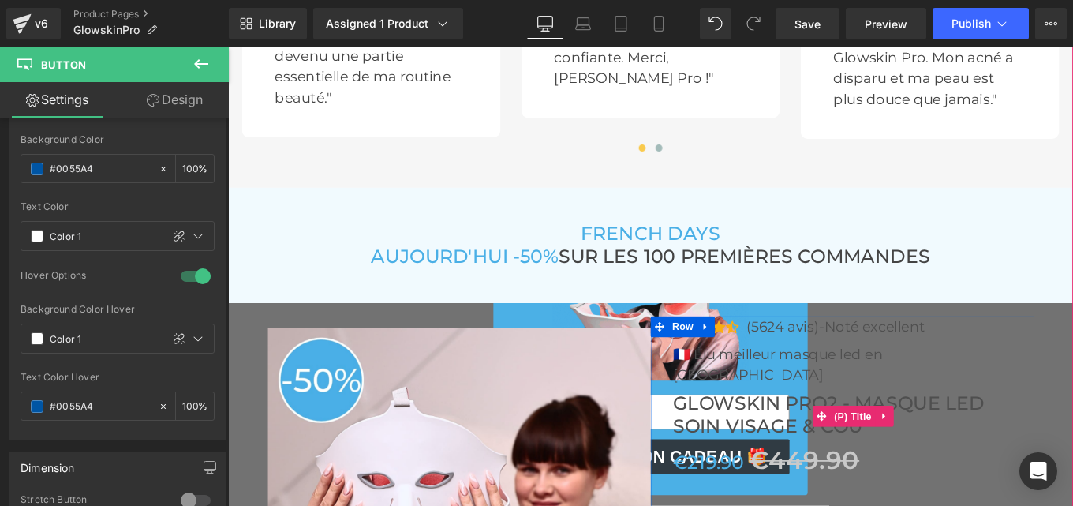
scroll to position [5136, 0]
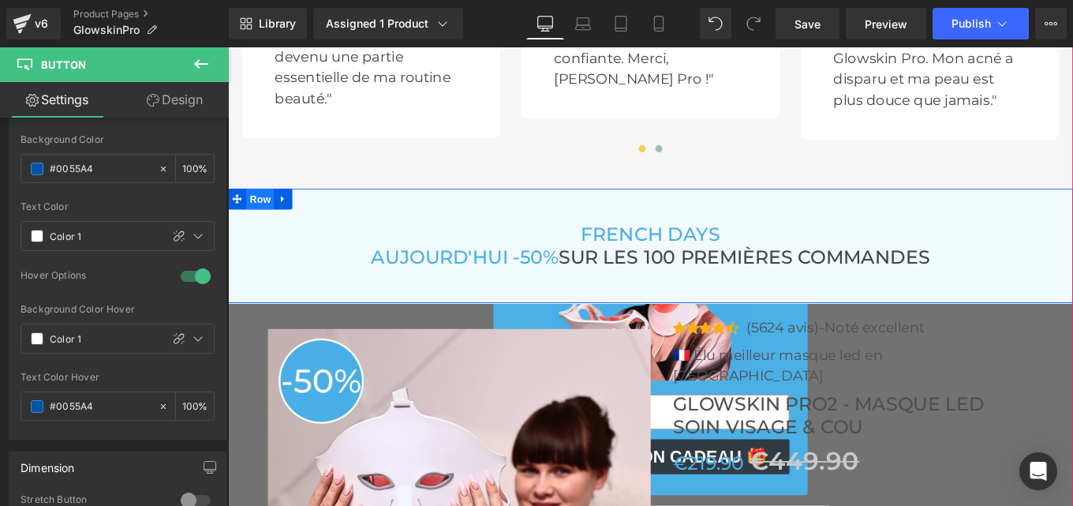
click at [261, 212] on div "FRENCH DAYS AUJOURD'HUI -50% SUR LES 100 PREMIÈRES COMMANDES Heading Row Row" at bounding box center [705, 271] width 954 height 129
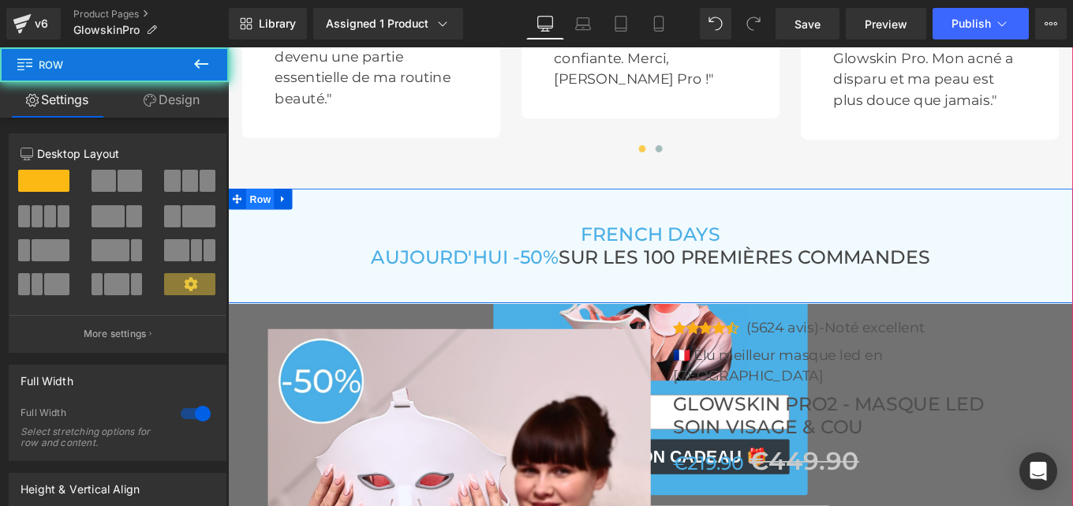
click at [261, 212] on div "FRENCH DAYS AUJOURD'HUI -50% SUR LES 100 PREMIÈRES COMMANDES Heading Row Row" at bounding box center [705, 271] width 954 height 129
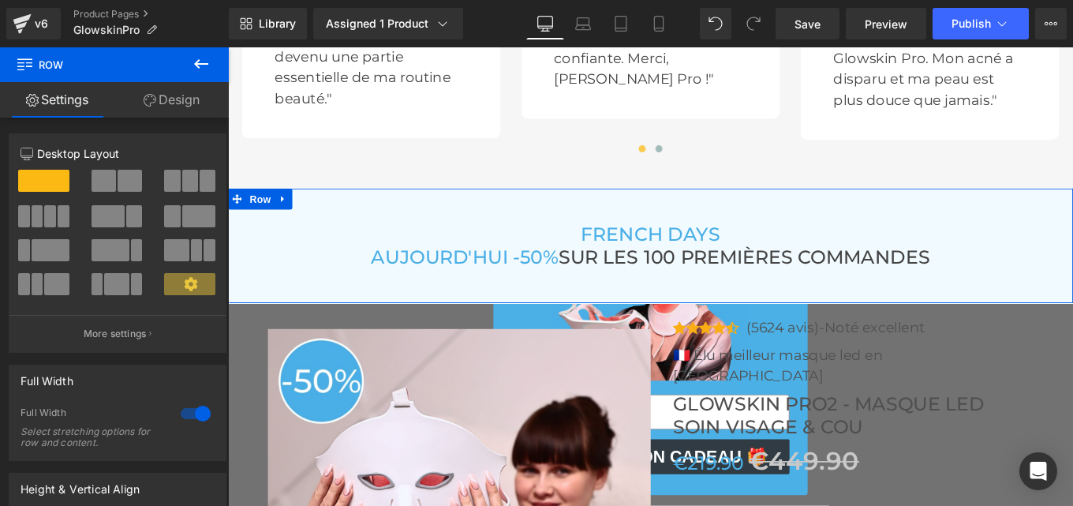
click at [175, 103] on link "Design" at bounding box center [171, 99] width 114 height 35
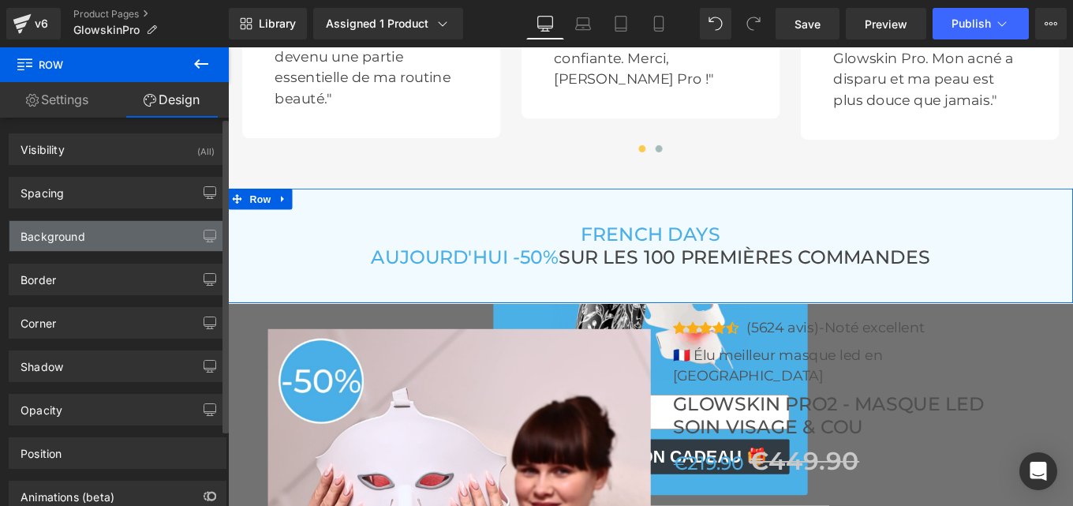
click at [80, 225] on div "Background" at bounding box center [53, 232] width 65 height 22
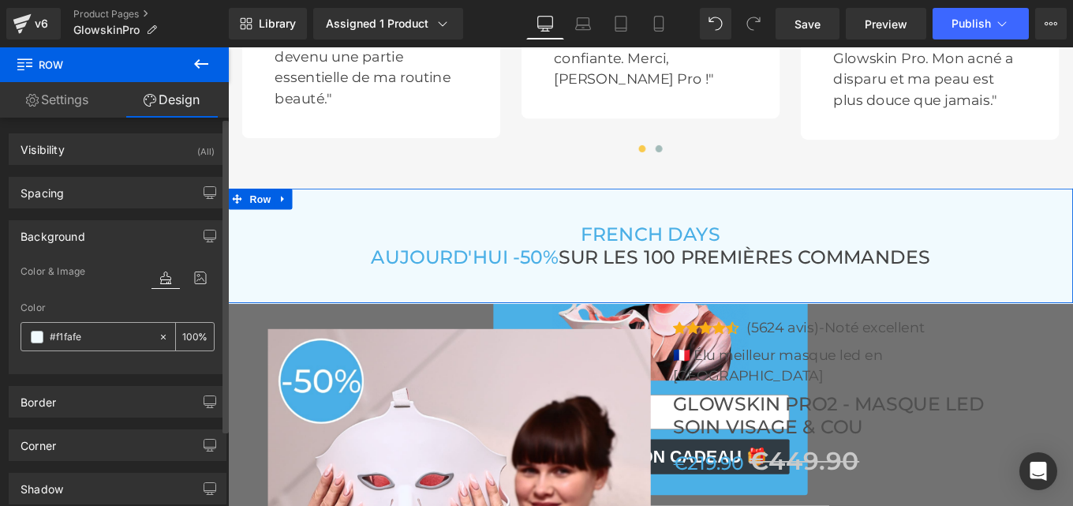
click at [89, 335] on input "text" at bounding box center [100, 336] width 101 height 17
type input "#f1fafe"
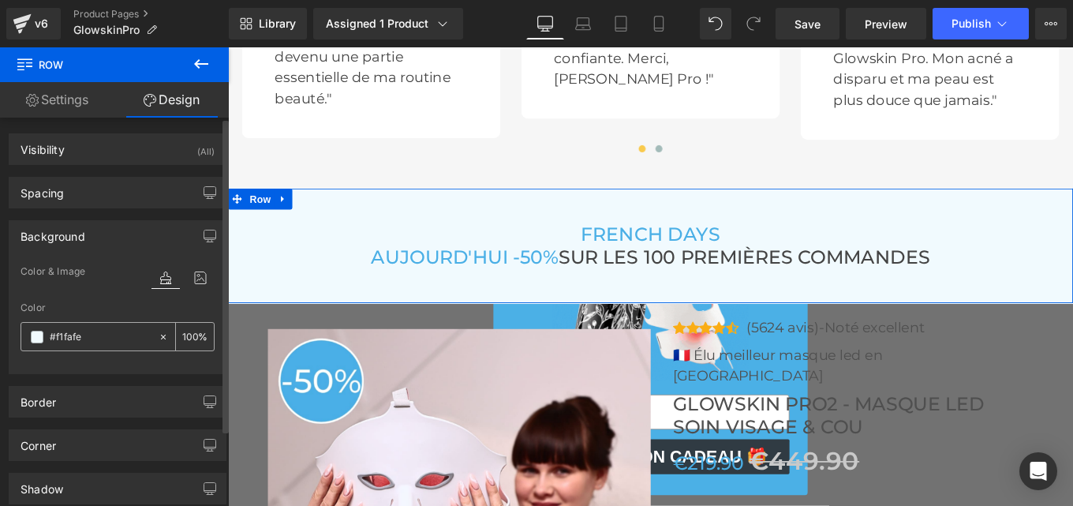
paste input "text"
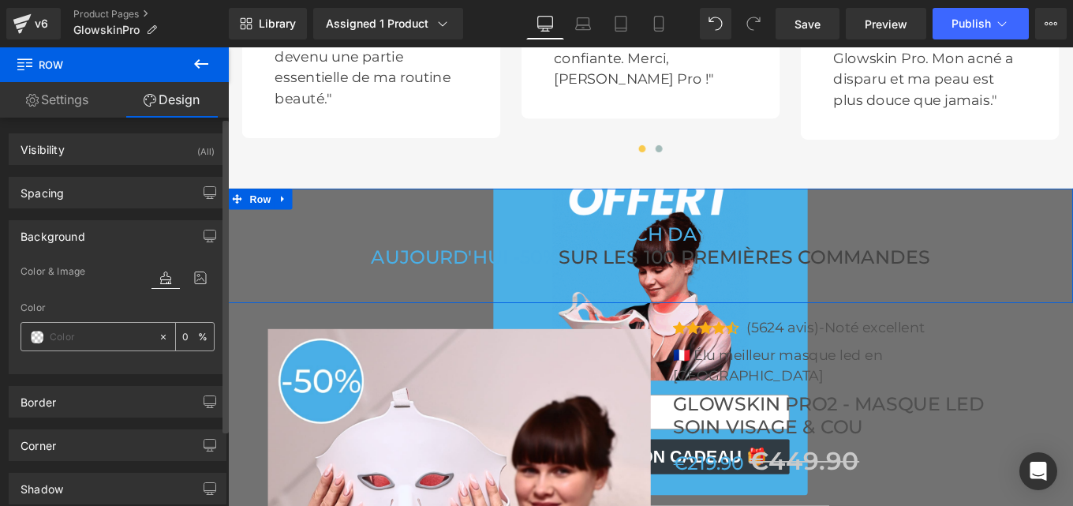
paste input "#0055A4"
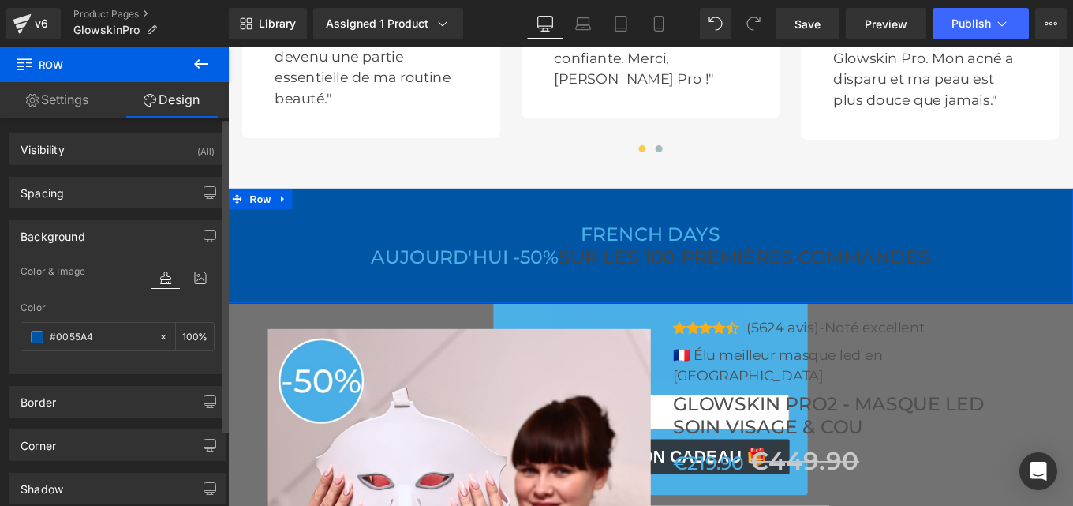
type input "#0055A4"
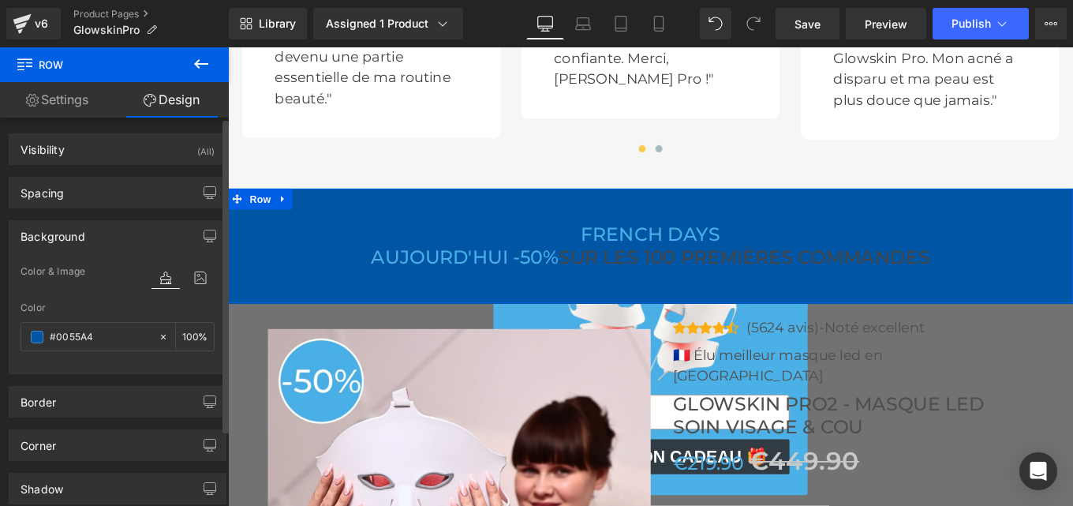
click at [115, 308] on div "Color" at bounding box center [118, 307] width 194 height 11
click at [810, 18] on span "Save" at bounding box center [807, 24] width 26 height 17
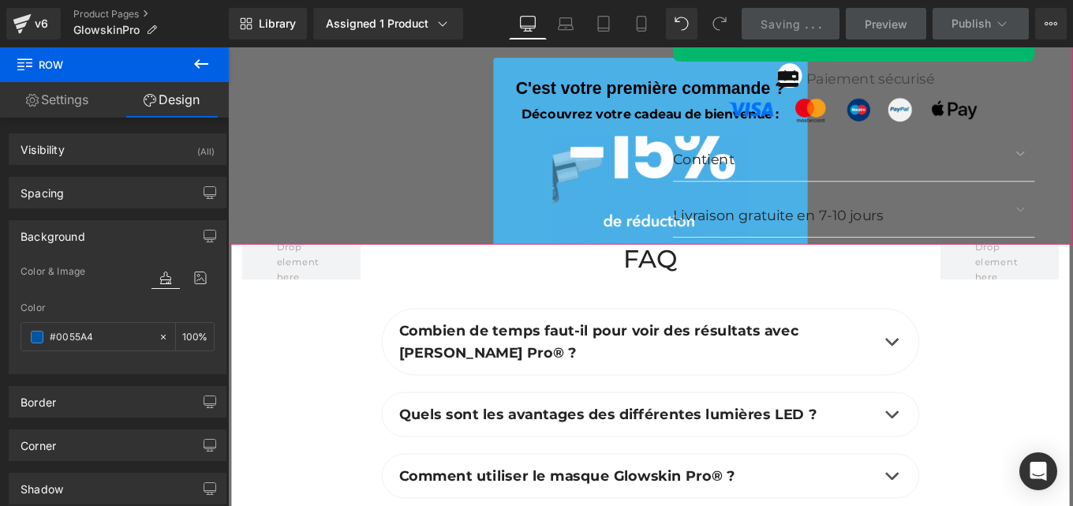
scroll to position [6179, 0]
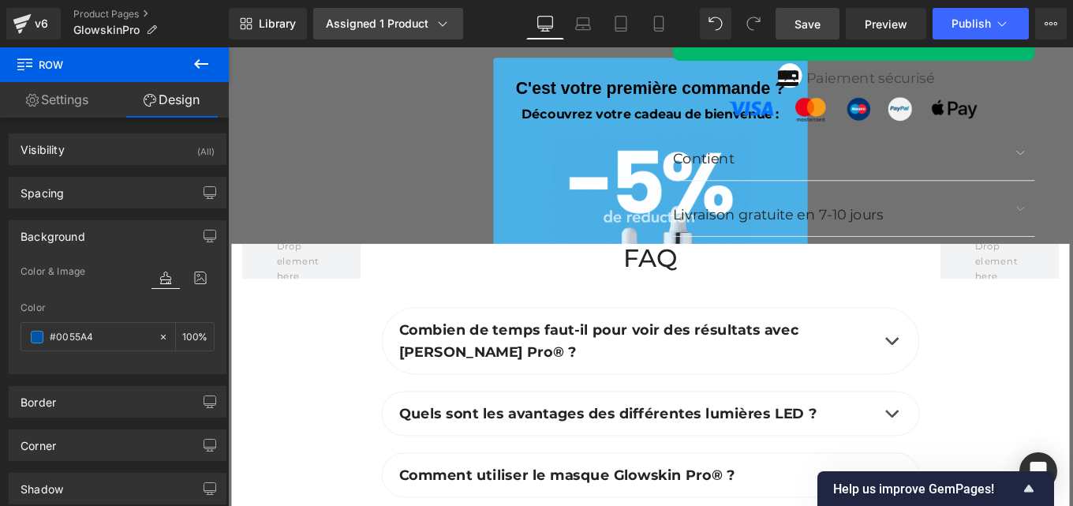
click at [417, 28] on div "Assigned 1 Product" at bounding box center [388, 24] width 125 height 16
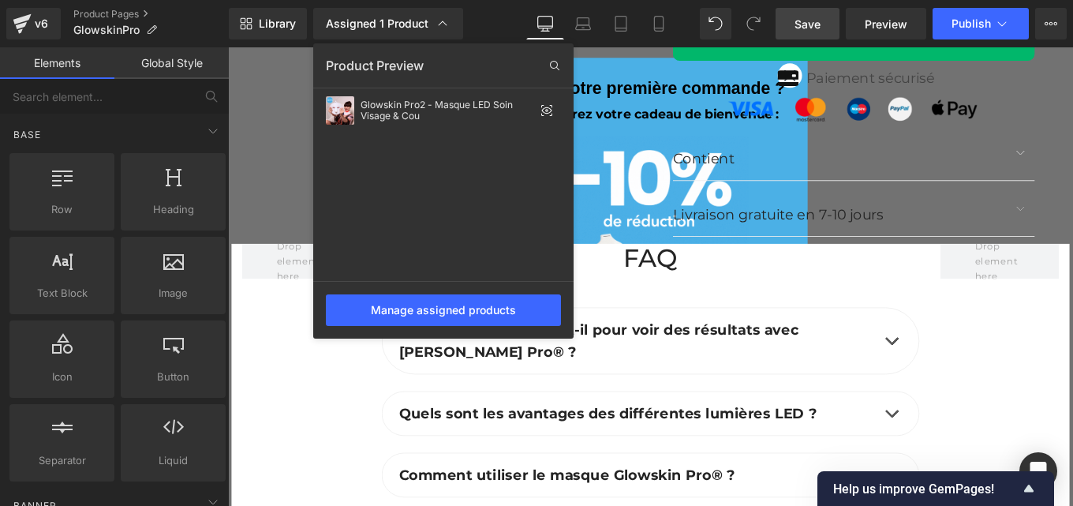
click at [998, 337] on div at bounding box center [650, 276] width 845 height 458
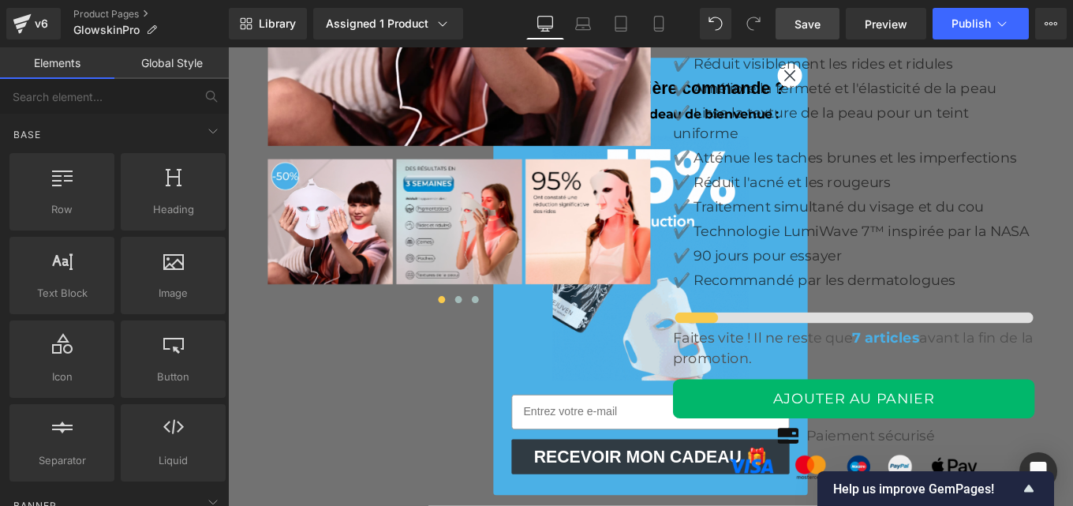
scroll to position [5681, 0]
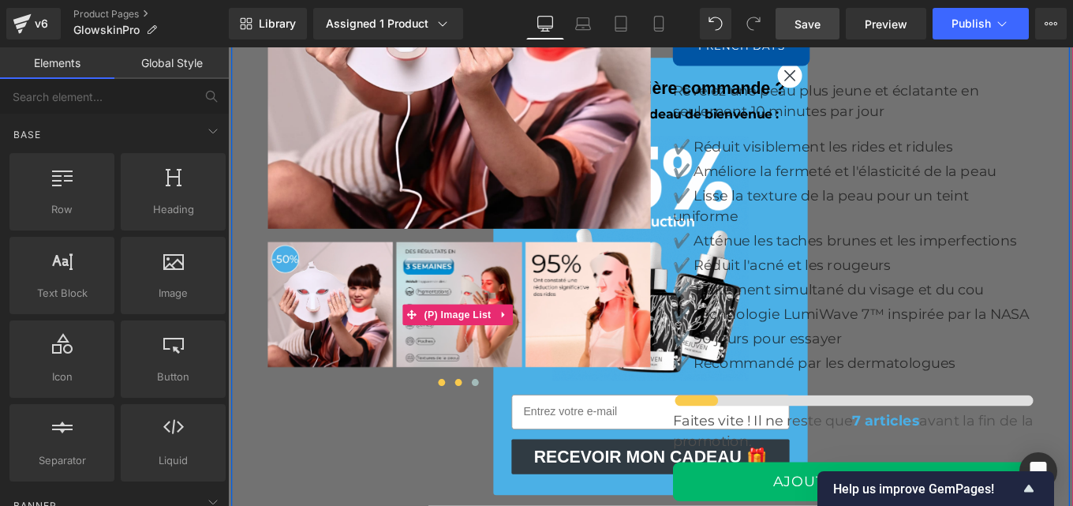
click at [484, 423] on span at bounding box center [488, 426] width 8 height 8
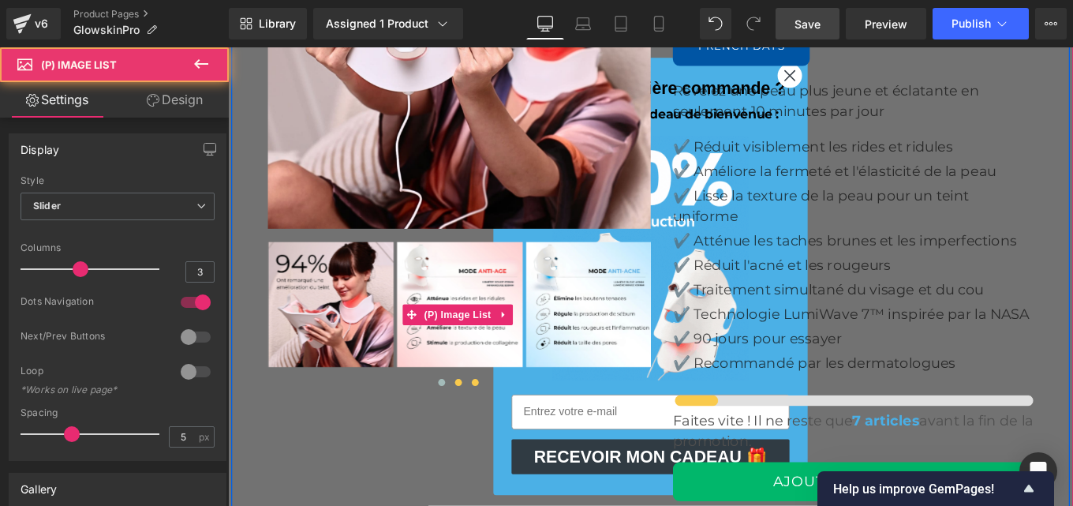
click at [503, 422] on span at bounding box center [507, 426] width 8 height 8
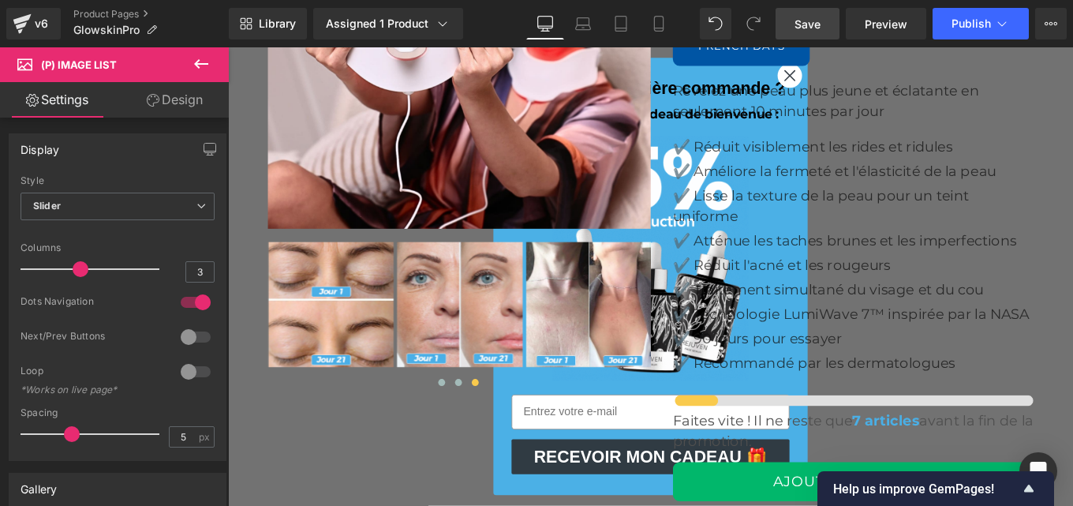
click at [804, 23] on span "Save" at bounding box center [807, 24] width 26 height 17
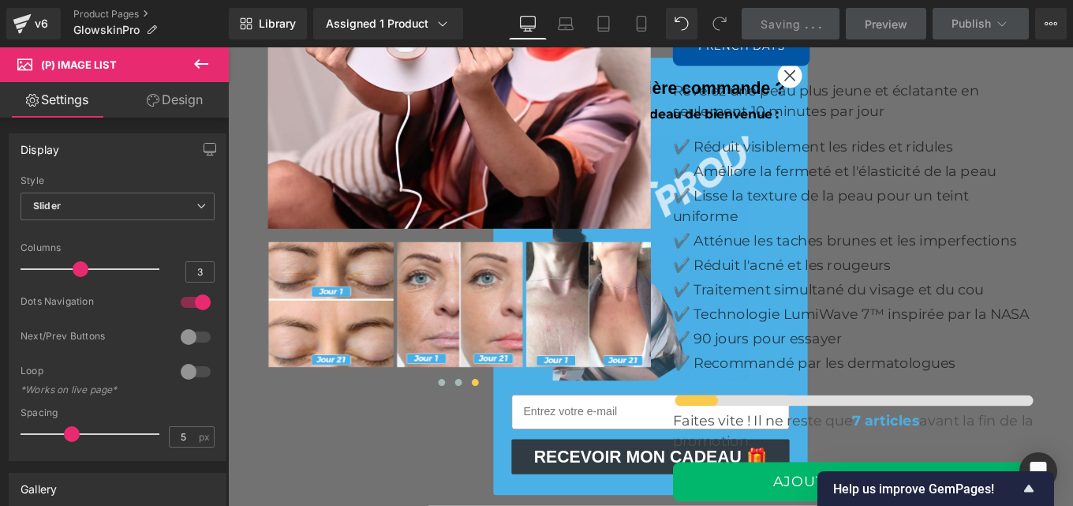
click at [804, 23] on div "Saving . . ." at bounding box center [790, 24] width 61 height 17
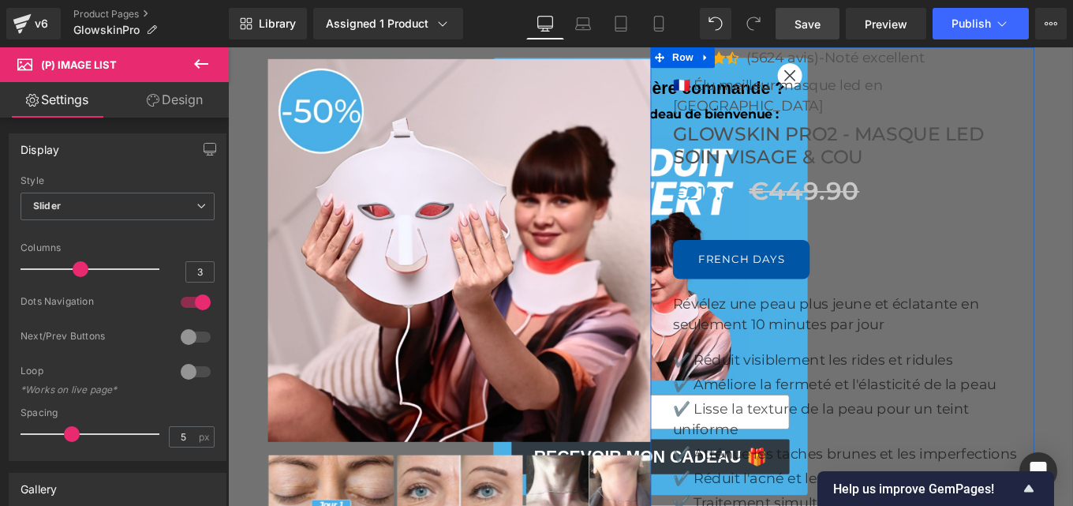
scroll to position [5440, 0]
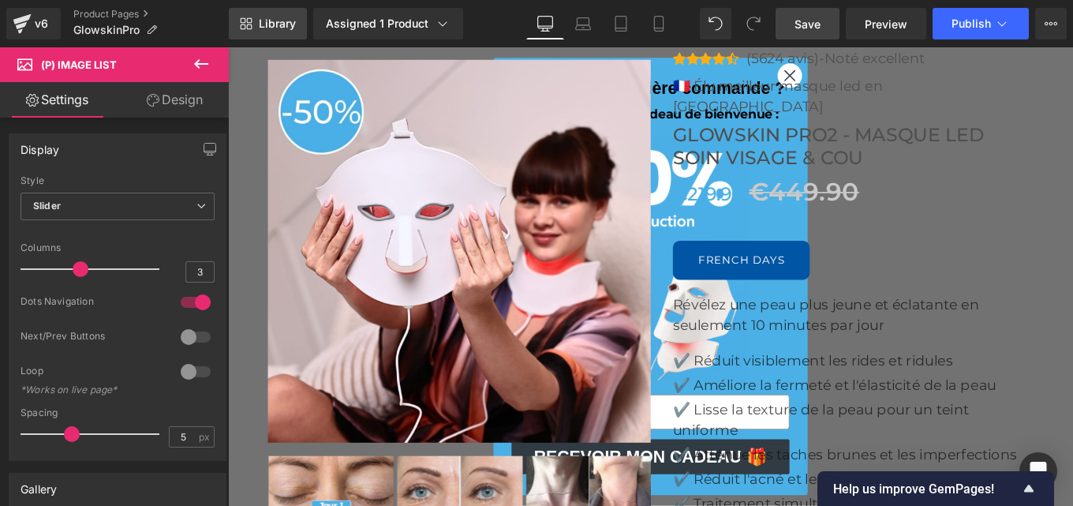
click at [270, 28] on span "Library" at bounding box center [277, 24] width 37 height 14
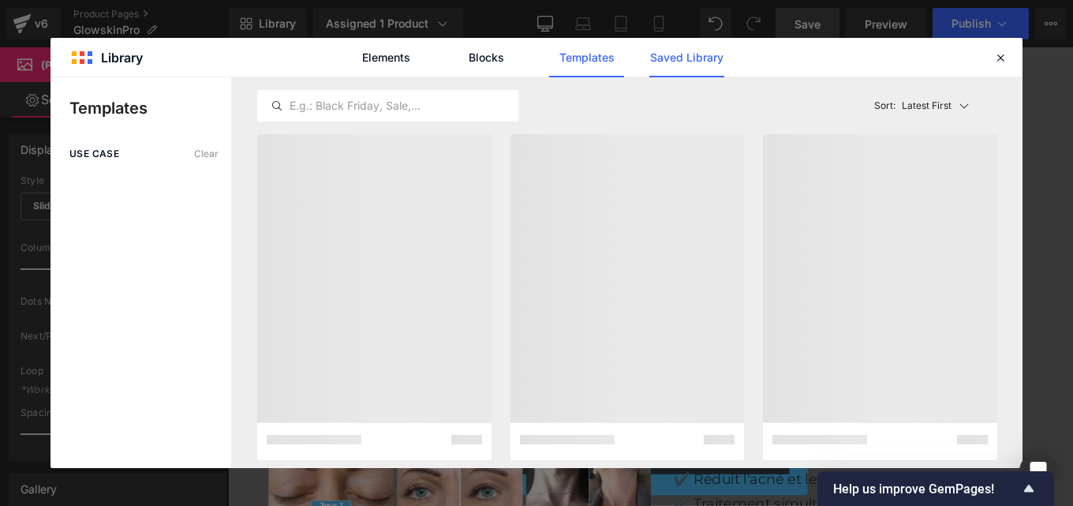
click at [676, 65] on link "Saved Library" at bounding box center [686, 57] width 75 height 39
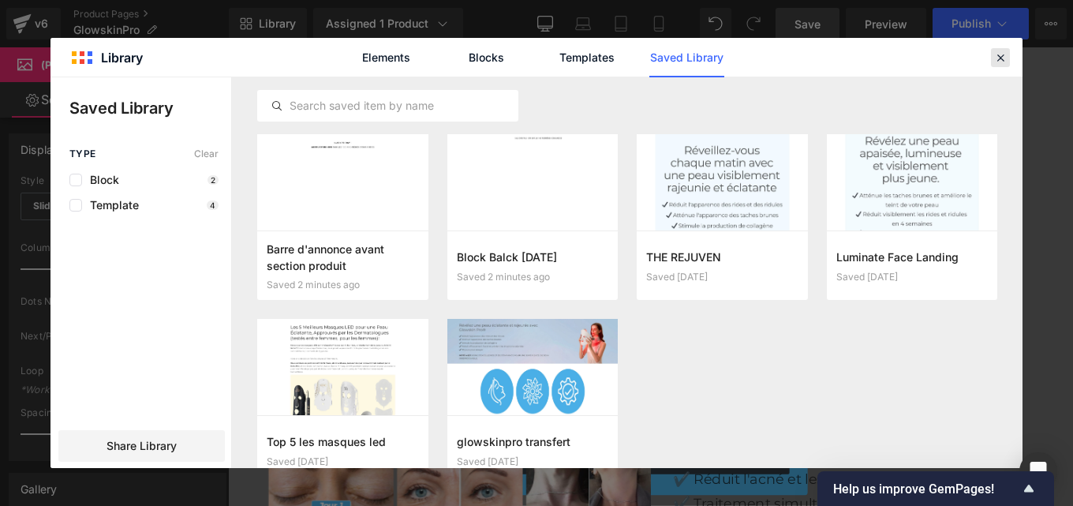
drag, startPoint x: 1000, startPoint y: 58, endPoint x: 521, endPoint y: 410, distance: 595.3
click at [1000, 58] on icon at bounding box center [1000, 57] width 14 height 14
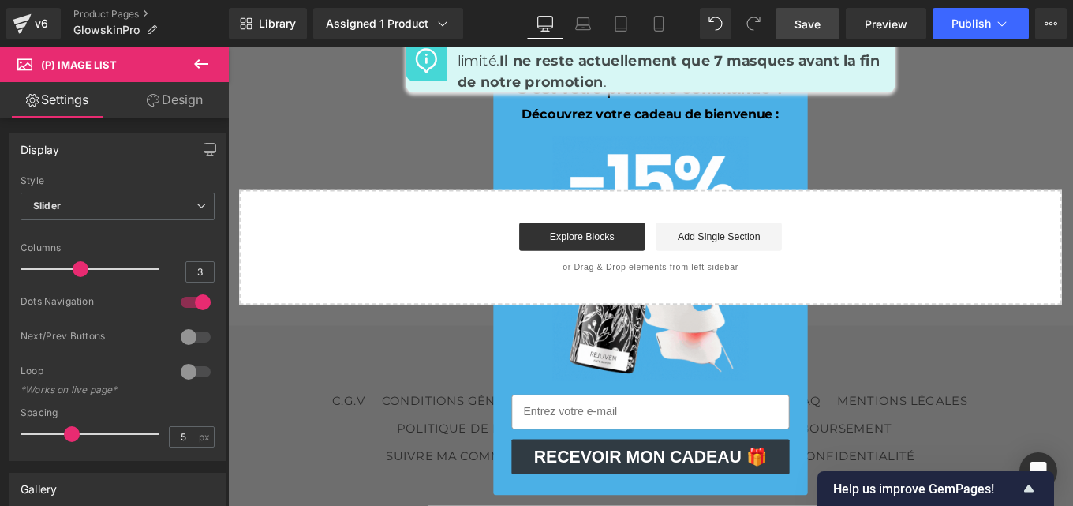
scroll to position [7292, 0]
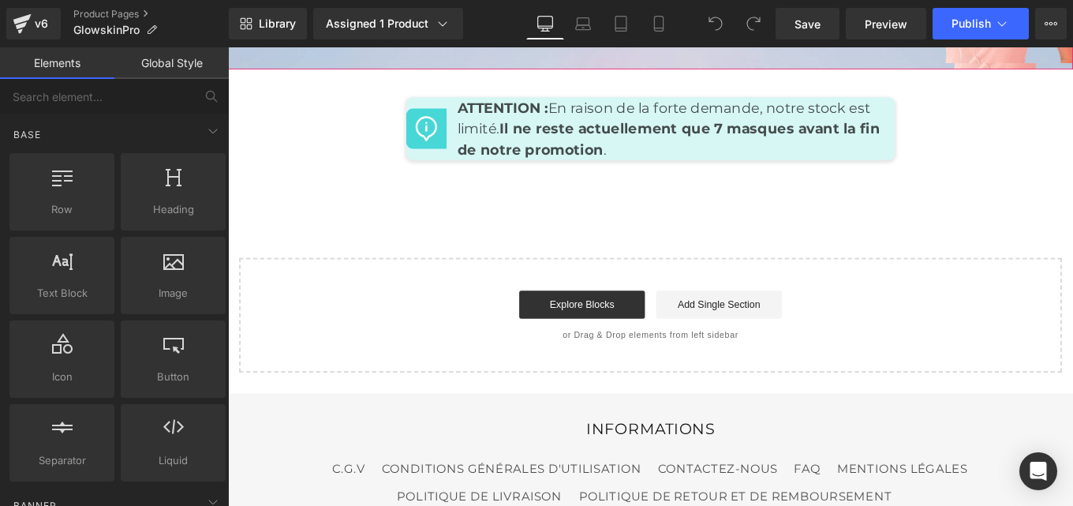
scroll to position [7241, 0]
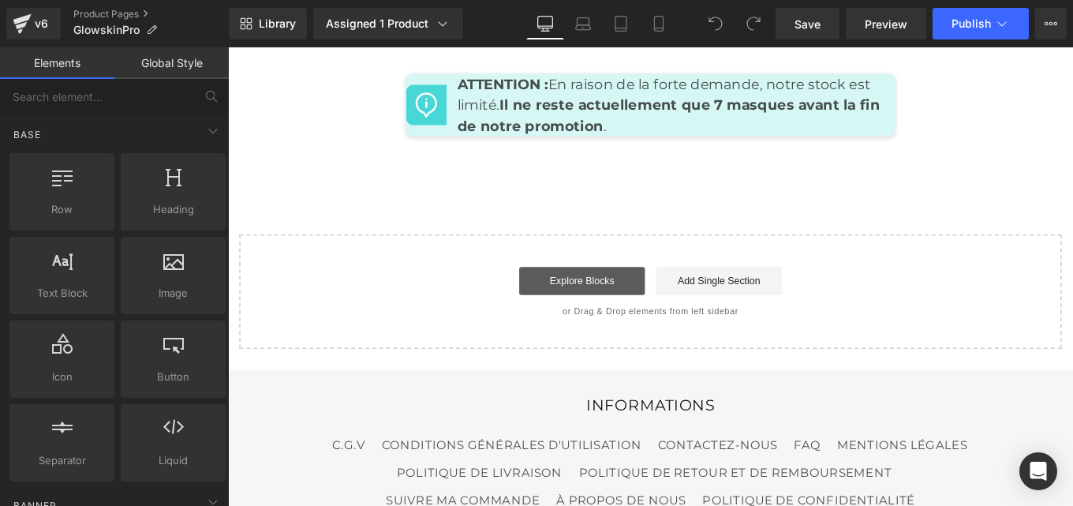
click at [604, 295] on link "Explore Blocks" at bounding box center [628, 311] width 142 height 32
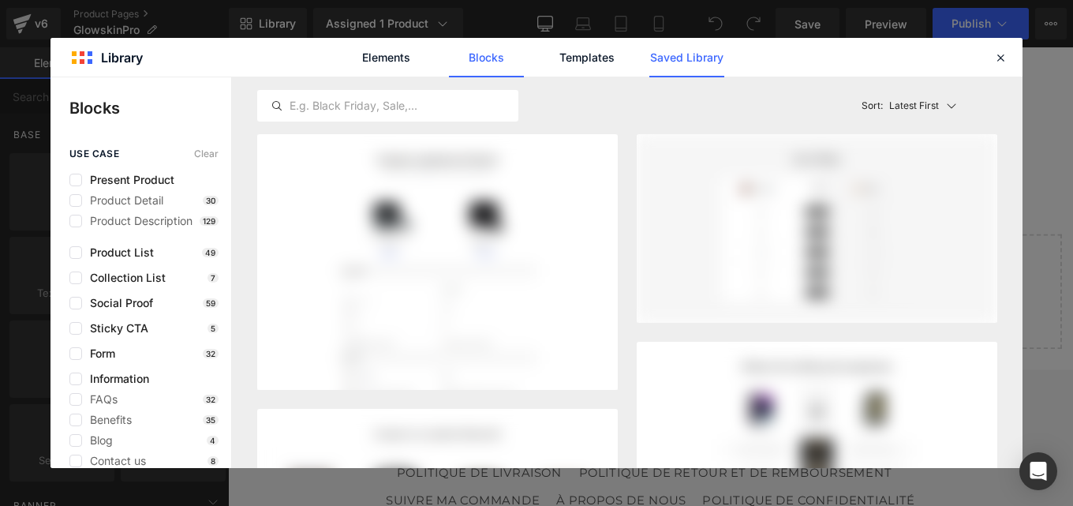
click at [674, 67] on link "Saved Library" at bounding box center [686, 57] width 75 height 39
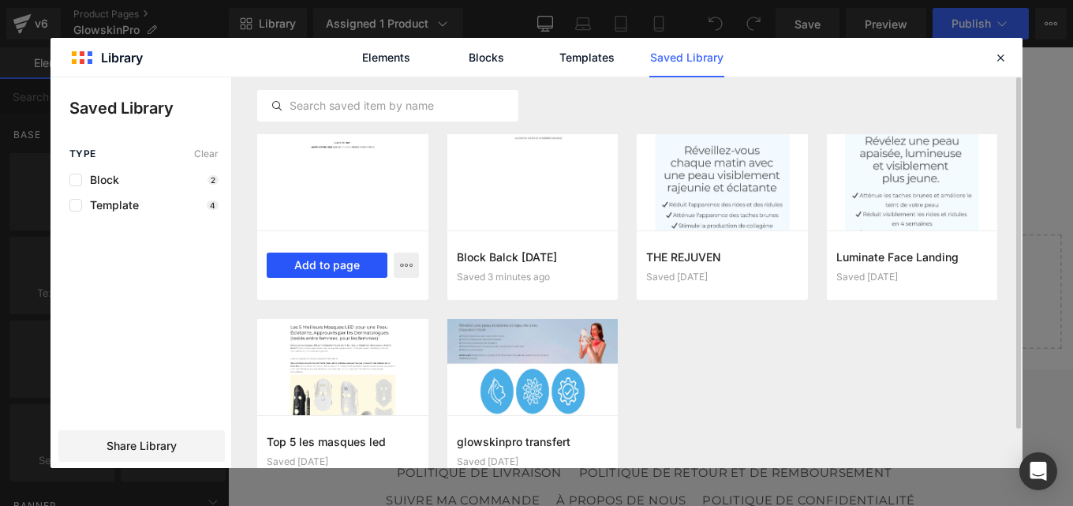
click at [322, 271] on button "Add to page" at bounding box center [327, 264] width 121 height 25
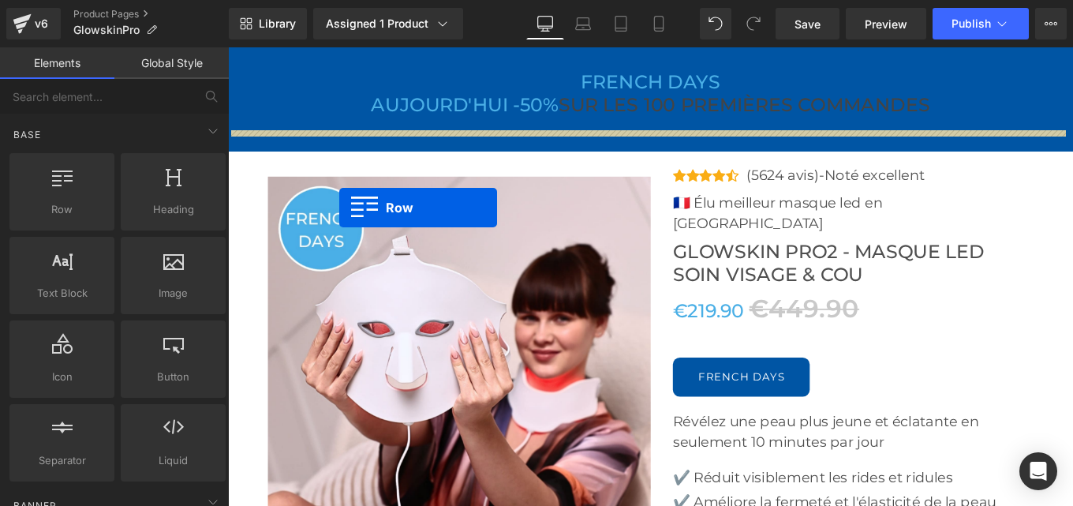
scroll to position [5197, 0]
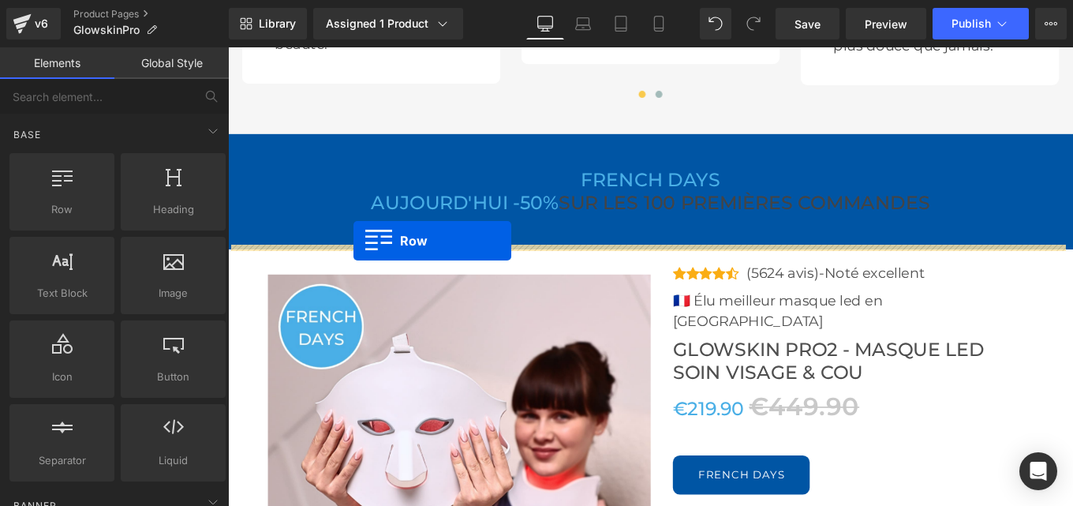
drag, startPoint x: 235, startPoint y: 141, endPoint x: 370, endPoint y: 266, distance: 183.6
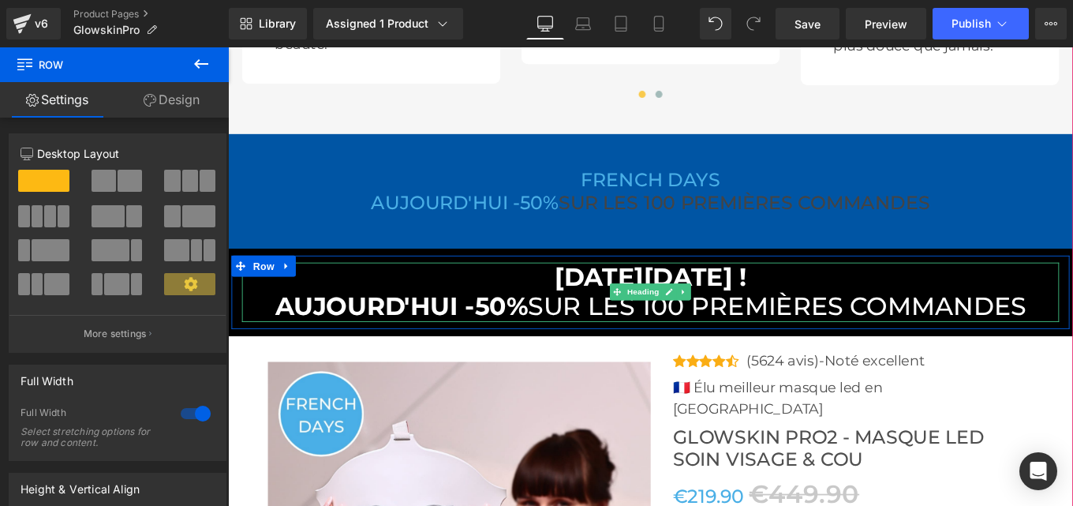
click at [597, 305] on font "bLACK FRIDAY !" at bounding box center [705, 306] width 216 height 34
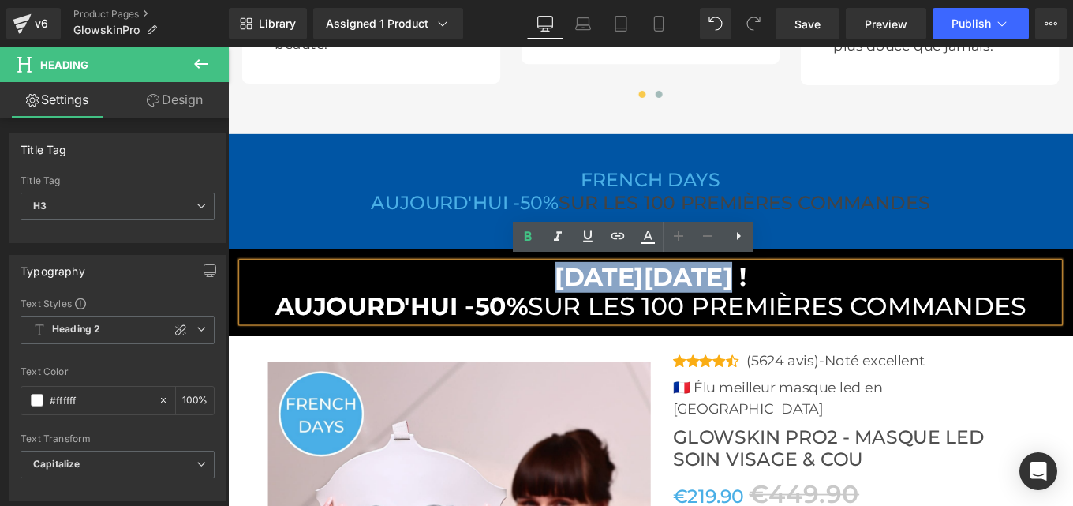
drag, startPoint x: 583, startPoint y: 305, endPoint x: 793, endPoint y: 304, distance: 209.8
click at [793, 304] on font "bLACK FRIDAY !" at bounding box center [705, 306] width 216 height 34
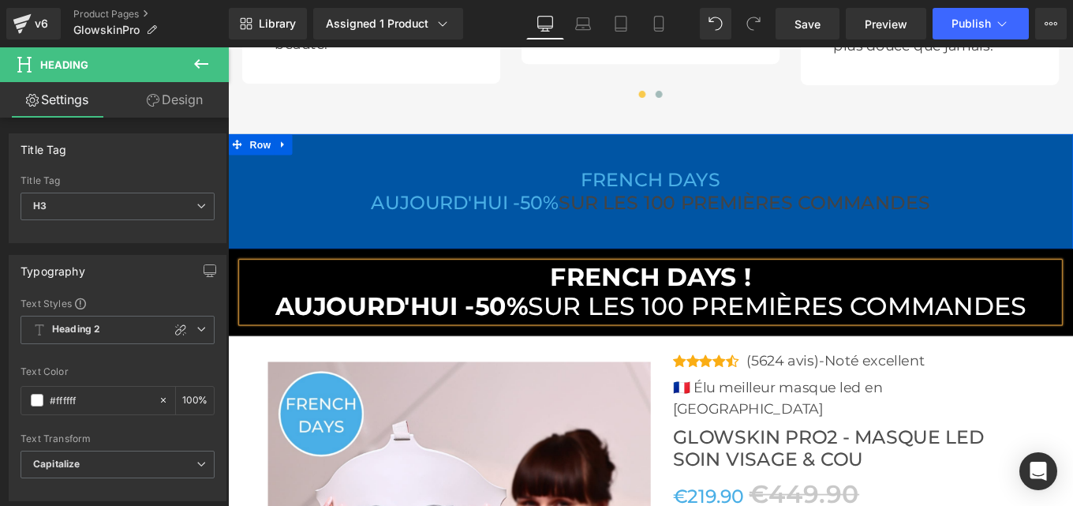
click at [349, 190] on h3 "FRENCH DAYS" at bounding box center [705, 197] width 923 height 25
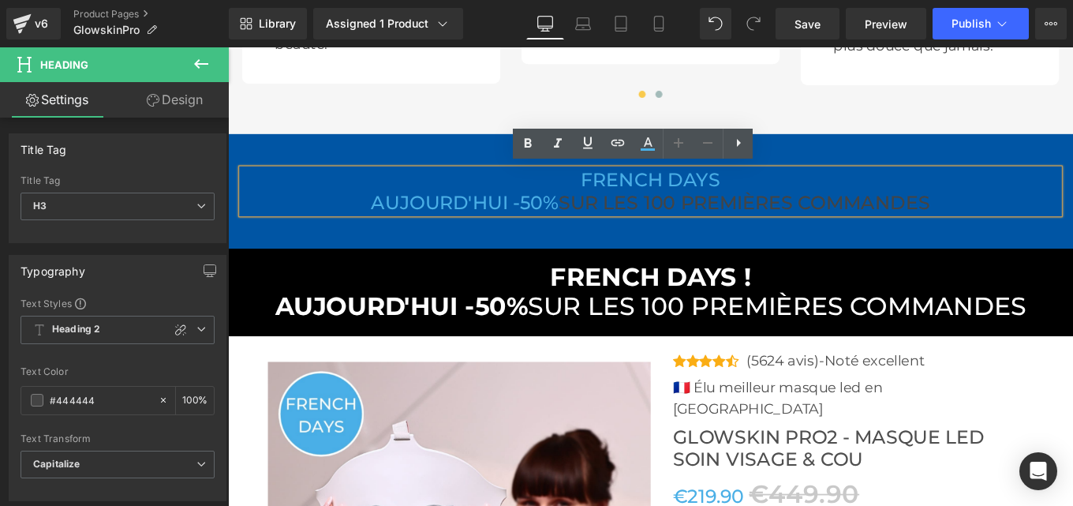
click at [325, 149] on div "FRENCH DAYS AUJOURD'HUI -50% SUR LES 100 PREMIÈRES COMMANDES Heading Row Row" at bounding box center [705, 209] width 954 height 129
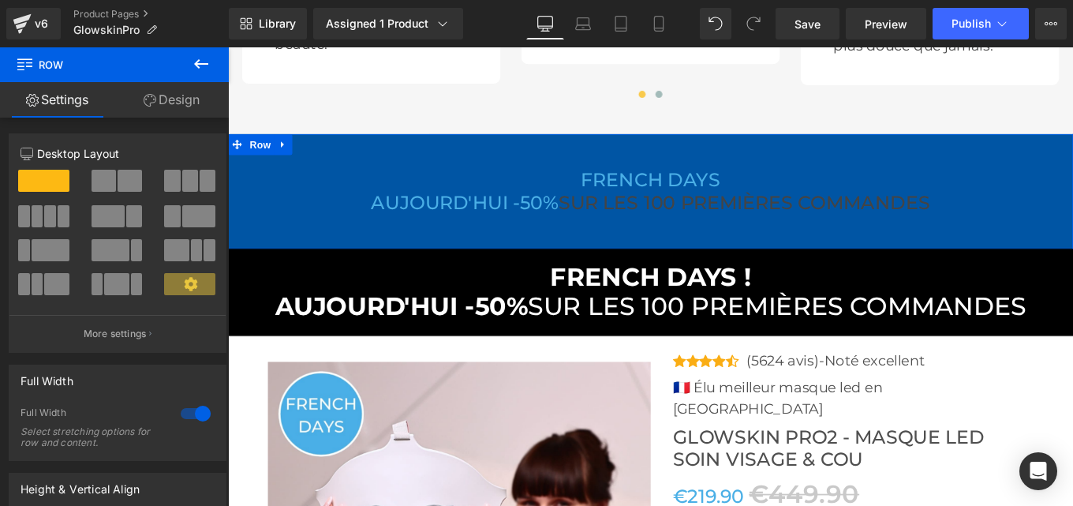
click at [174, 95] on link "Design" at bounding box center [171, 99] width 114 height 35
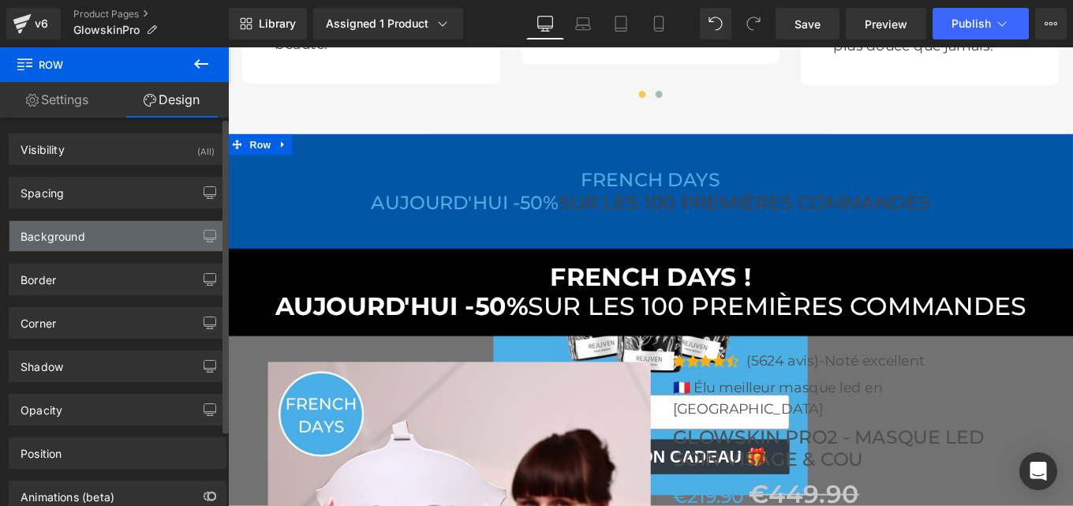
click at [68, 231] on div "Background" at bounding box center [53, 232] width 65 height 22
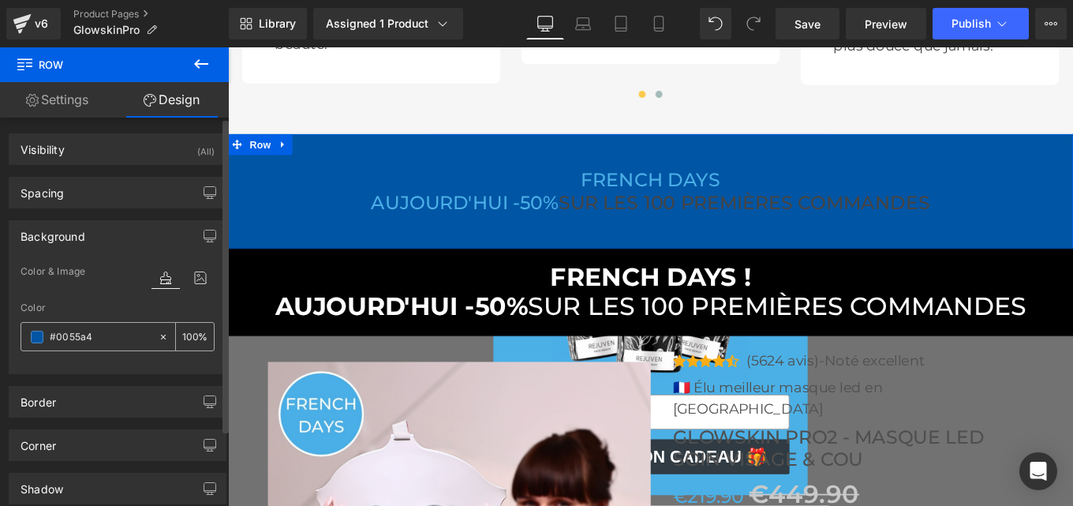
click at [94, 338] on input "text" at bounding box center [100, 336] width 101 height 17
type input "#0055a4"
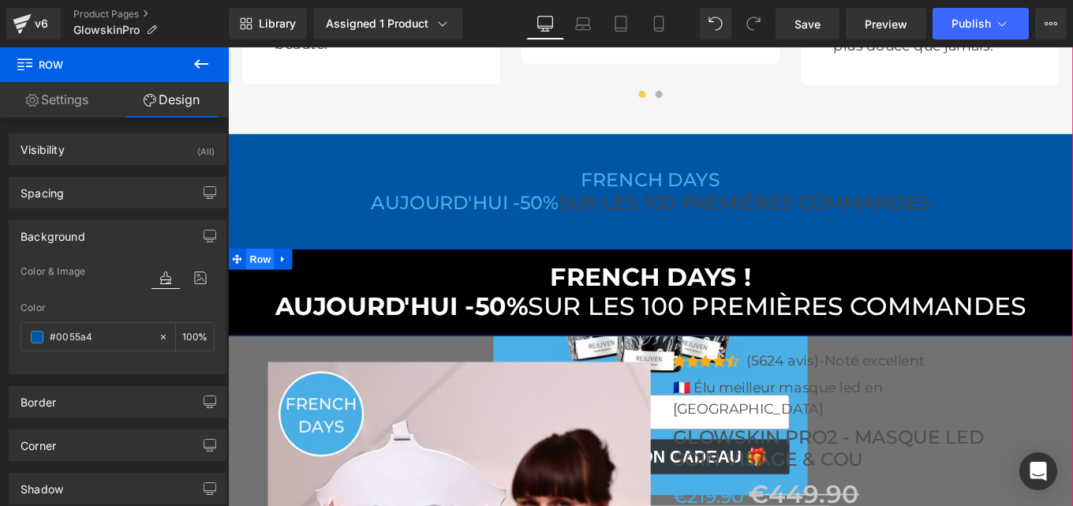
click at [256, 291] on span "Row" at bounding box center [264, 287] width 32 height 24
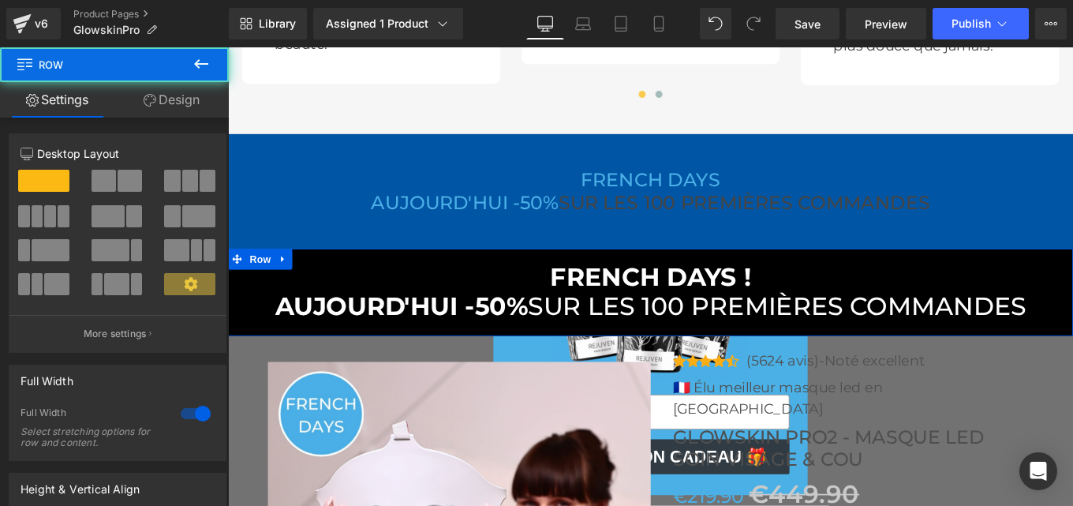
click at [175, 104] on link "Design" at bounding box center [171, 99] width 114 height 35
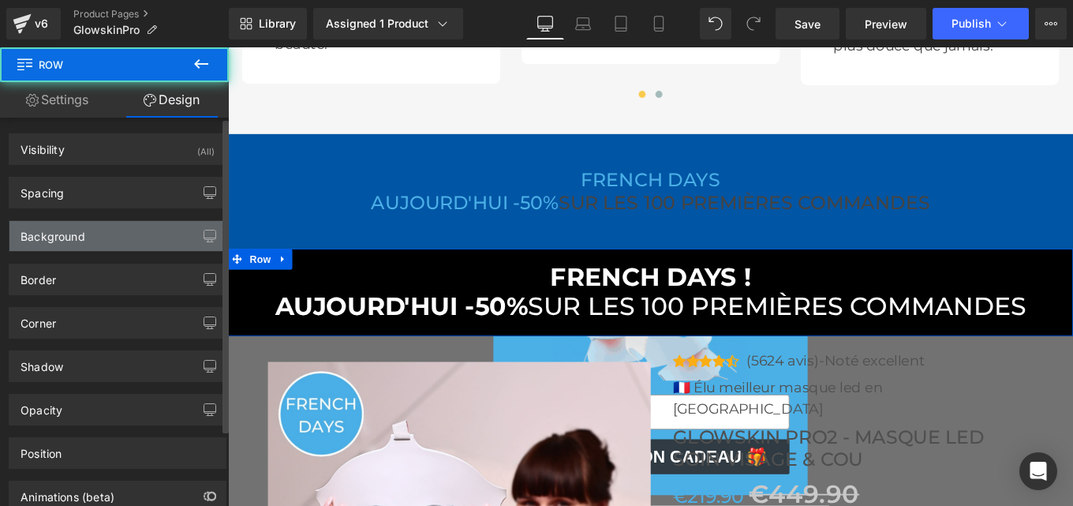
click at [55, 234] on div "Background" at bounding box center [53, 232] width 65 height 22
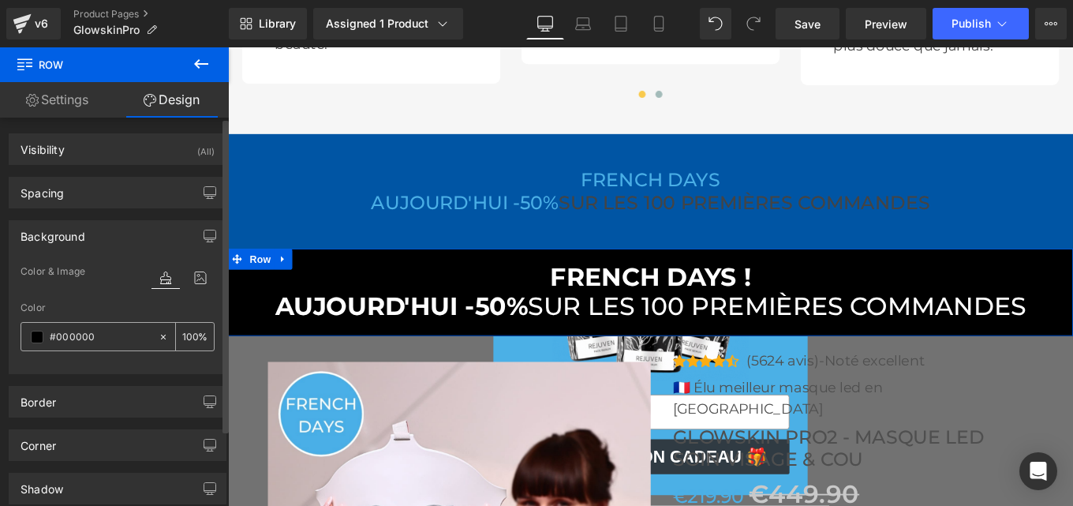
click at [111, 332] on input "text" at bounding box center [100, 336] width 101 height 17
paste input "55a4"
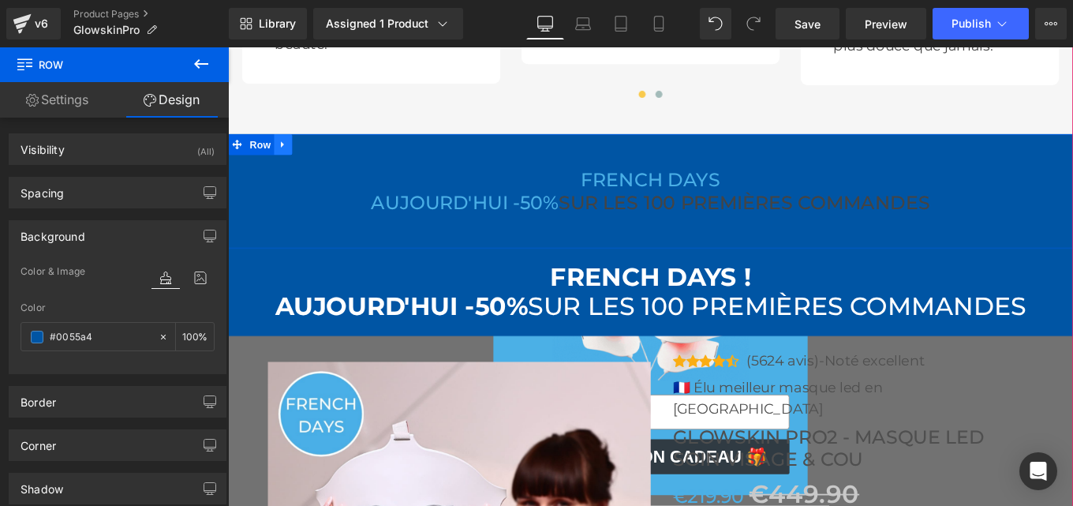
type input "#0055a4"
click at [285, 152] on icon at bounding box center [290, 157] width 11 height 12
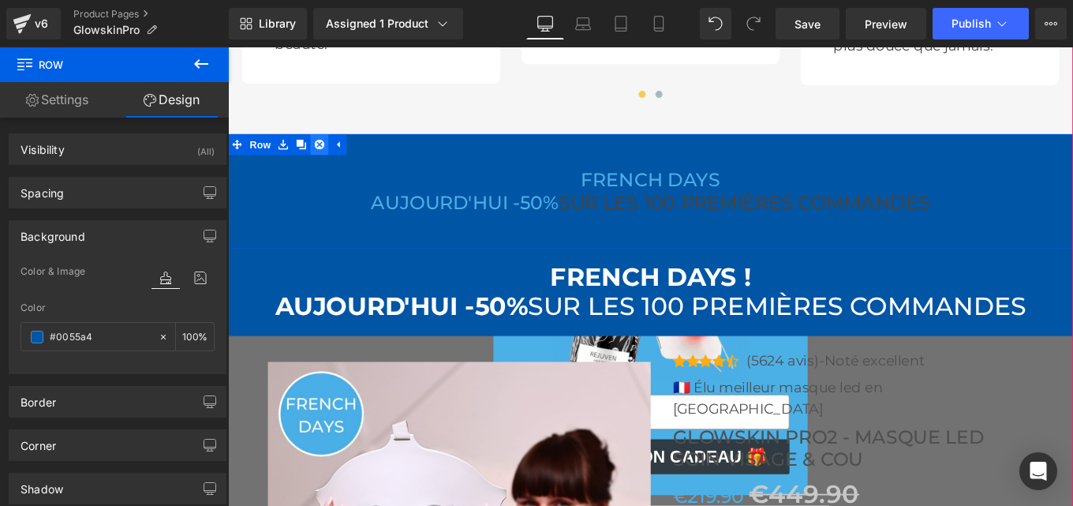
click at [327, 154] on icon at bounding box center [331, 156] width 11 height 11
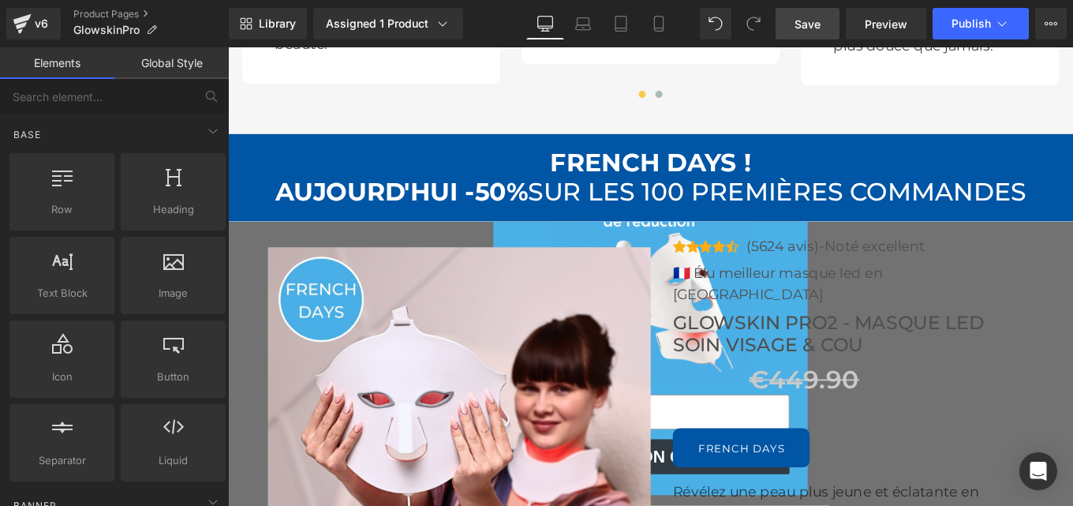
drag, startPoint x: 829, startPoint y: 30, endPoint x: 637, endPoint y: 24, distance: 191.8
click at [829, 30] on link "Save" at bounding box center [807, 24] width 64 height 32
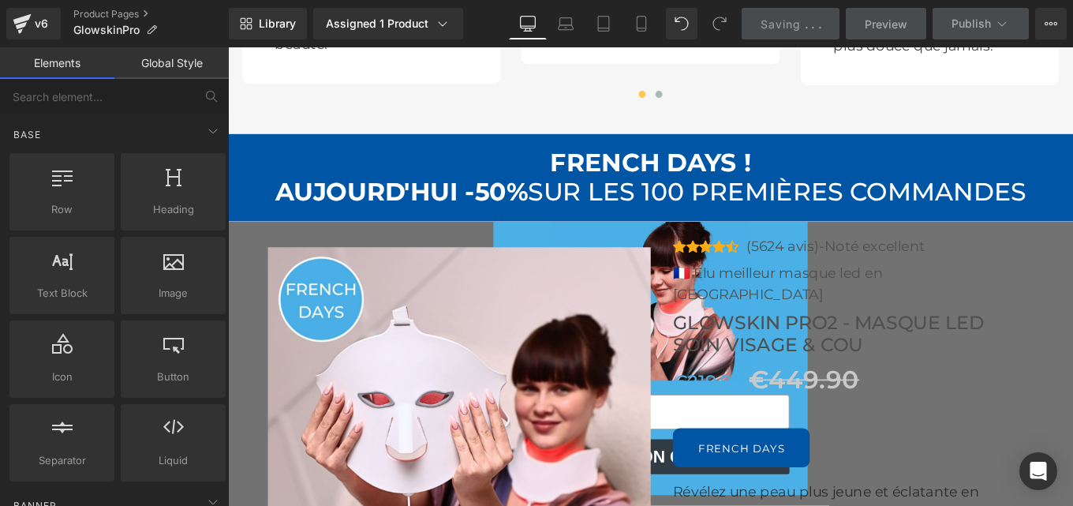
scroll to position [7361, 0]
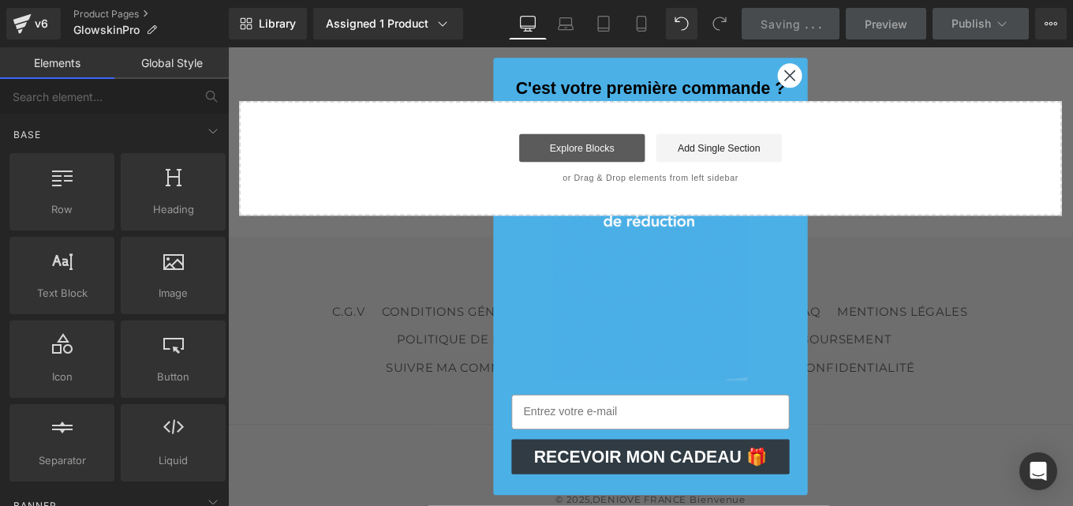
click at [610, 145] on link "Explore Blocks" at bounding box center [628, 161] width 142 height 32
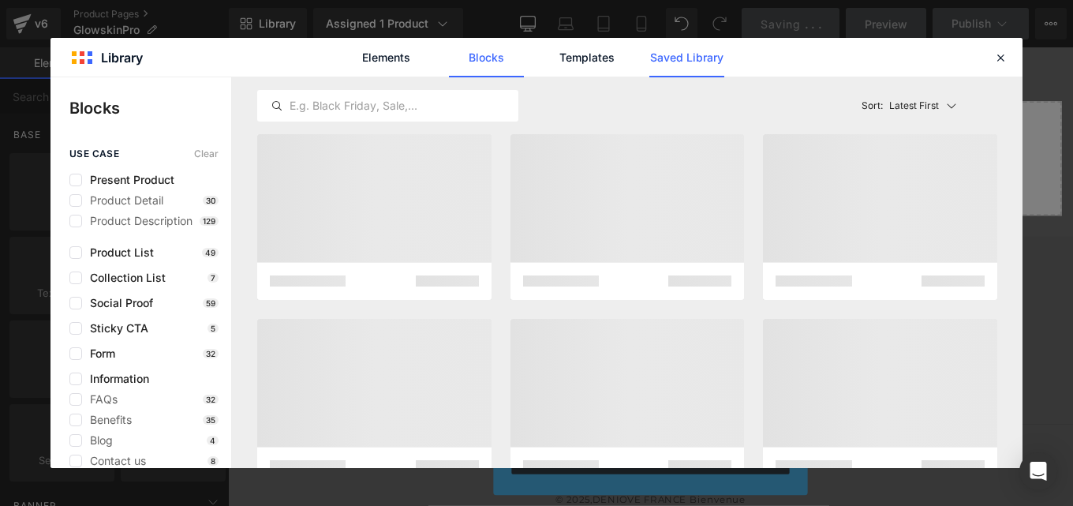
click at [679, 49] on link "Saved Library" at bounding box center [686, 57] width 75 height 39
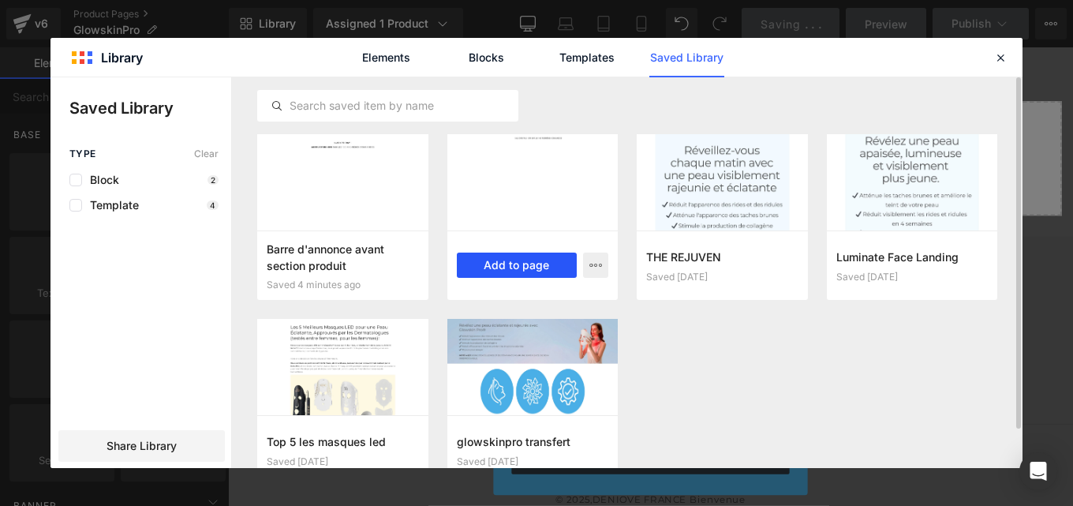
click at [503, 260] on button "Add to page" at bounding box center [517, 264] width 121 height 25
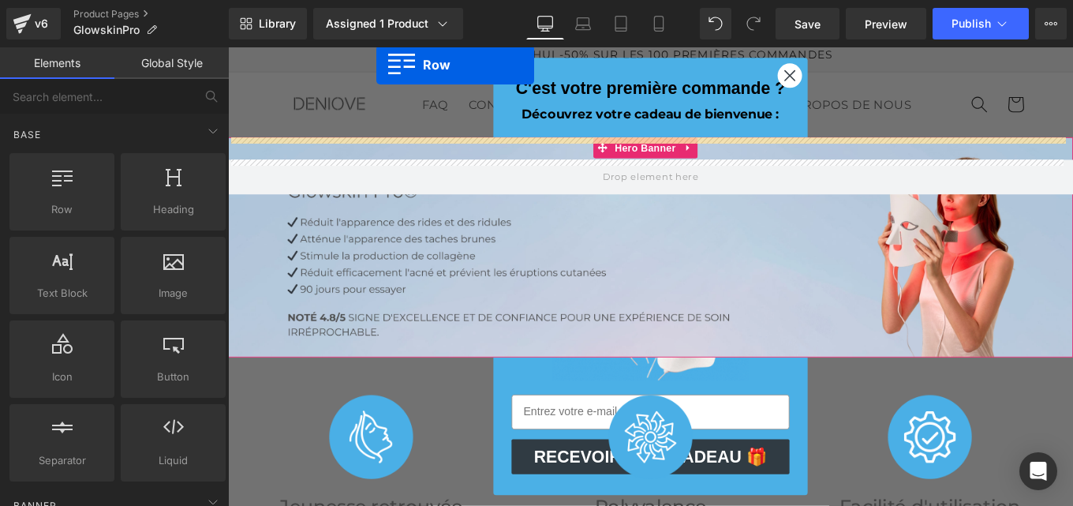
scroll to position [0, 0]
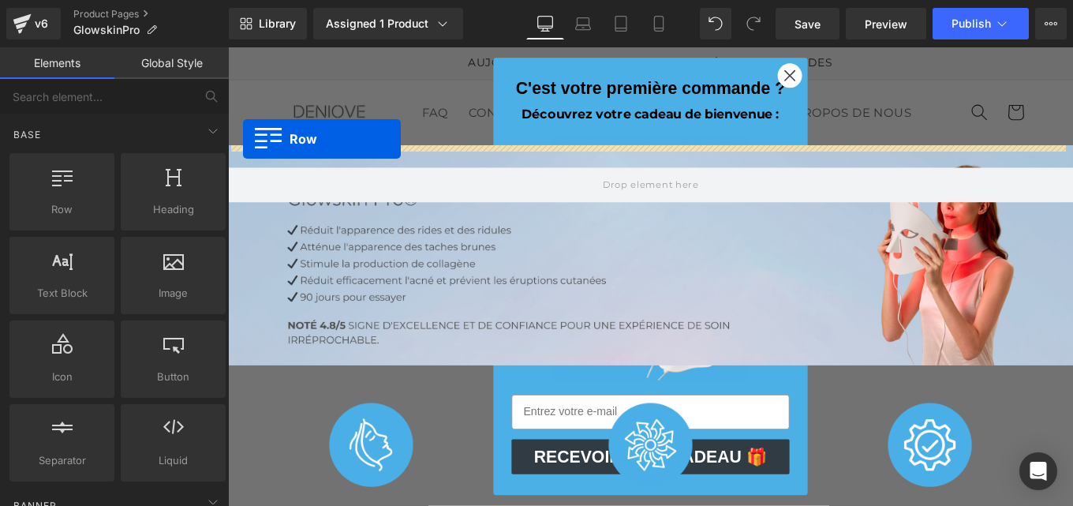
drag, startPoint x: 235, startPoint y: 137, endPoint x: 245, endPoint y: 151, distance: 16.4
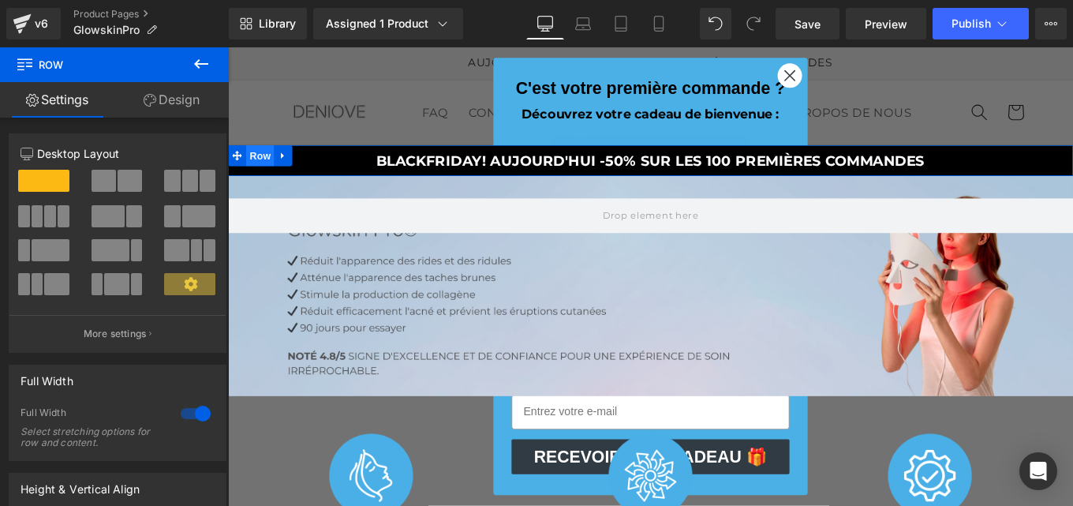
click at [252, 170] on span "Row" at bounding box center [264, 170] width 32 height 24
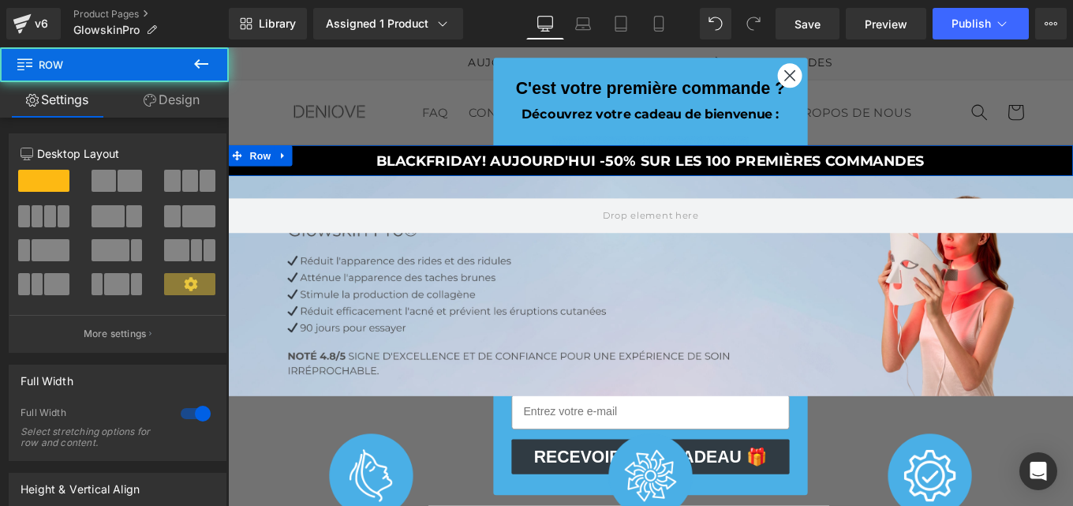
click at [170, 95] on link "Design" at bounding box center [171, 99] width 114 height 35
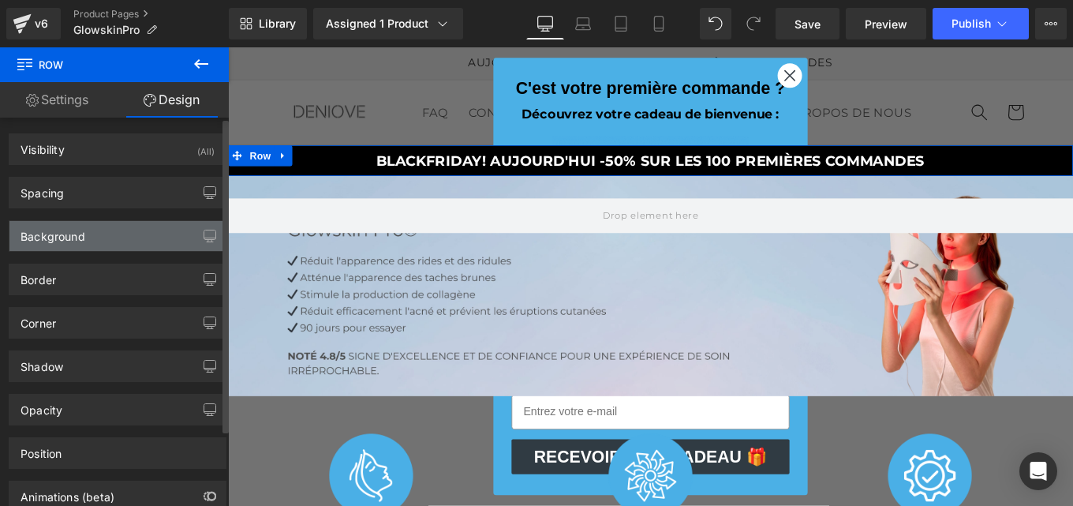
click at [72, 234] on div "Background" at bounding box center [53, 232] width 65 height 22
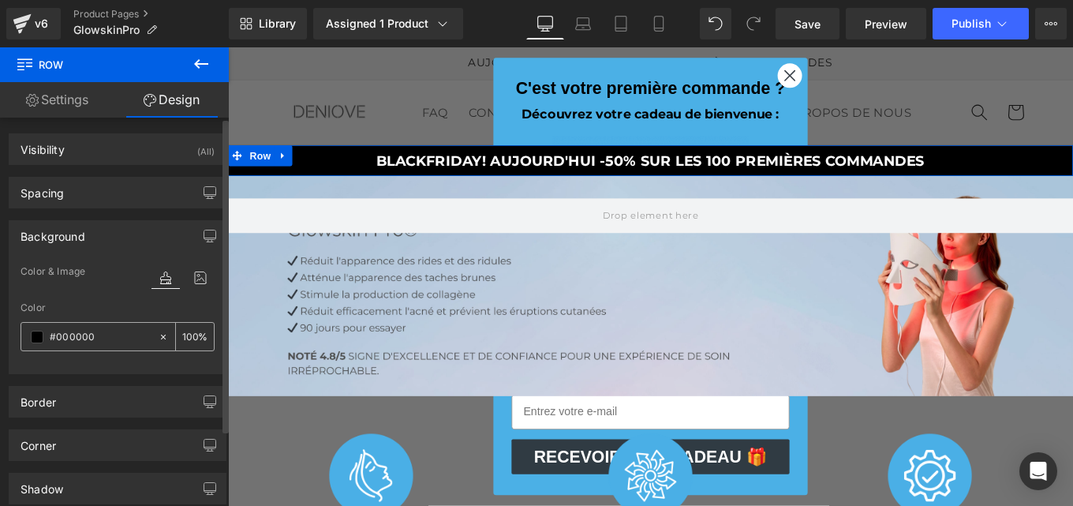
click at [95, 339] on input "text" at bounding box center [100, 336] width 101 height 17
paste input "55a4"
type input "#0055a4"
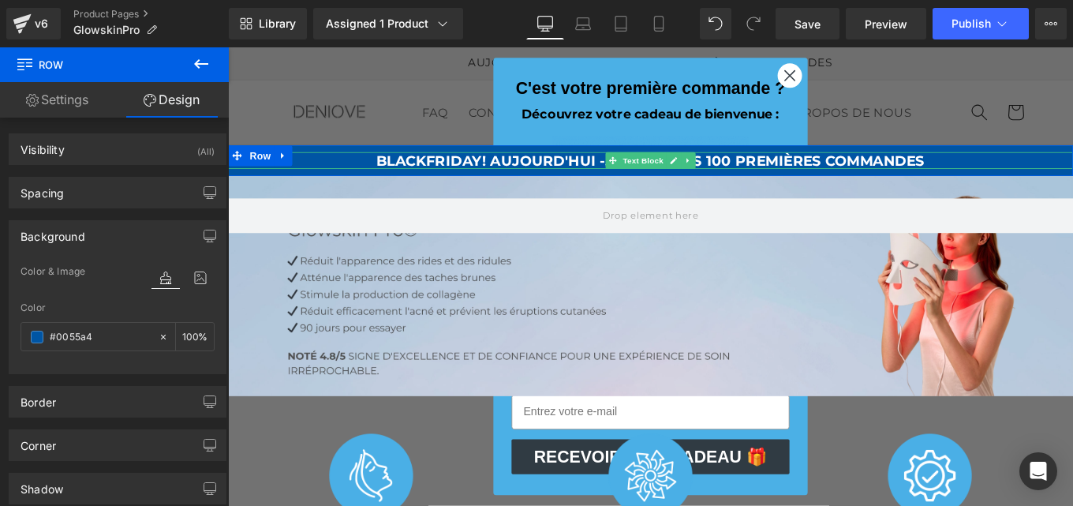
click at [396, 174] on strong "BLACKFRIDAY" at bounding box center [455, 175] width 119 height 19
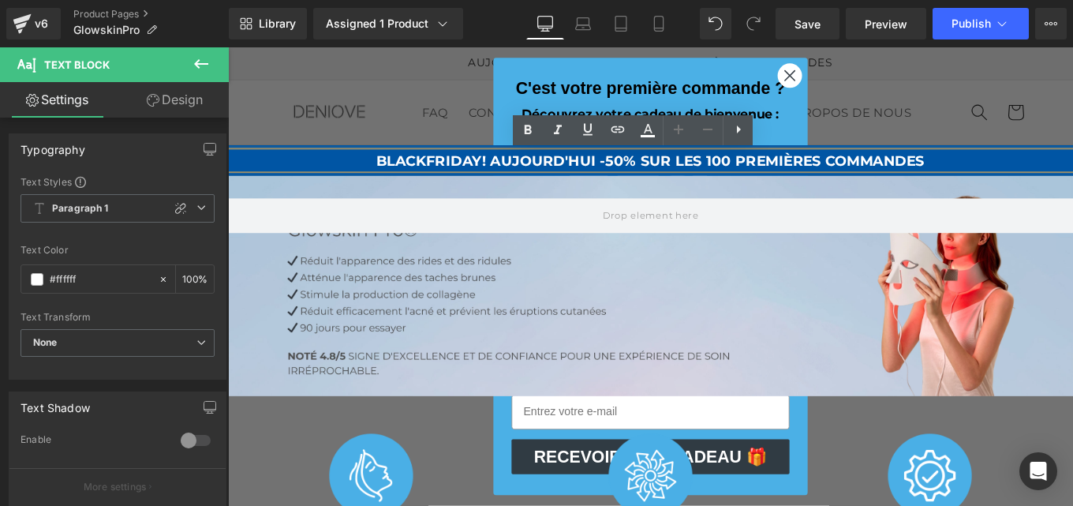
click at [398, 174] on strong "BLACKFRIDAY" at bounding box center [455, 175] width 119 height 19
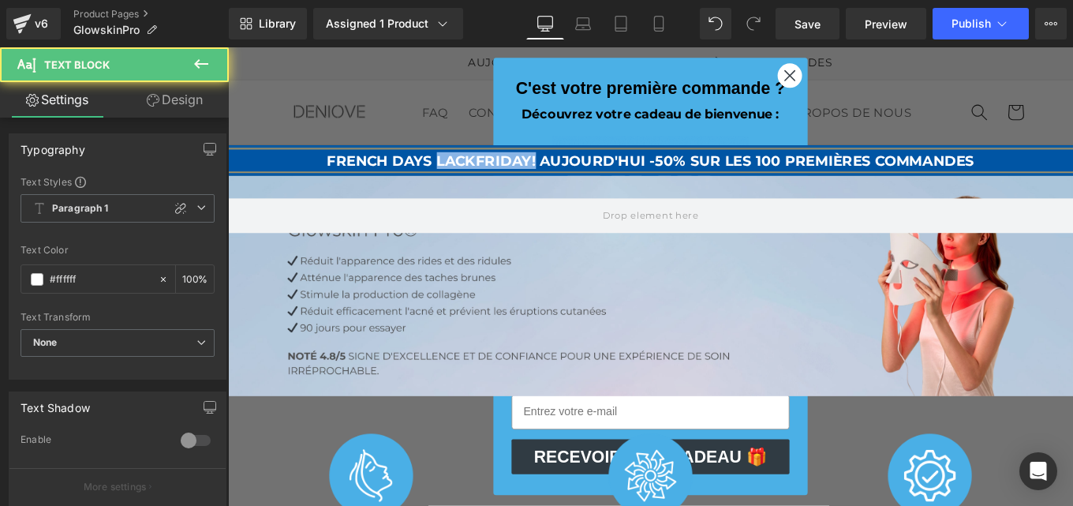
drag, startPoint x: 483, startPoint y: 178, endPoint x: 570, endPoint y: 179, distance: 87.6
click at [570, 179] on p "FRENCH DAYS LACKFRIDAY ! AUJOURD'HUI -50% SUR LES 100 PREMIÈRES COMMANDES" at bounding box center [705, 175] width 954 height 19
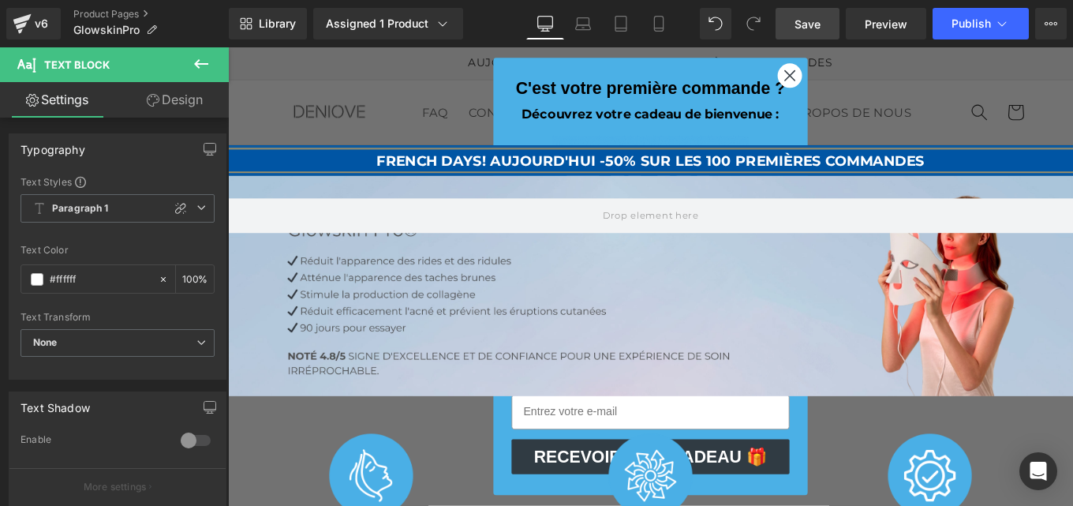
click at [808, 21] on span "Save" at bounding box center [807, 24] width 26 height 17
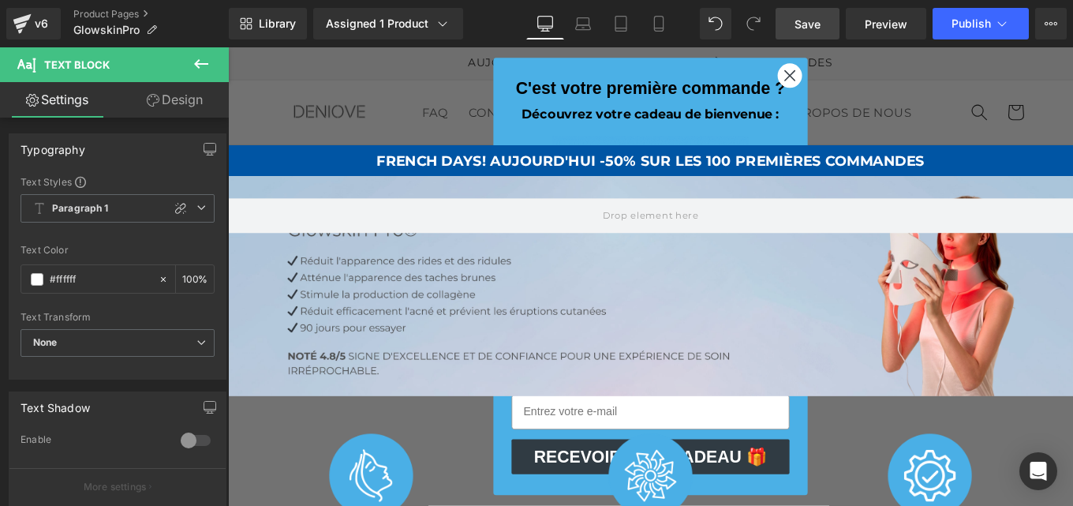
click at [855, 84] on circle "Close dialog" at bounding box center [863, 79] width 26 height 26
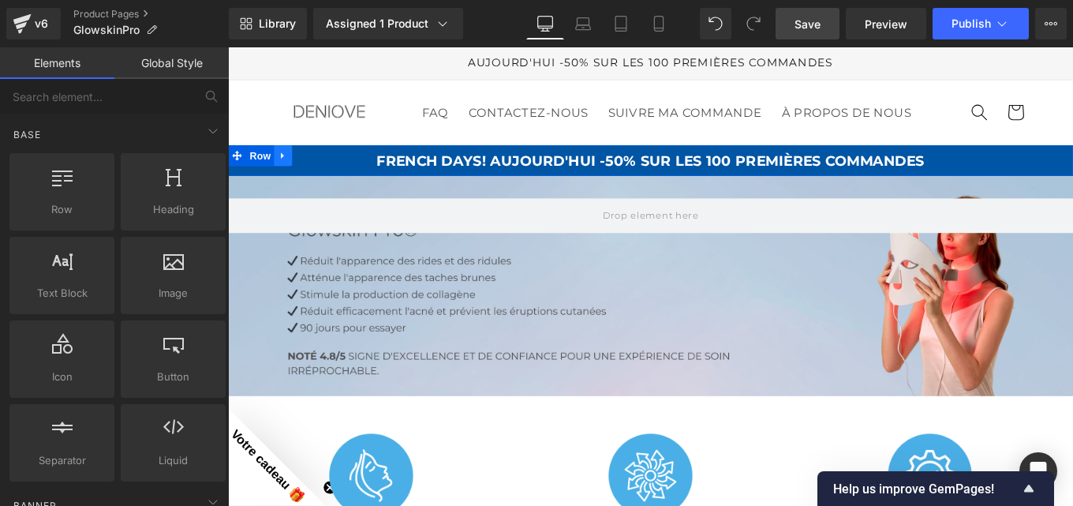
click at [285, 174] on icon at bounding box center [290, 170] width 11 height 12
click at [285, 172] on icon at bounding box center [290, 170] width 11 height 12
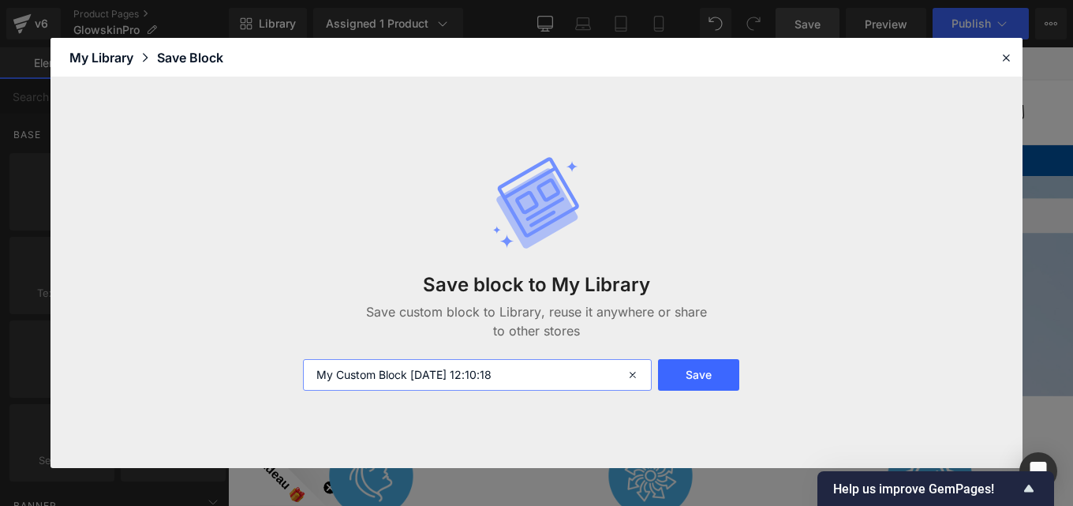
drag, startPoint x: 534, startPoint y: 379, endPoint x: 205, endPoint y: 377, distance: 328.9
click at [205, 377] on div "Save block to My Library Save custom block to Library, reuse it anywhere or sha…" at bounding box center [536, 272] width 972 height 390
type input "french day bannière clignote"
click at [671, 374] on button "Save" at bounding box center [698, 375] width 81 height 32
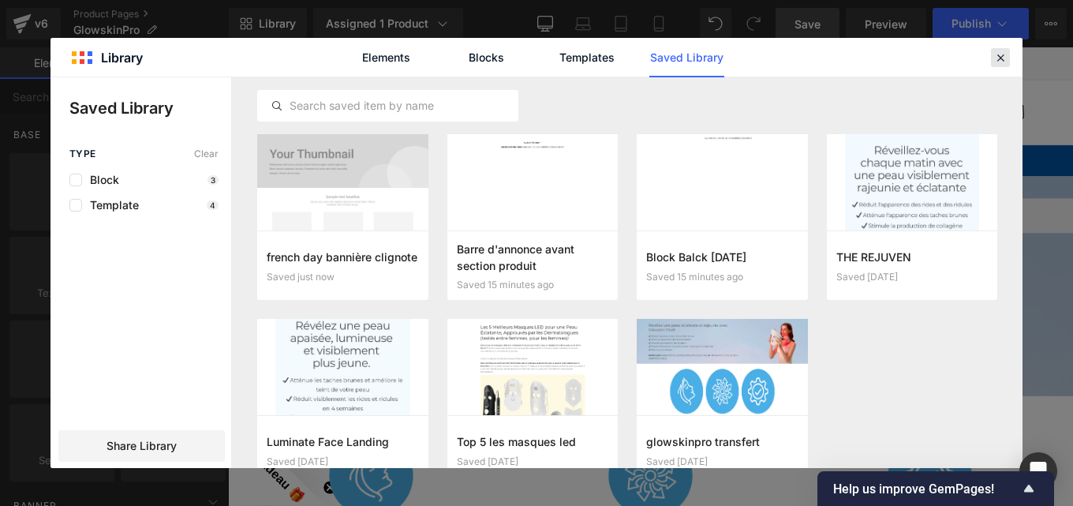
click at [1000, 58] on icon at bounding box center [1000, 57] width 14 height 14
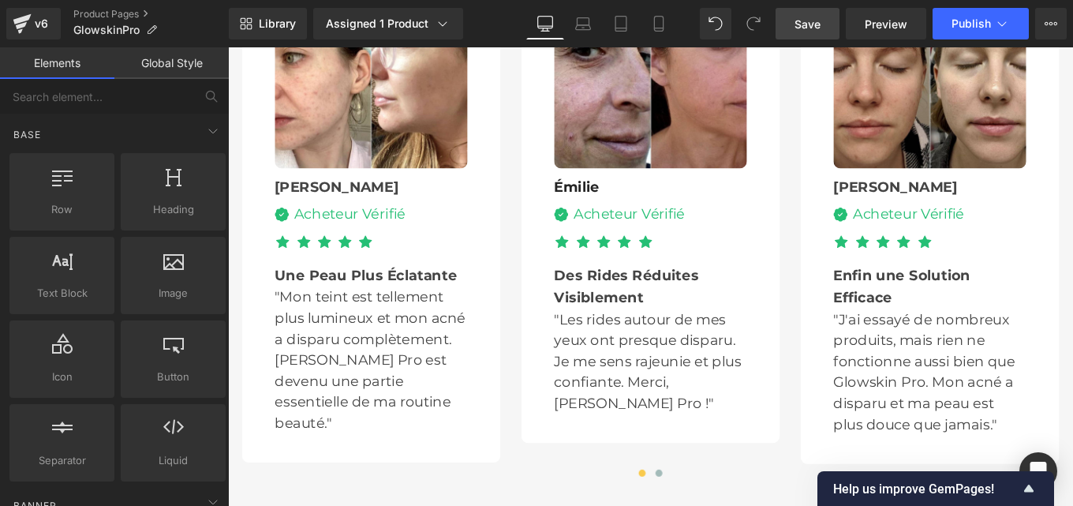
scroll to position [5139, 0]
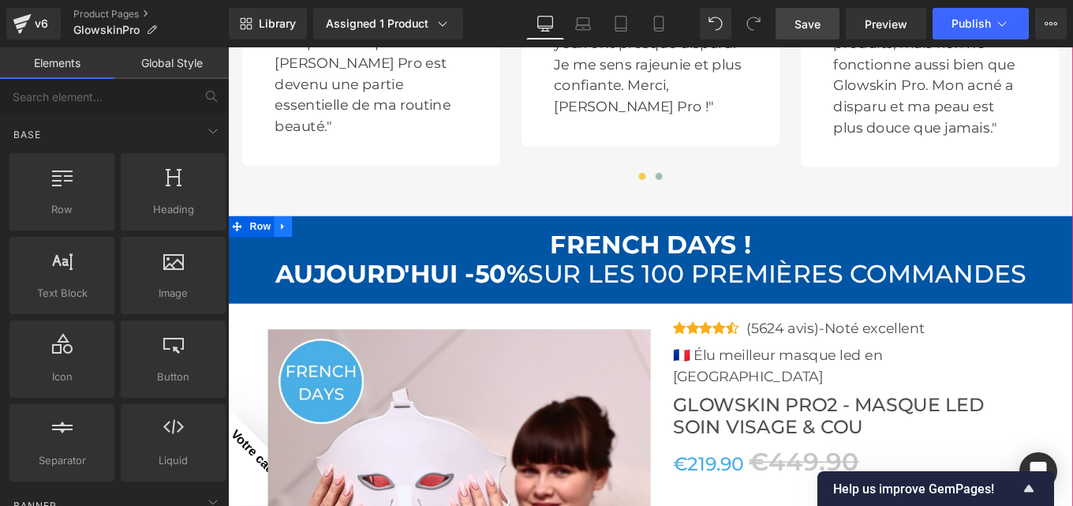
click at [288, 248] on icon at bounding box center [289, 249] width 3 height 7
click at [285, 250] on icon at bounding box center [290, 250] width 11 height 11
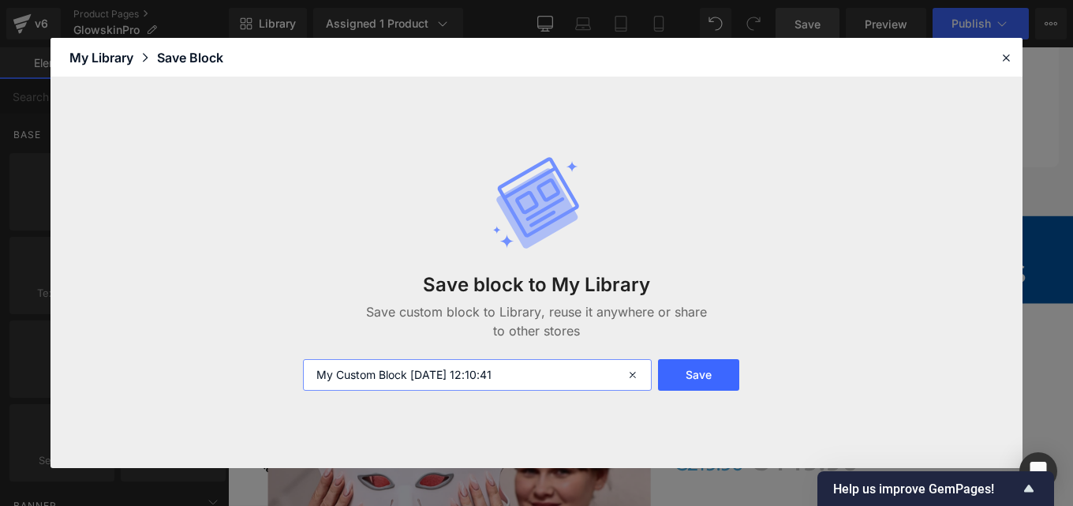
drag, startPoint x: 550, startPoint y: 373, endPoint x: 187, endPoint y: 383, distance: 363.0
click at [187, 383] on div "Save block to My Library Save custom block to Library, reuse it anywhere or sha…" at bounding box center [536, 272] width 972 height 390
type input "french day bannière produit"
click at [713, 368] on button "Save" at bounding box center [698, 375] width 81 height 32
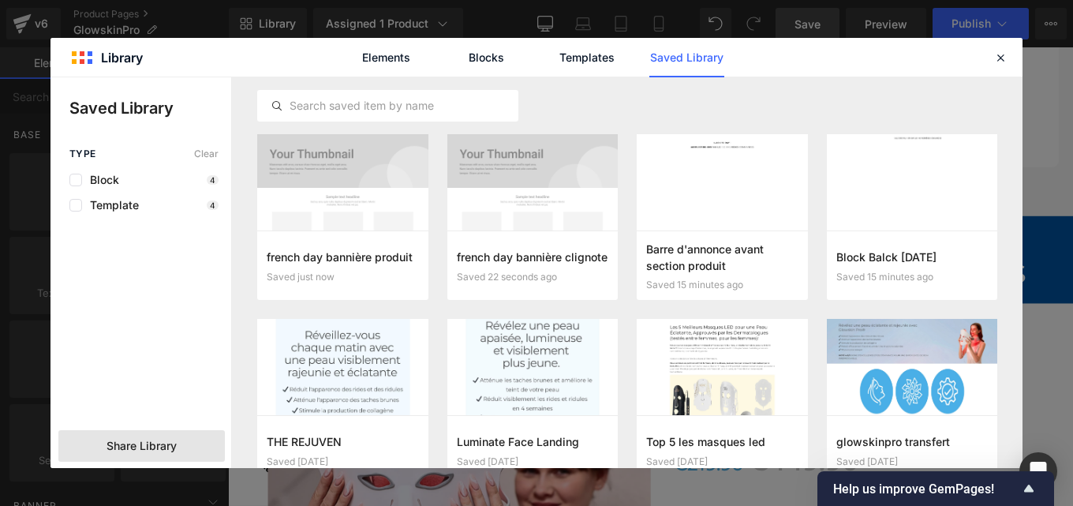
click at [162, 447] on span "Share Library" at bounding box center [141, 446] width 70 height 16
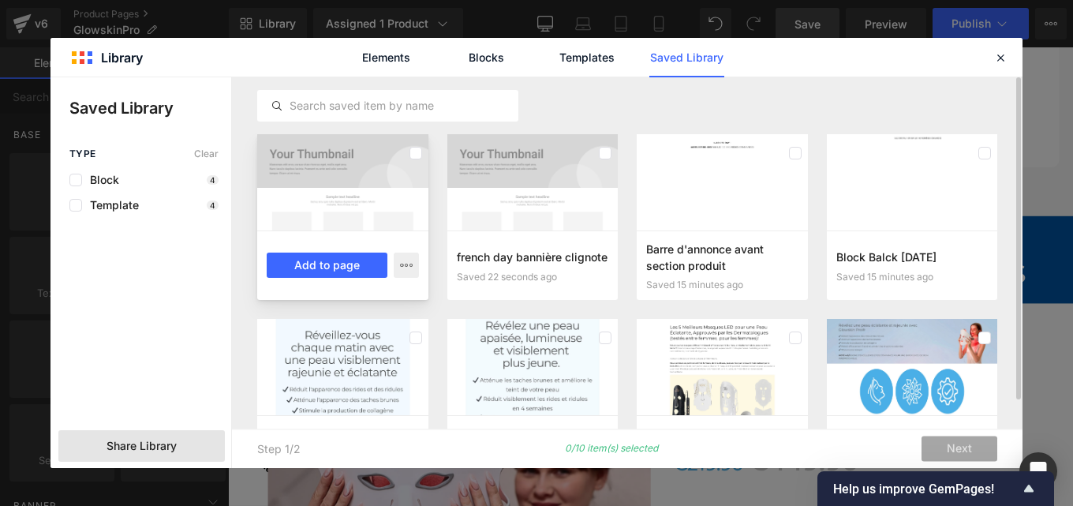
click at [400, 164] on div at bounding box center [342, 182] width 171 height 96
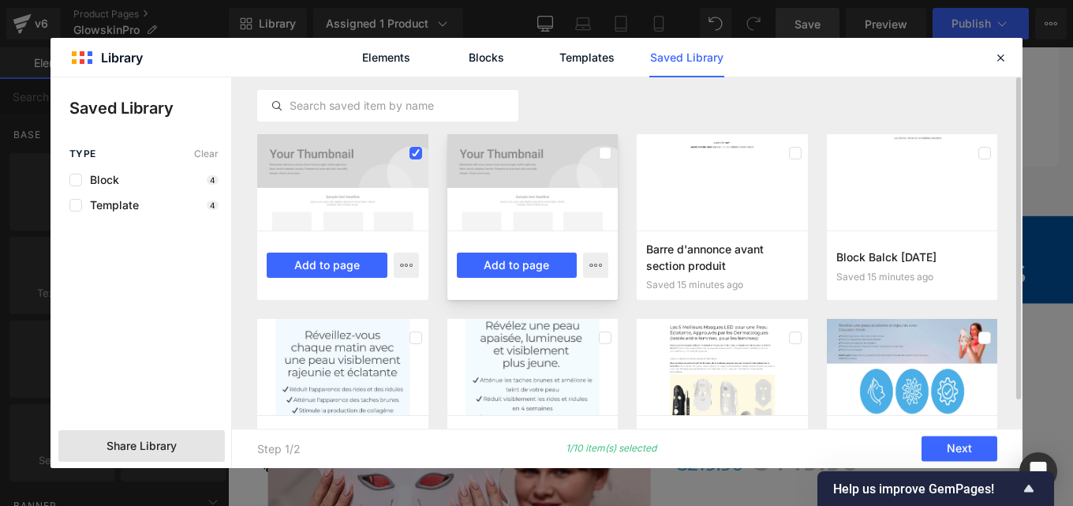
click at [520, 177] on div at bounding box center [532, 182] width 171 height 96
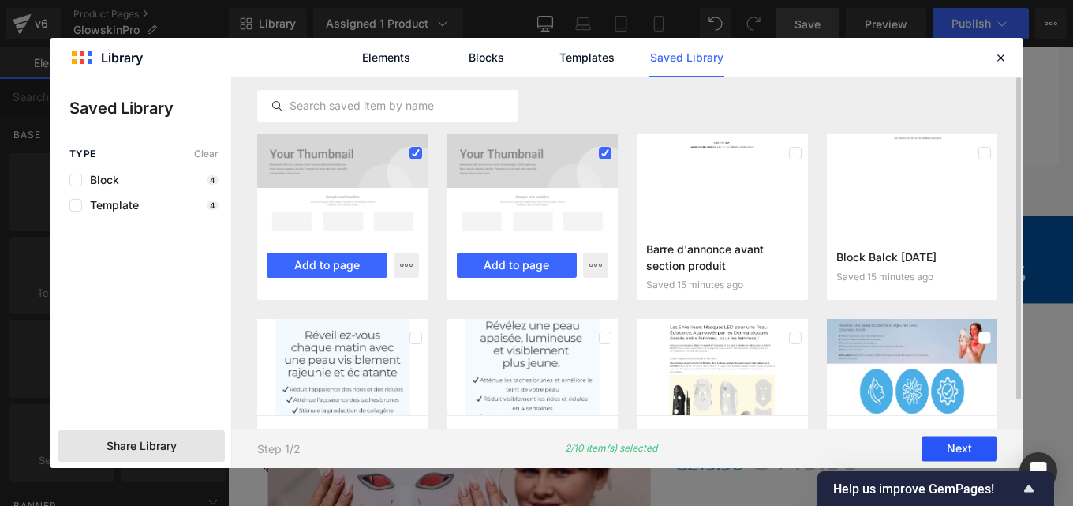
click at [951, 442] on button "Next" at bounding box center [959, 448] width 76 height 25
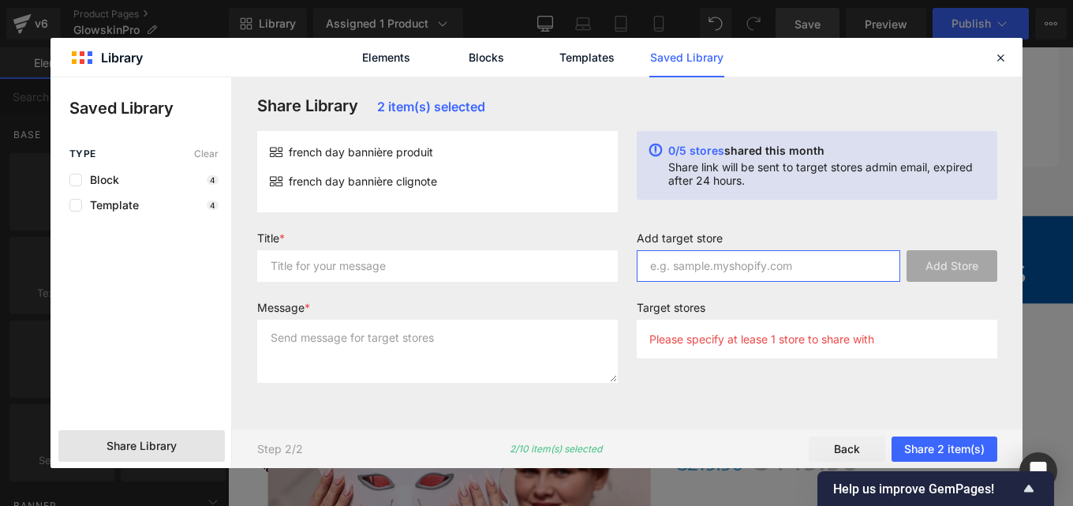
click at [670, 265] on input "text" at bounding box center [768, 266] width 263 height 32
paste input "be16c3-m9"
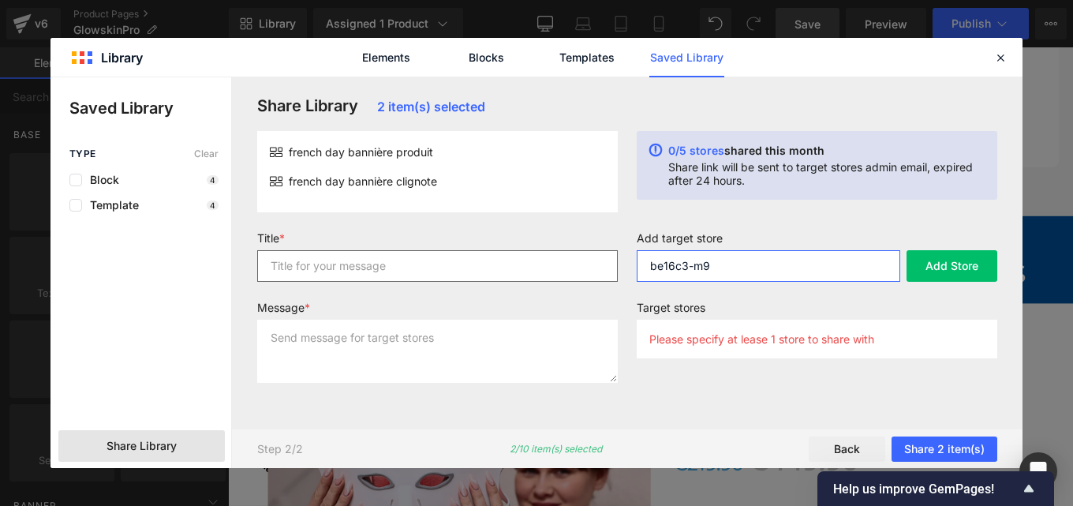
type input "be16c3-m9"
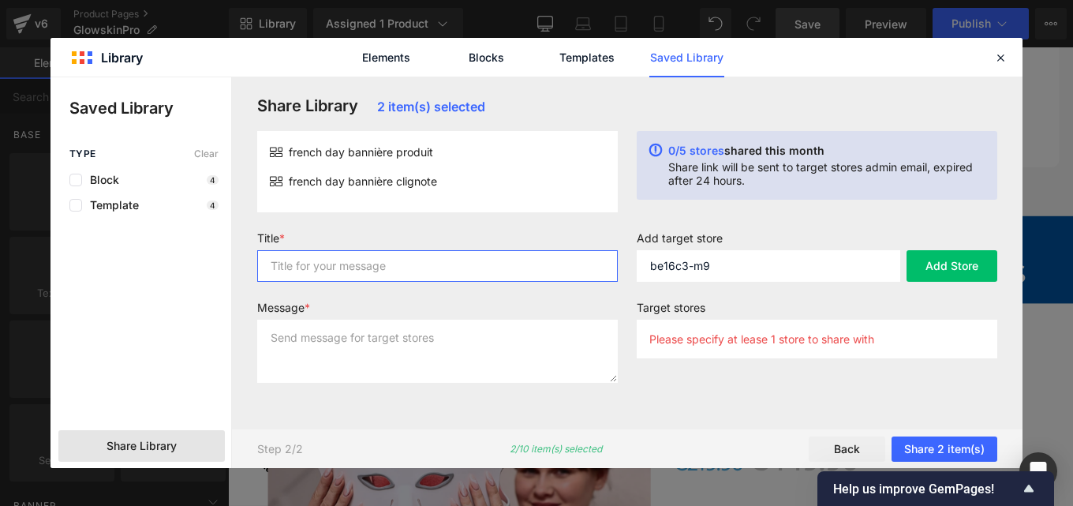
click at [506, 264] on input "text" at bounding box center [437, 266] width 360 height 32
type input "1"
type input "p"
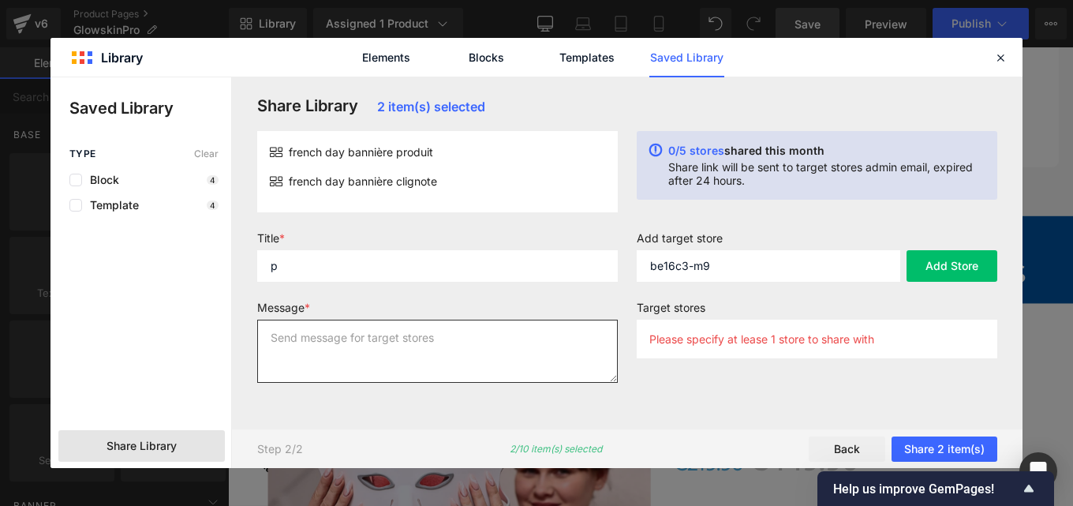
click at [420, 353] on textarea at bounding box center [437, 350] width 360 height 63
type textarea "p"
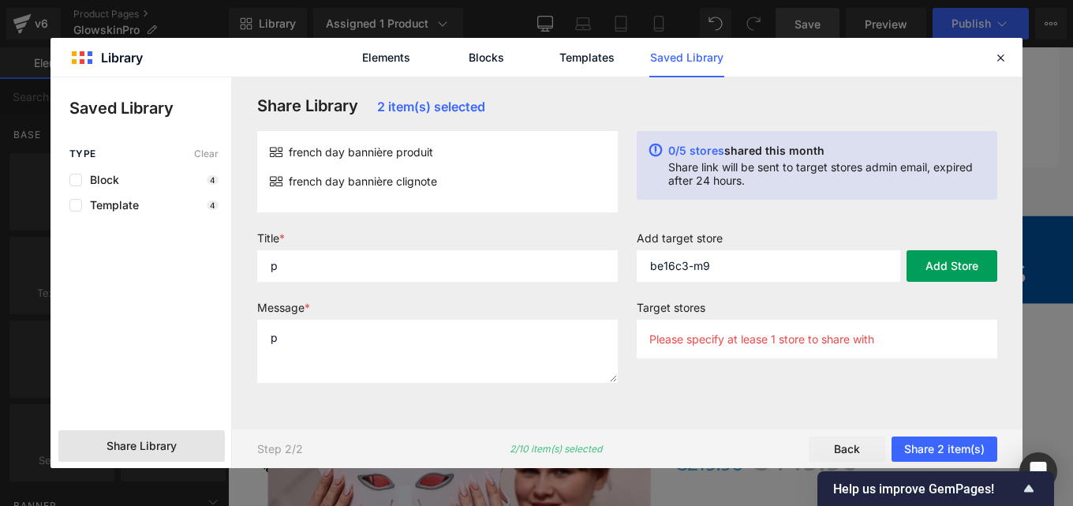
click at [940, 272] on button "Add Store" at bounding box center [951, 266] width 91 height 32
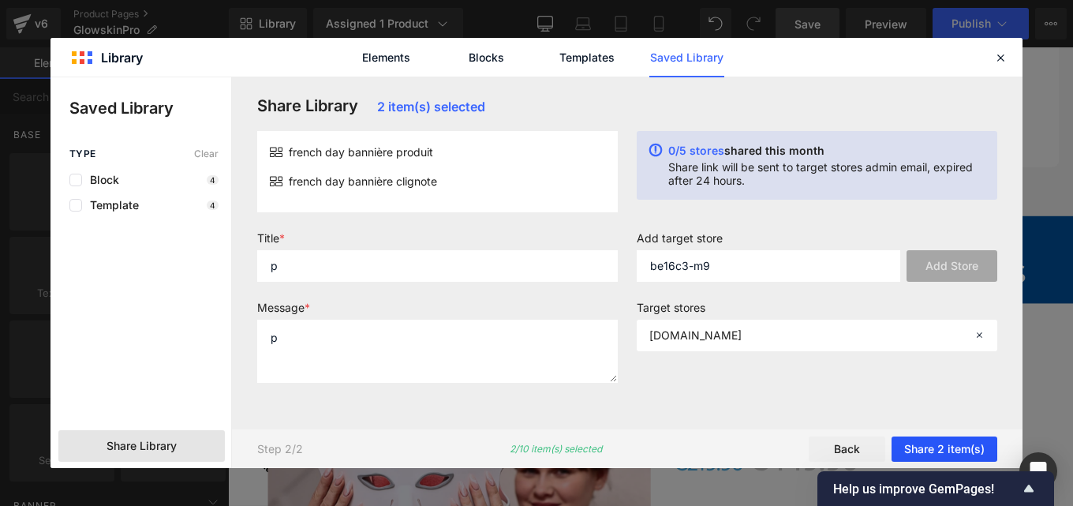
click at [924, 450] on button "Share 2 item(s)" at bounding box center [944, 448] width 106 height 25
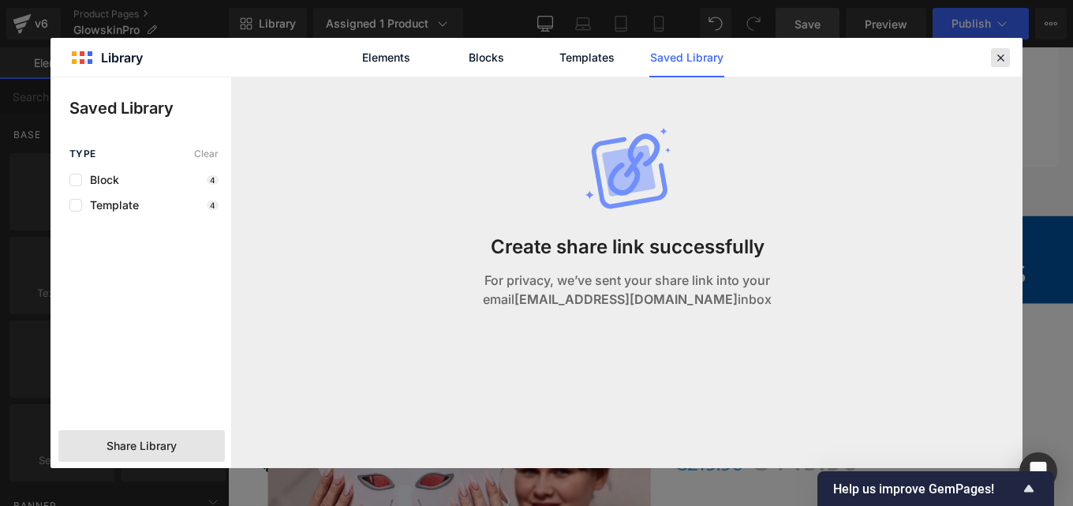
click at [994, 61] on icon at bounding box center [1000, 57] width 14 height 14
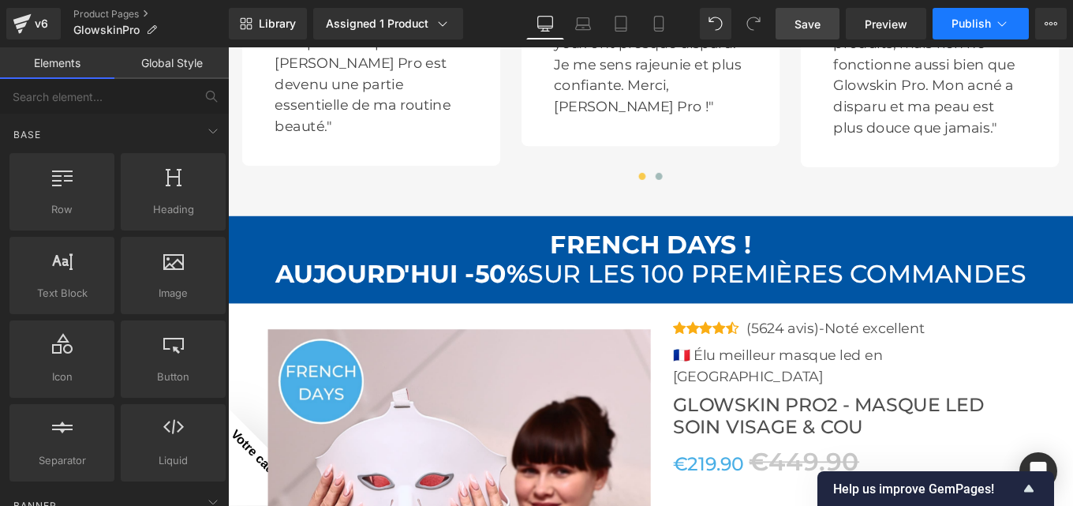
click at [958, 21] on span "Publish" at bounding box center [970, 23] width 39 height 13
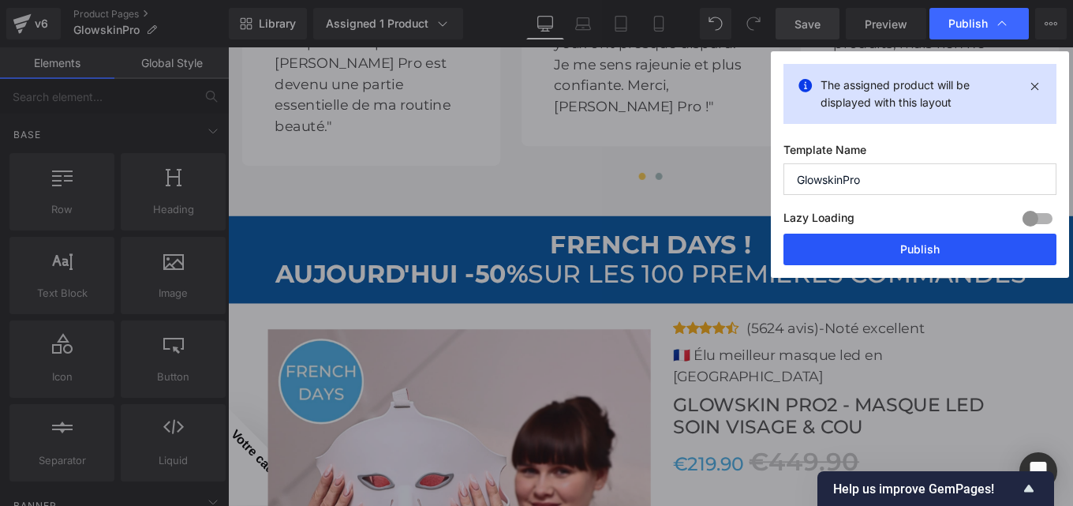
click at [882, 249] on button "Publish" at bounding box center [919, 249] width 273 height 32
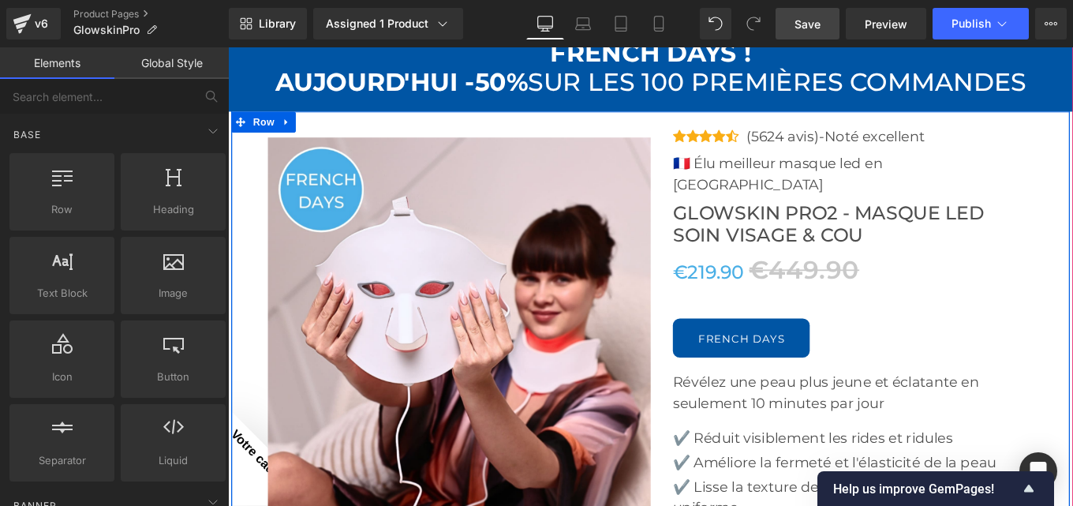
scroll to position [5357, 0]
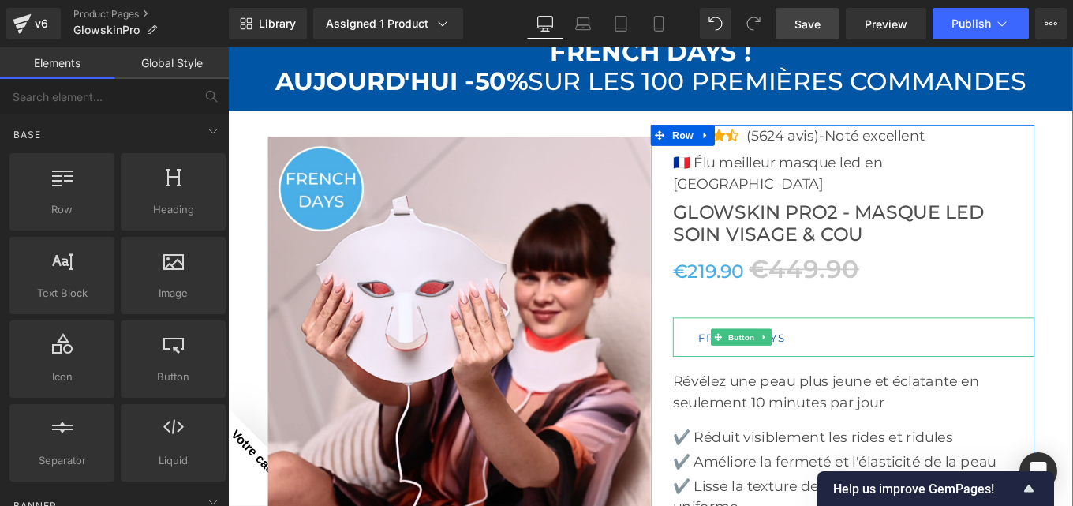
click at [775, 353] on link "FRENCH DAYS" at bounding box center [807, 375] width 155 height 44
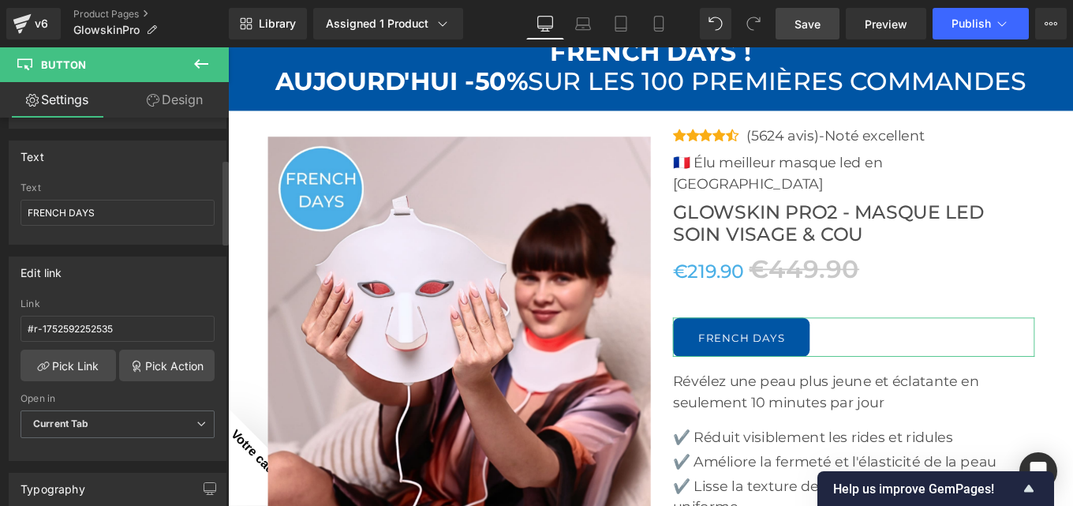
scroll to position [228, 0]
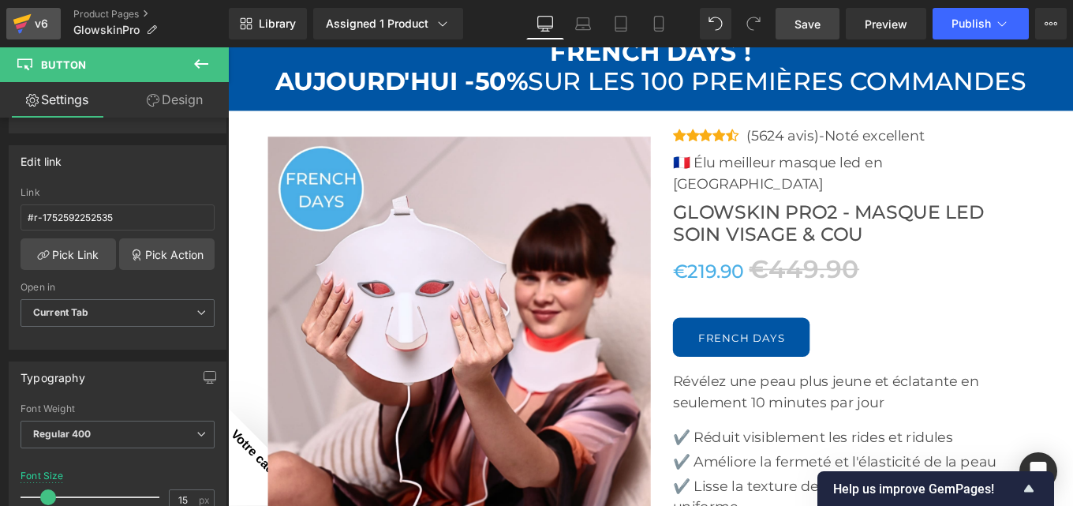
click at [32, 18] on div "v6" at bounding box center [42, 23] width 20 height 21
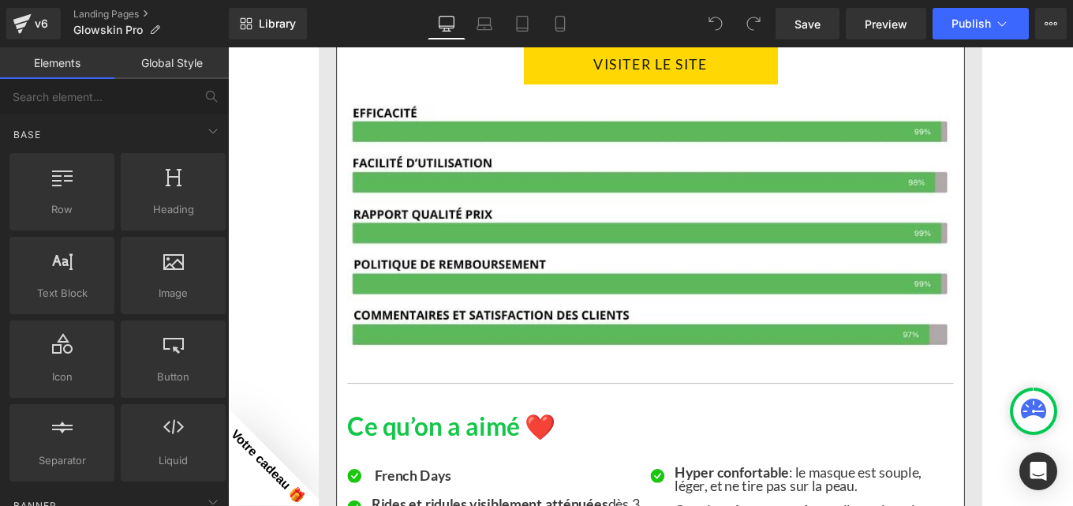
scroll to position [2932, 0]
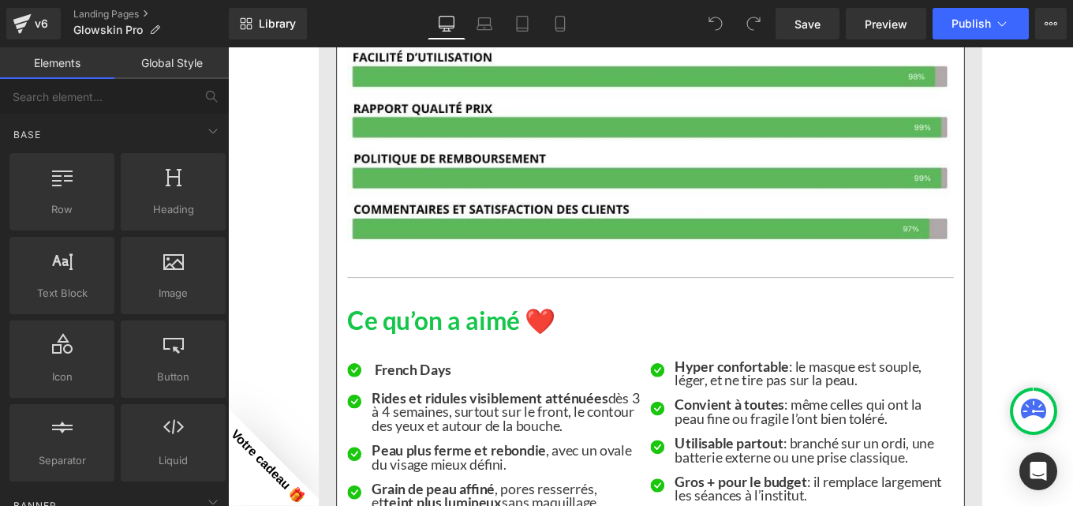
click at [394, 409] on strong "French Days" at bounding box center [437, 411] width 87 height 19
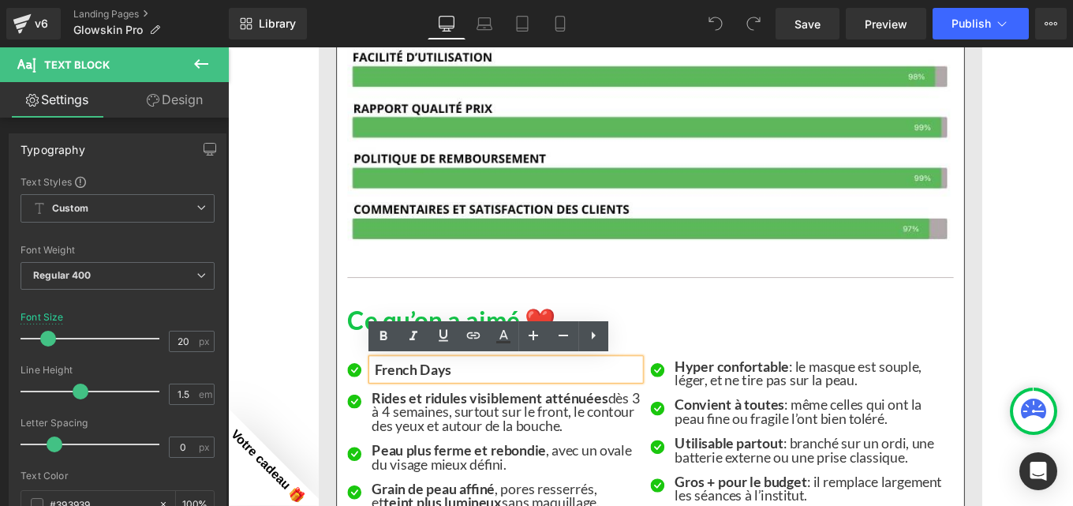
click at [394, 413] on strong "French Days" at bounding box center [437, 411] width 87 height 19
click at [394, 408] on strong "French Days" at bounding box center [437, 411] width 87 height 19
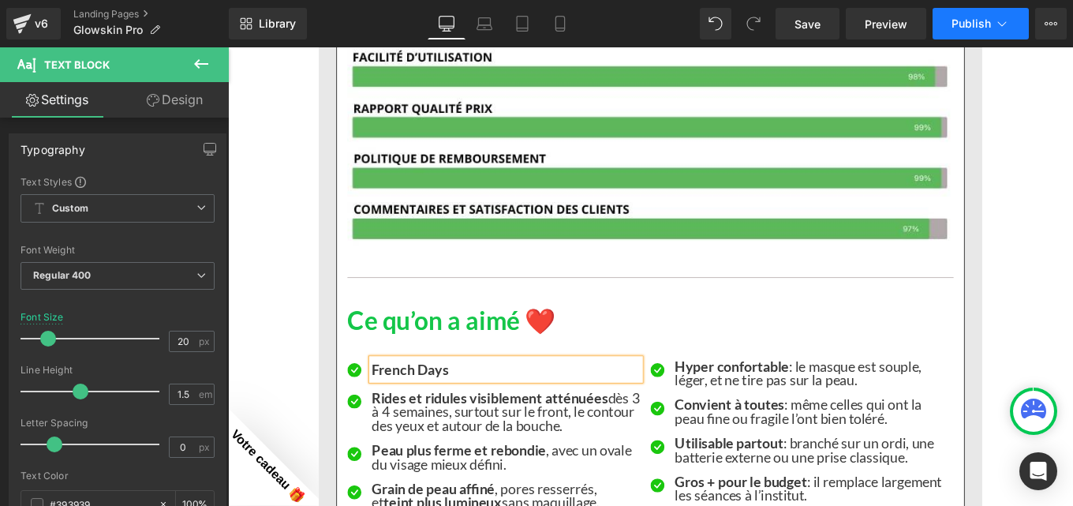
click at [955, 26] on span "Publish" at bounding box center [970, 23] width 39 height 13
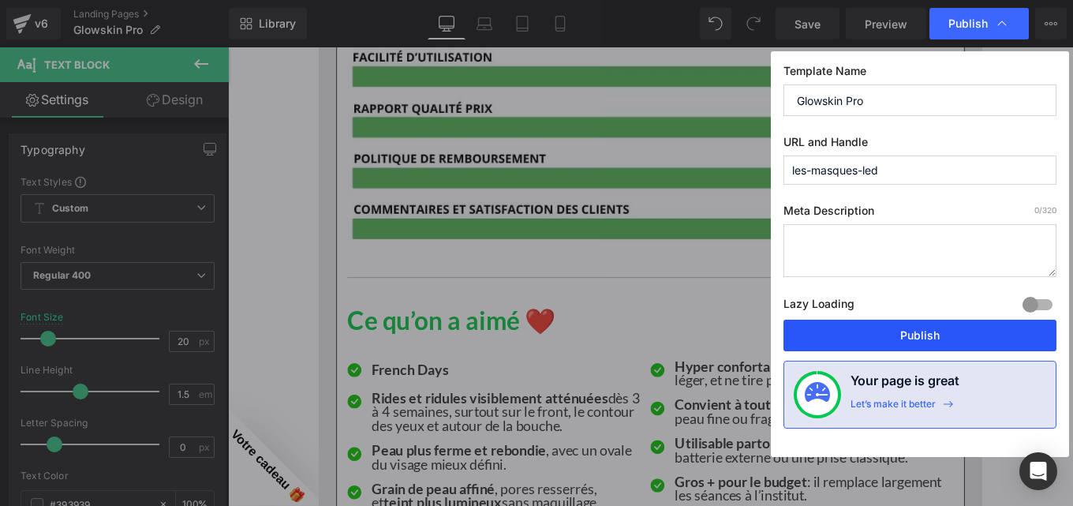
click at [902, 336] on button "Publish" at bounding box center [919, 335] width 273 height 32
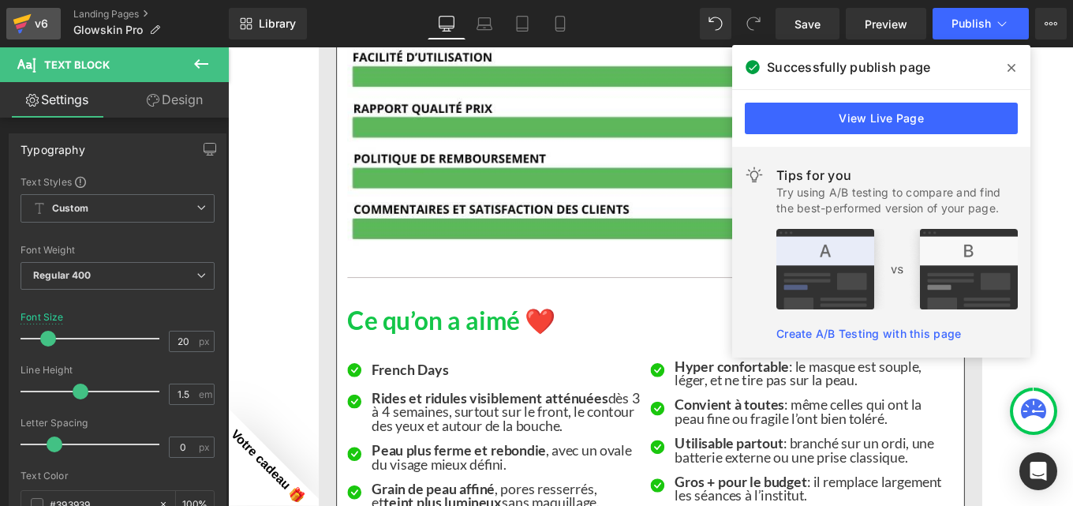
click at [37, 34] on link "v6" at bounding box center [33, 24] width 54 height 32
click at [786, 23] on link "Save" at bounding box center [807, 24] width 64 height 32
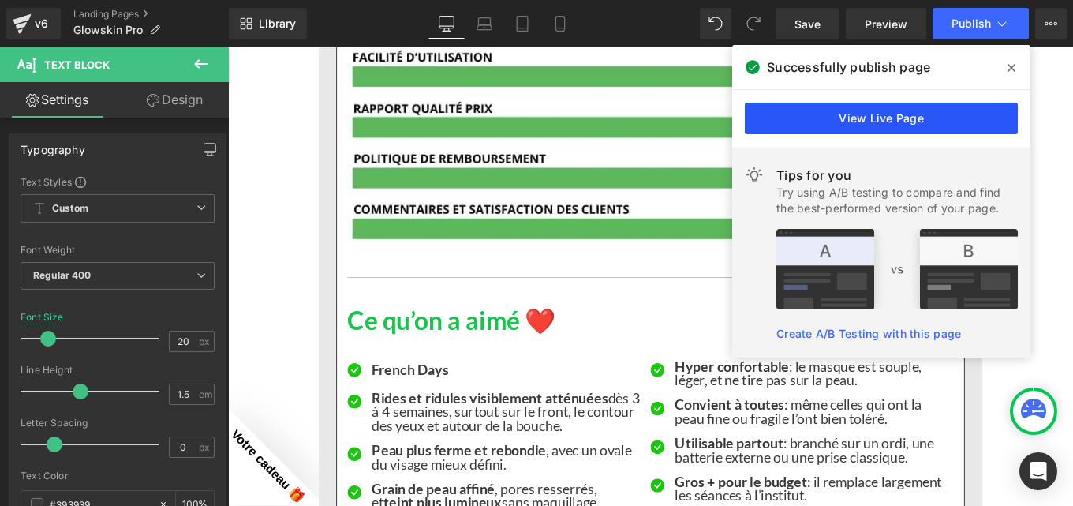
click at [825, 125] on link "View Live Page" at bounding box center [881, 119] width 273 height 32
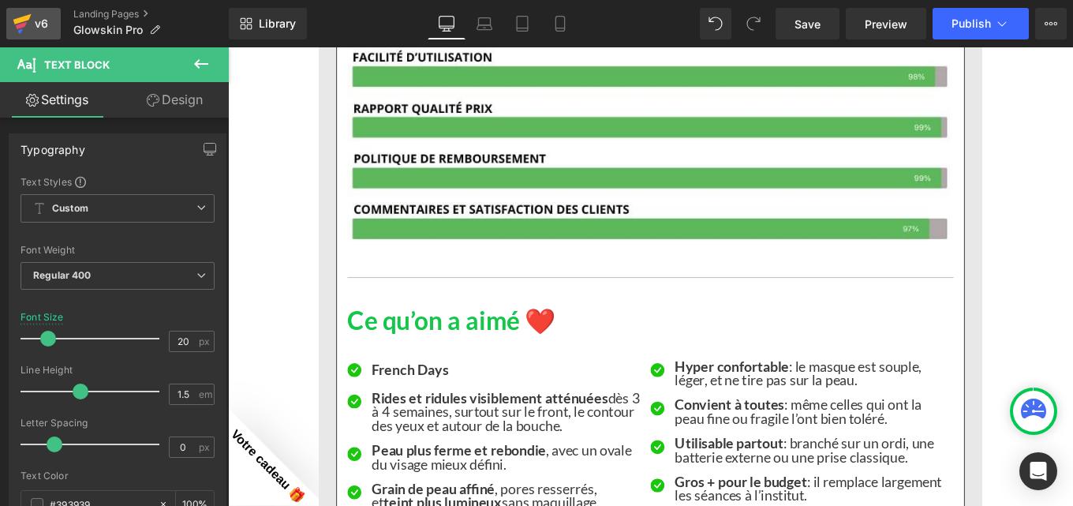
click at [27, 25] on icon at bounding box center [22, 23] width 19 height 39
